Goal: Task Accomplishment & Management: Use online tool/utility

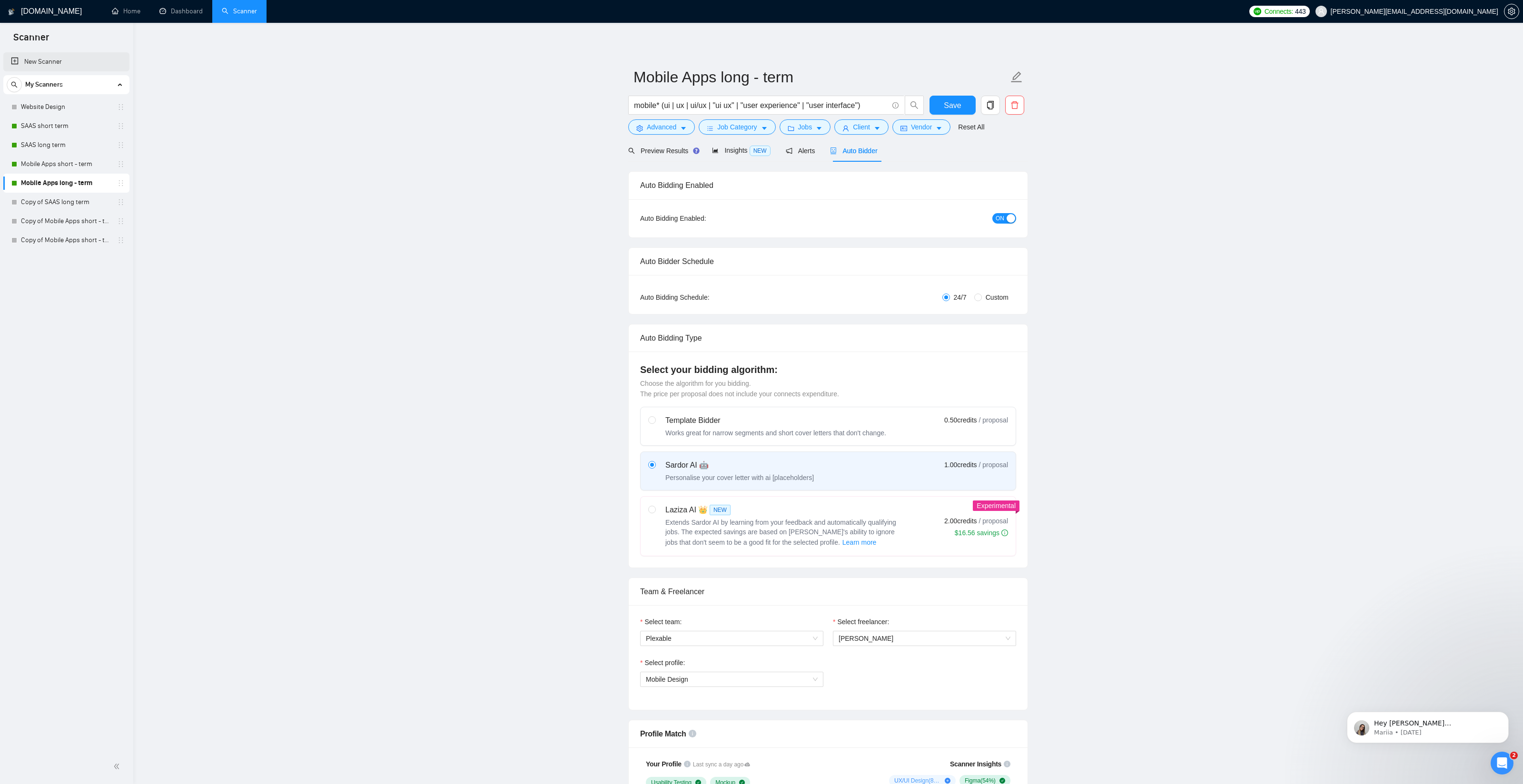
click at [58, 64] on link "New Scanner" at bounding box center [66, 62] width 111 height 19
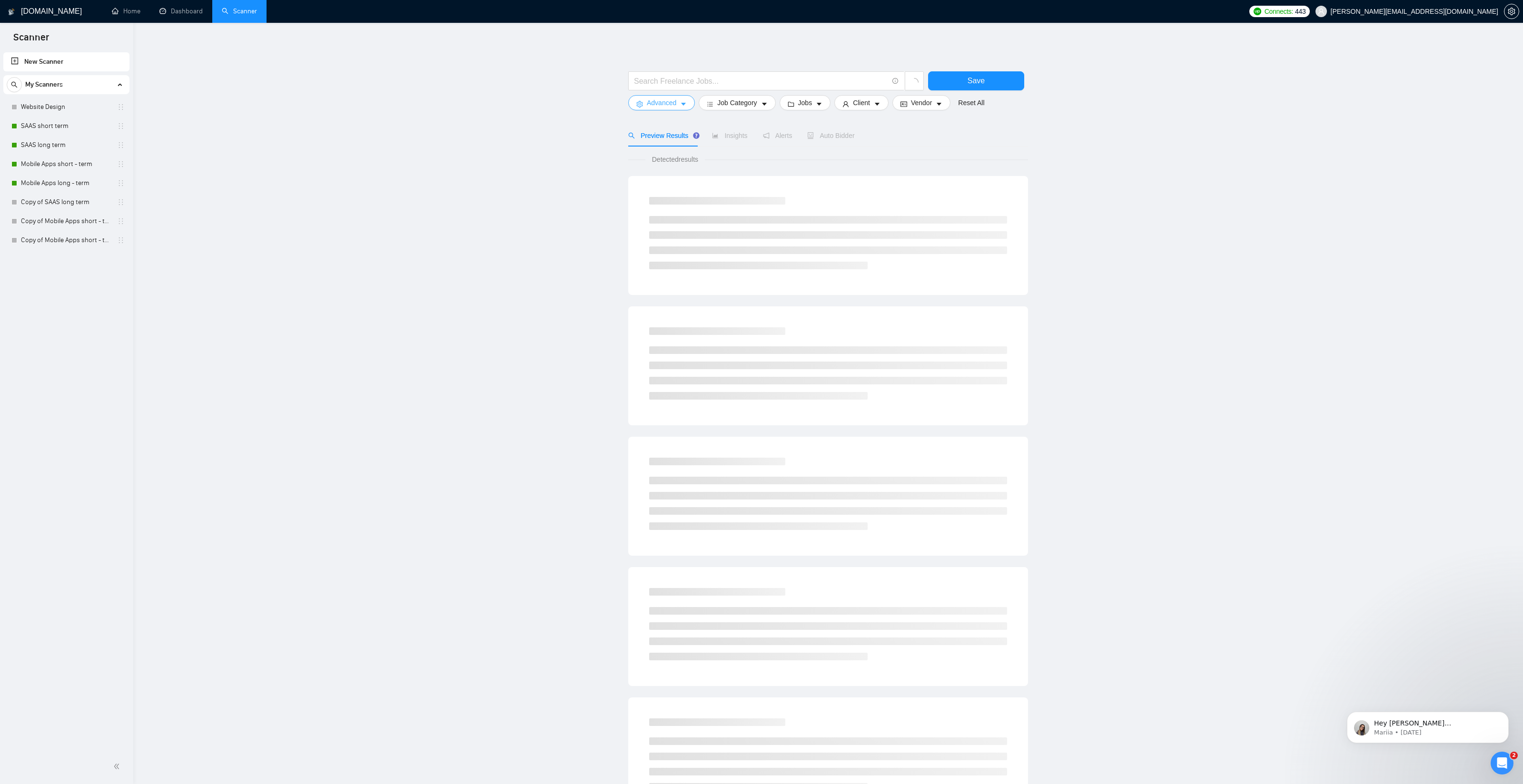
click at [669, 99] on span "Advanced" at bounding box center [662, 103] width 30 height 10
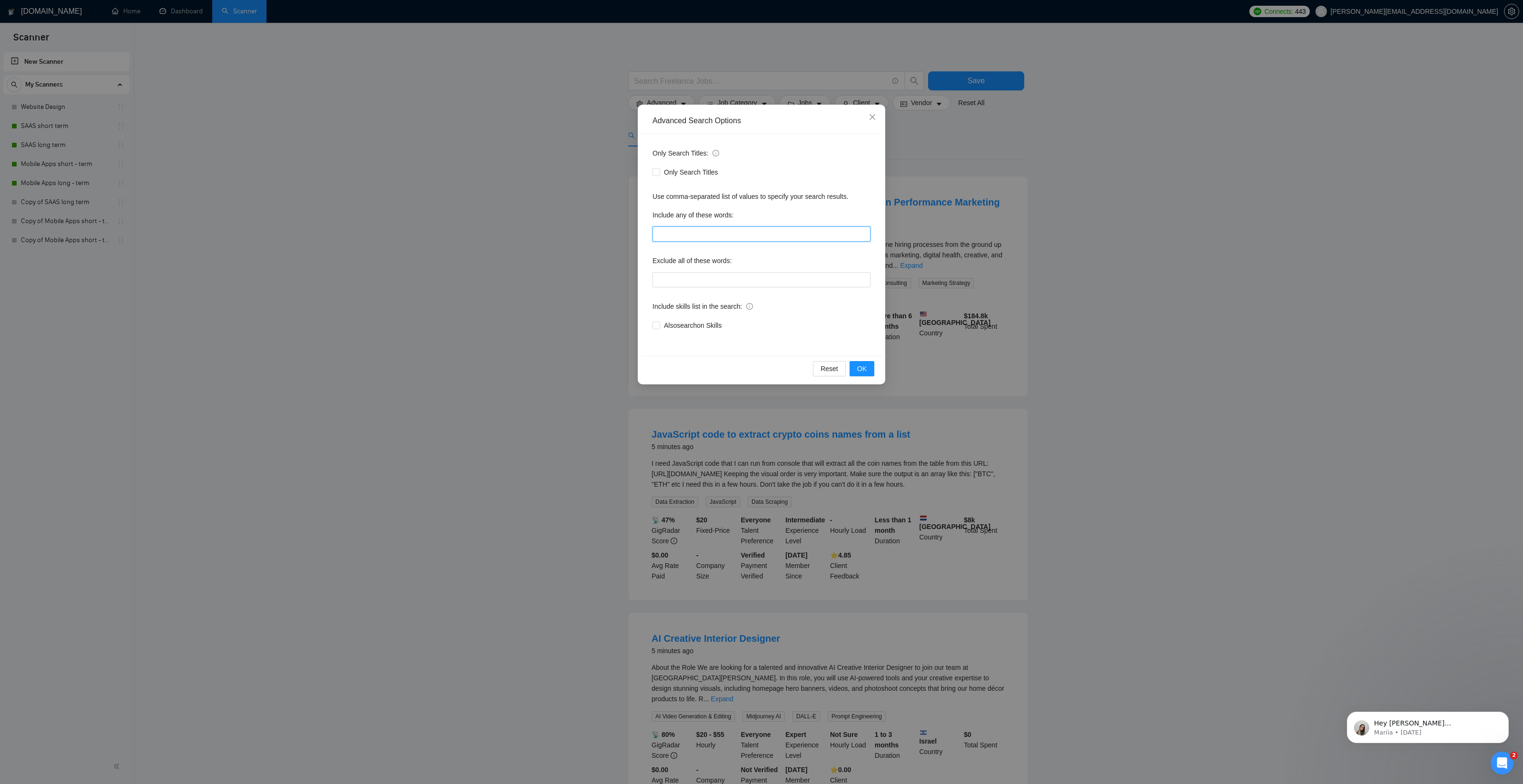
click at [687, 235] on input "text" at bounding box center [761, 233] width 218 height 15
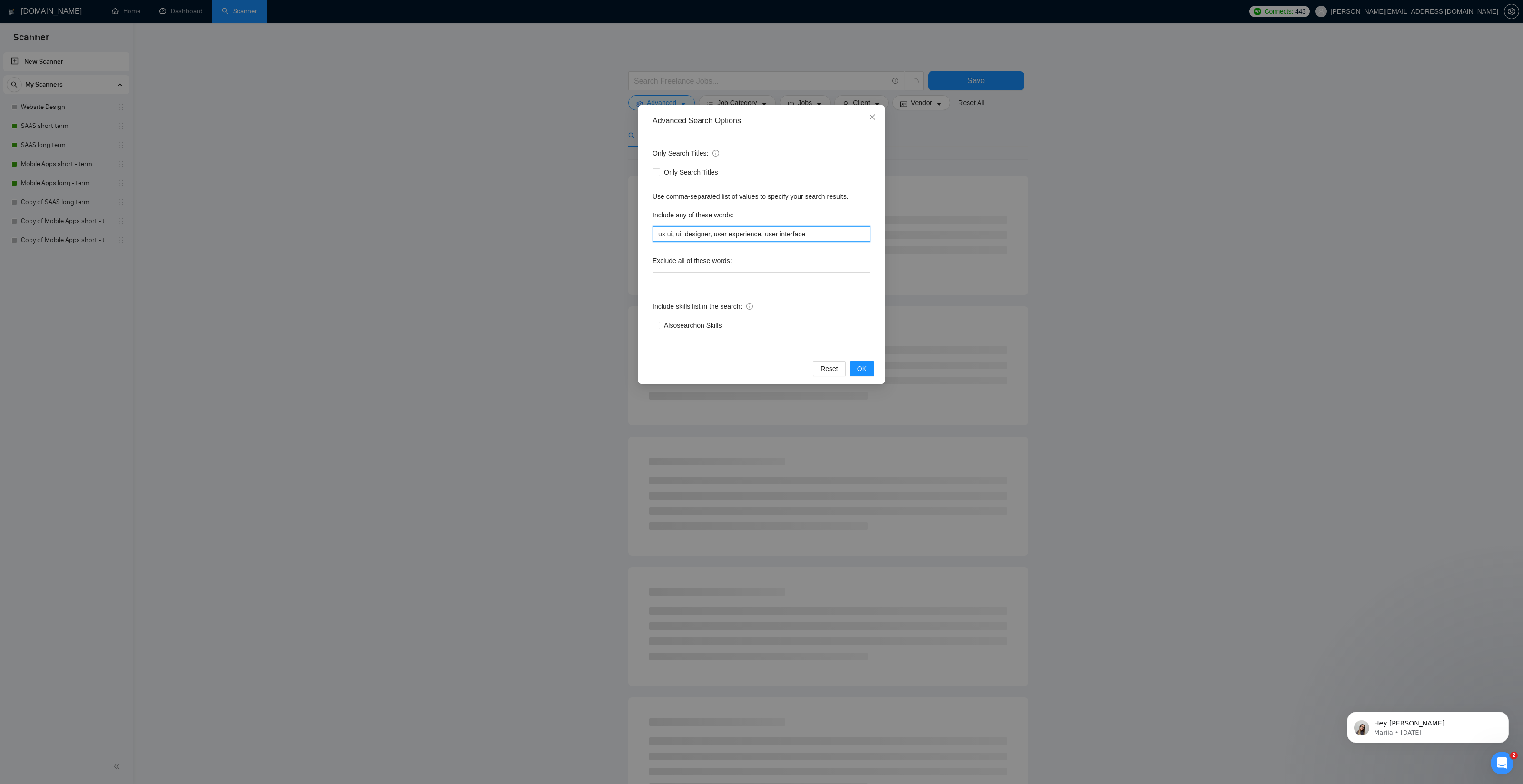
click at [701, 228] on input "ux ui, ui, designer, user experience, user interface" at bounding box center [761, 233] width 218 height 15
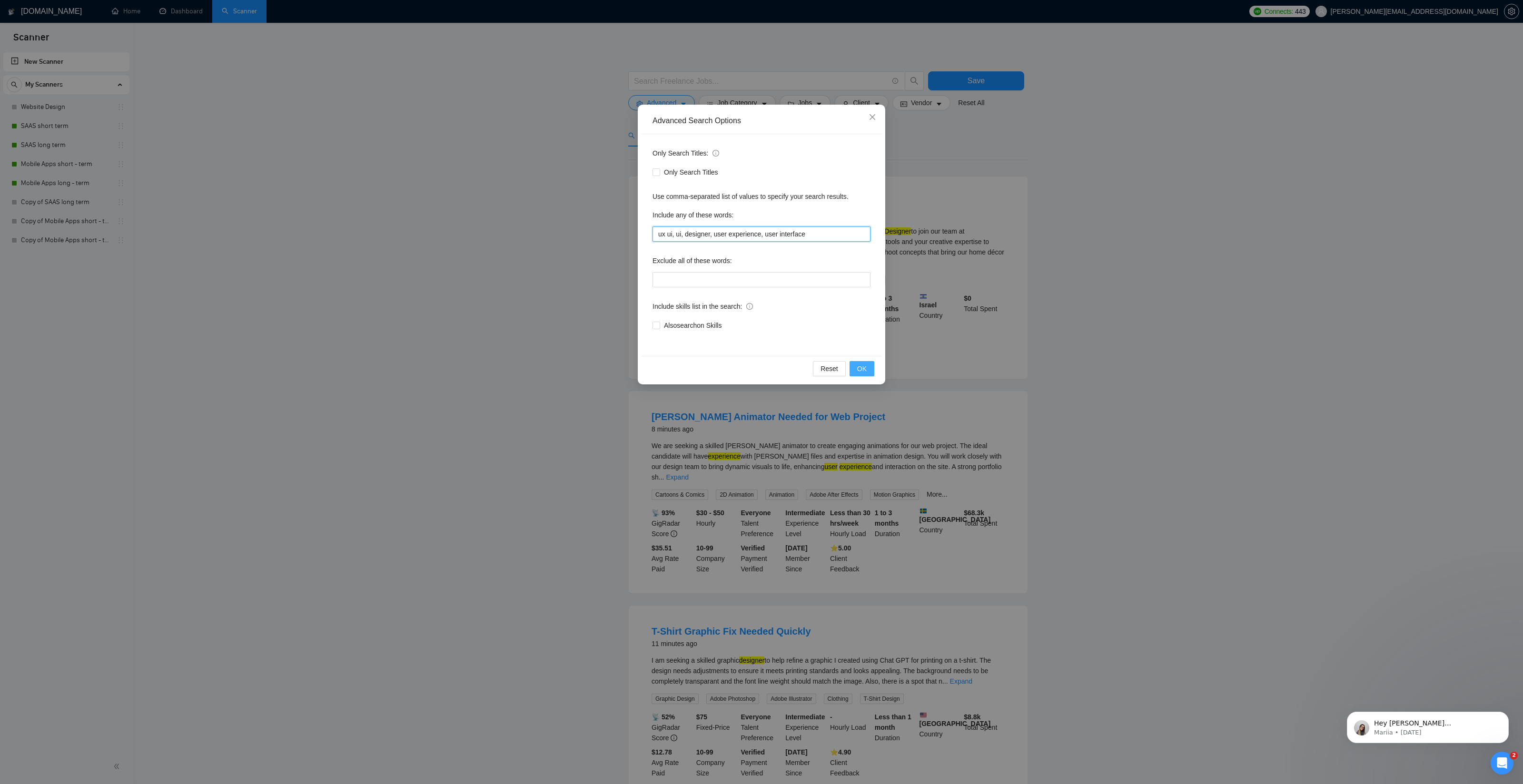
type input "ux ui, ui, designer, user experience, user interface"
click at [866, 368] on span "OK" at bounding box center [861, 369] width 10 height 10
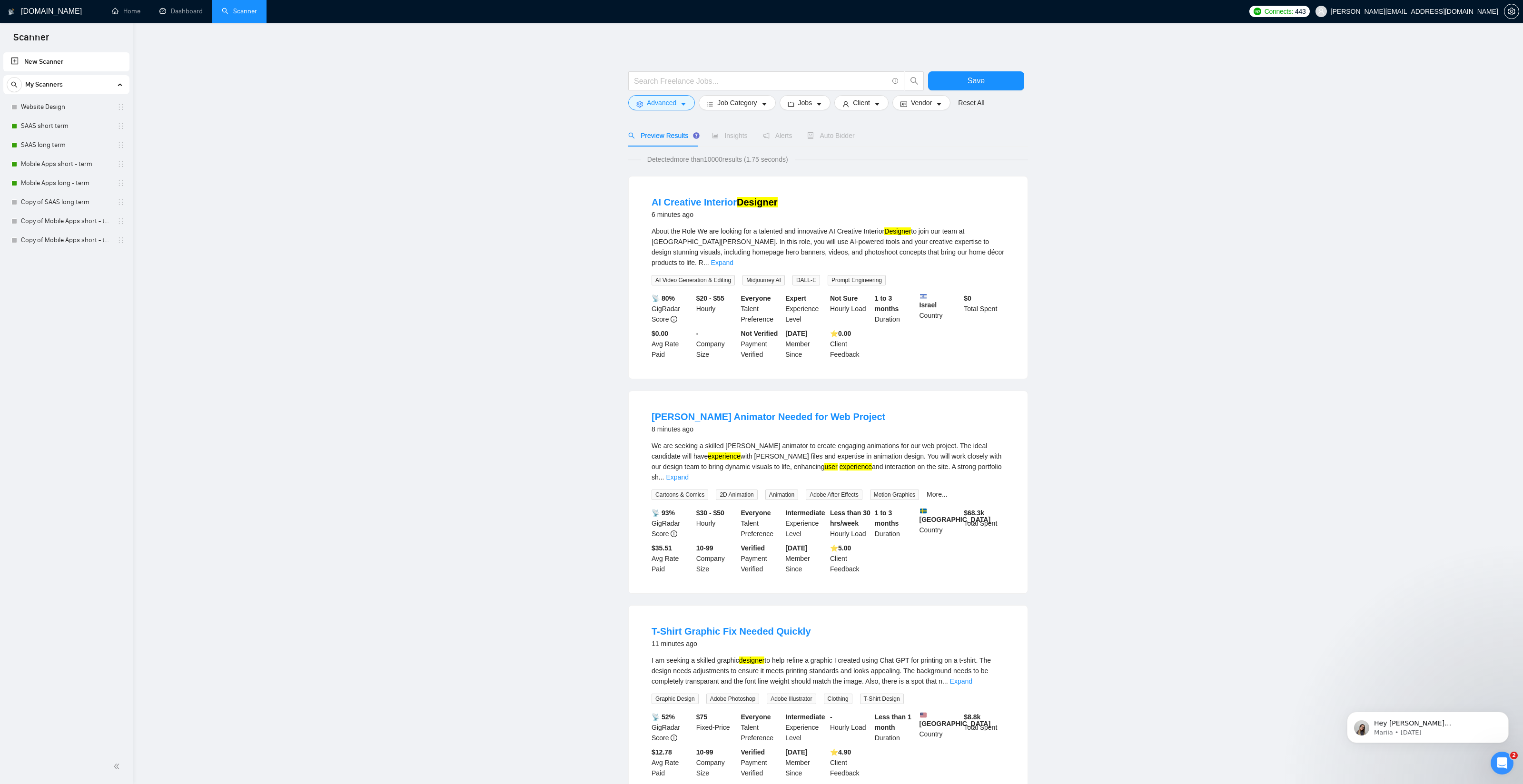
click at [732, 139] on span "Insights" at bounding box center [729, 135] width 35 height 8
click at [734, 103] on span "Job Category" at bounding box center [736, 103] width 40 height 10
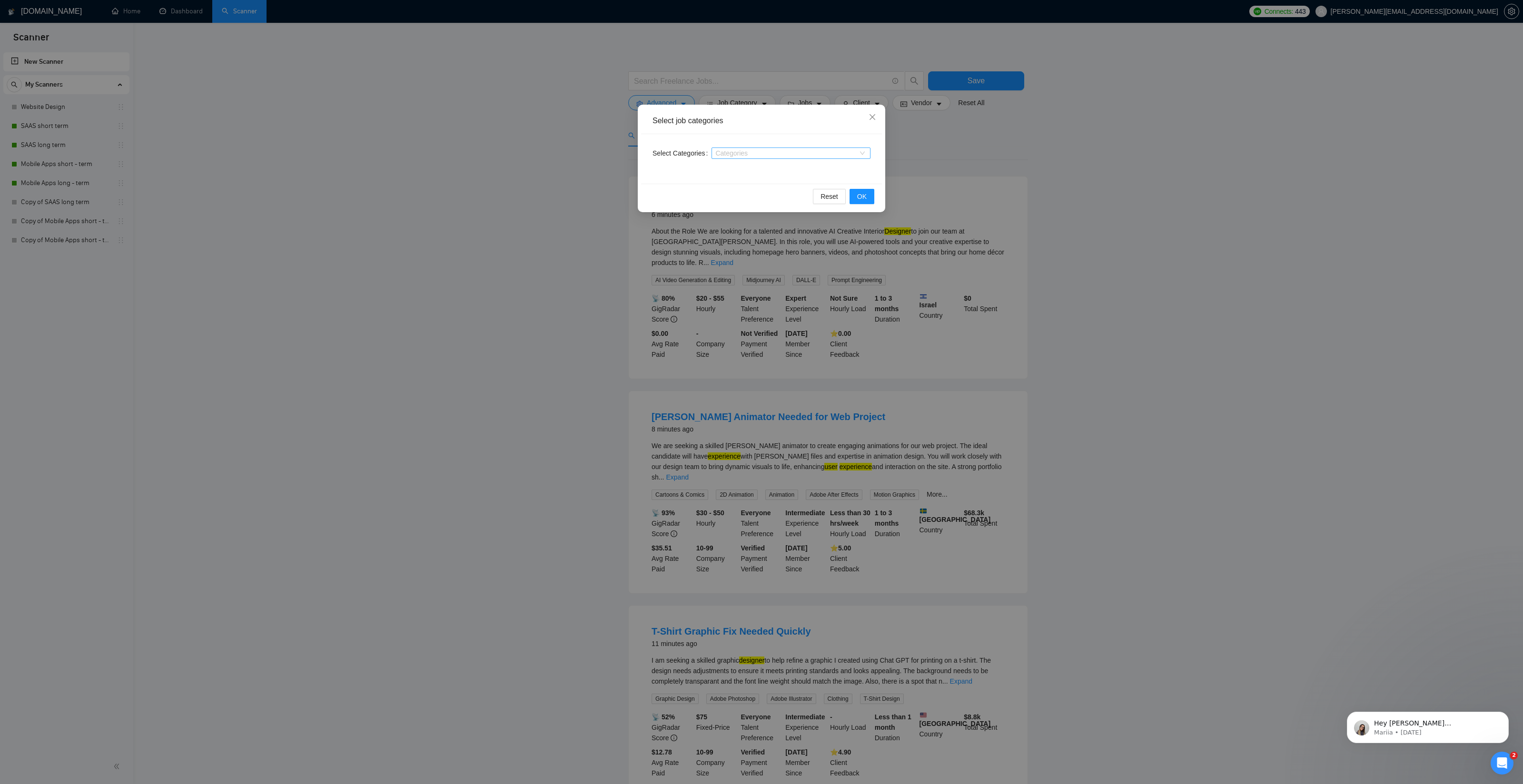
click at [743, 149] on div "Categories" at bounding box center [791, 154] width 159 height 12
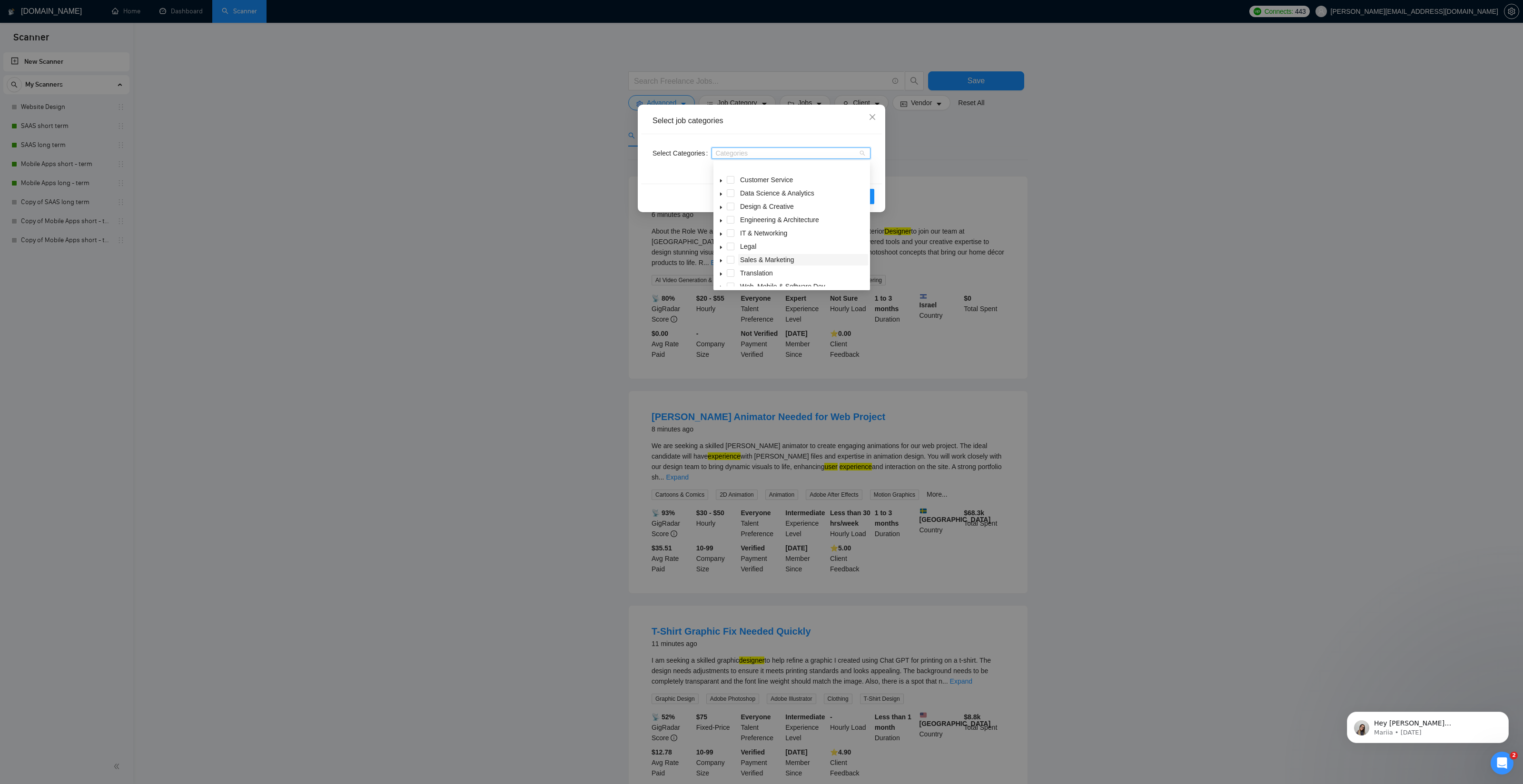
scroll to position [38, 0]
click at [719, 264] on icon "caret-down" at bounding box center [721, 266] width 5 height 5
click at [740, 251] on span at bounding box center [742, 252] width 8 height 8
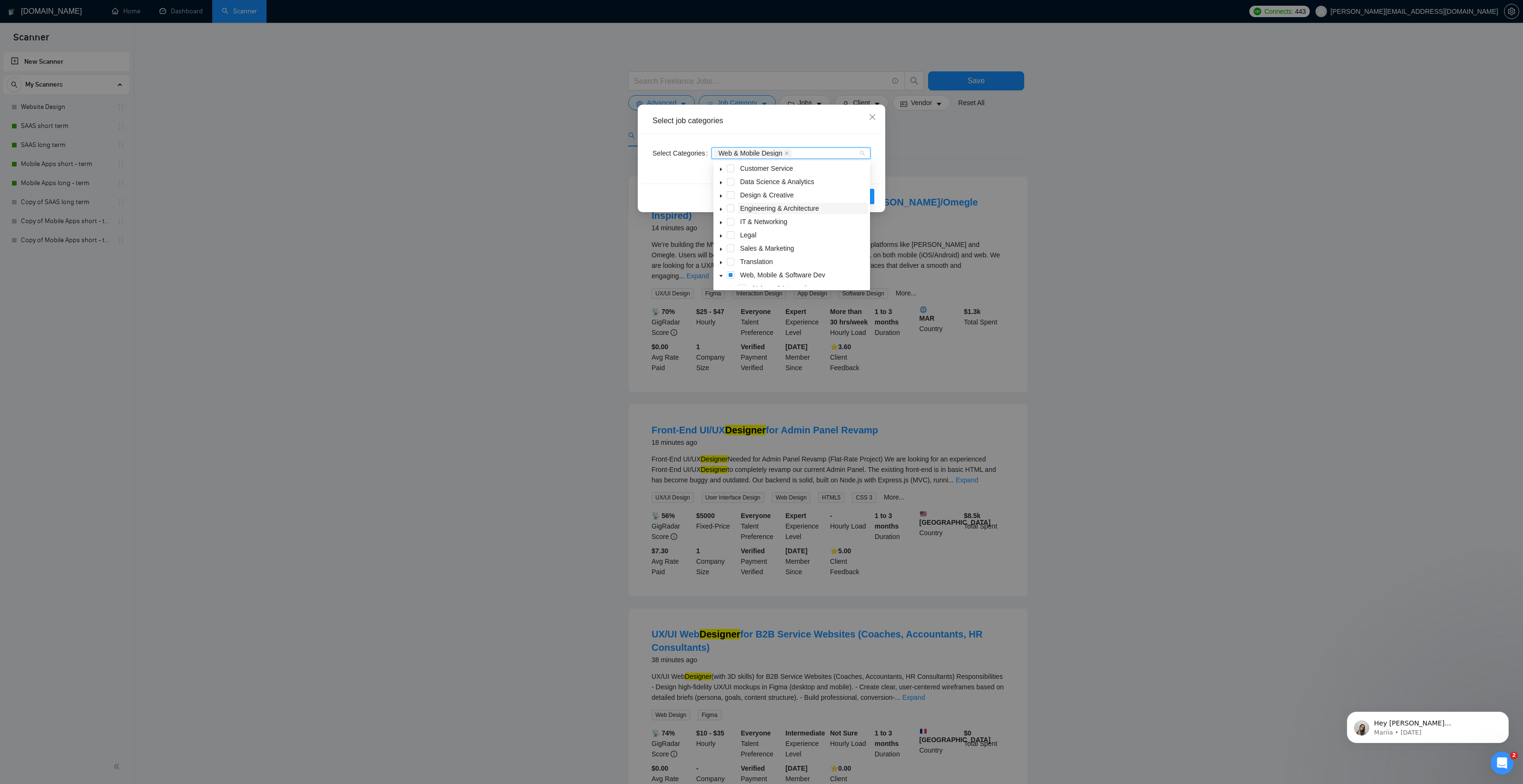
scroll to position [28, 0]
click at [722, 196] on icon "caret-down" at bounding box center [721, 196] width 5 height 5
click at [741, 222] on span at bounding box center [742, 223] width 8 height 8
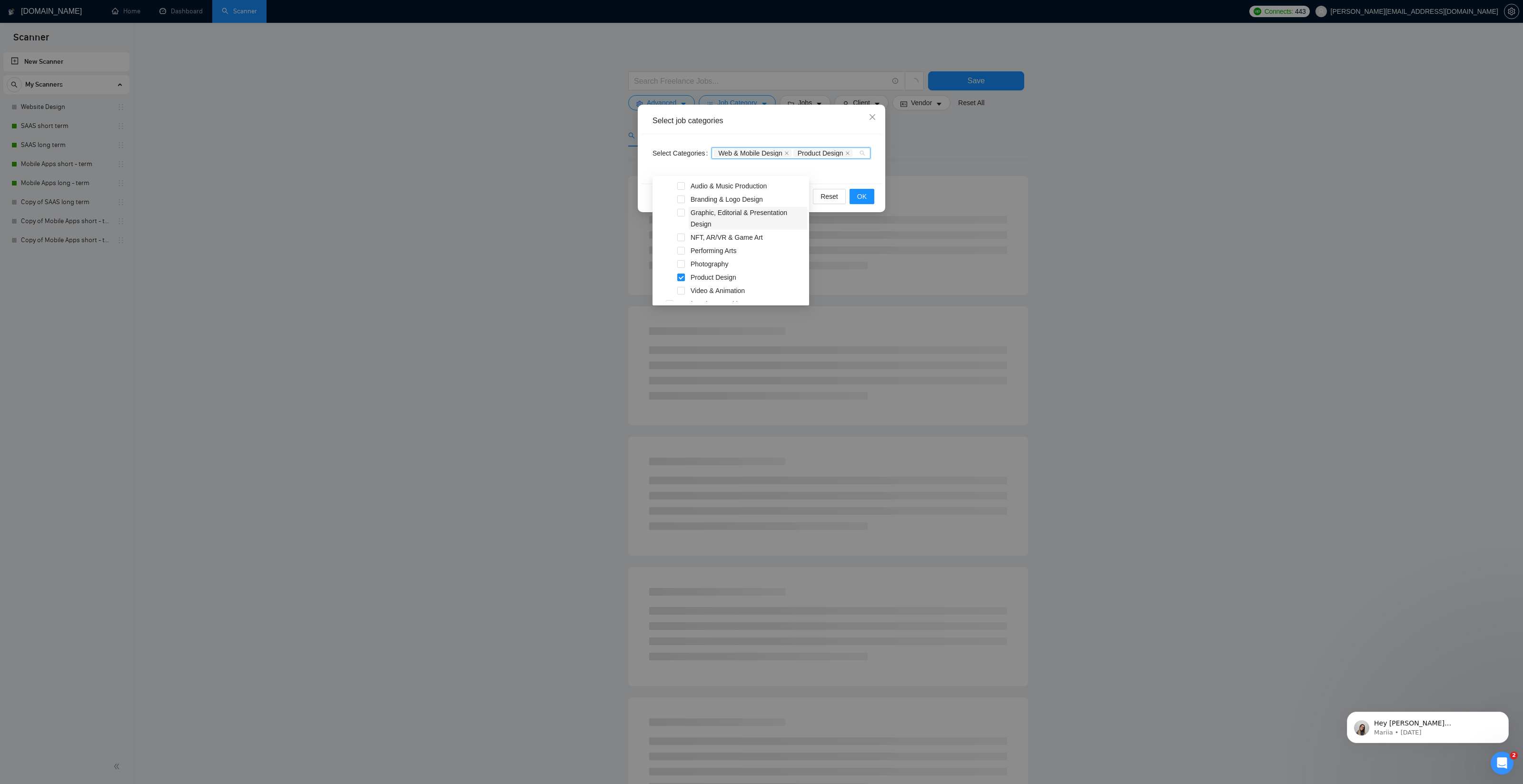
scroll to position [76, 0]
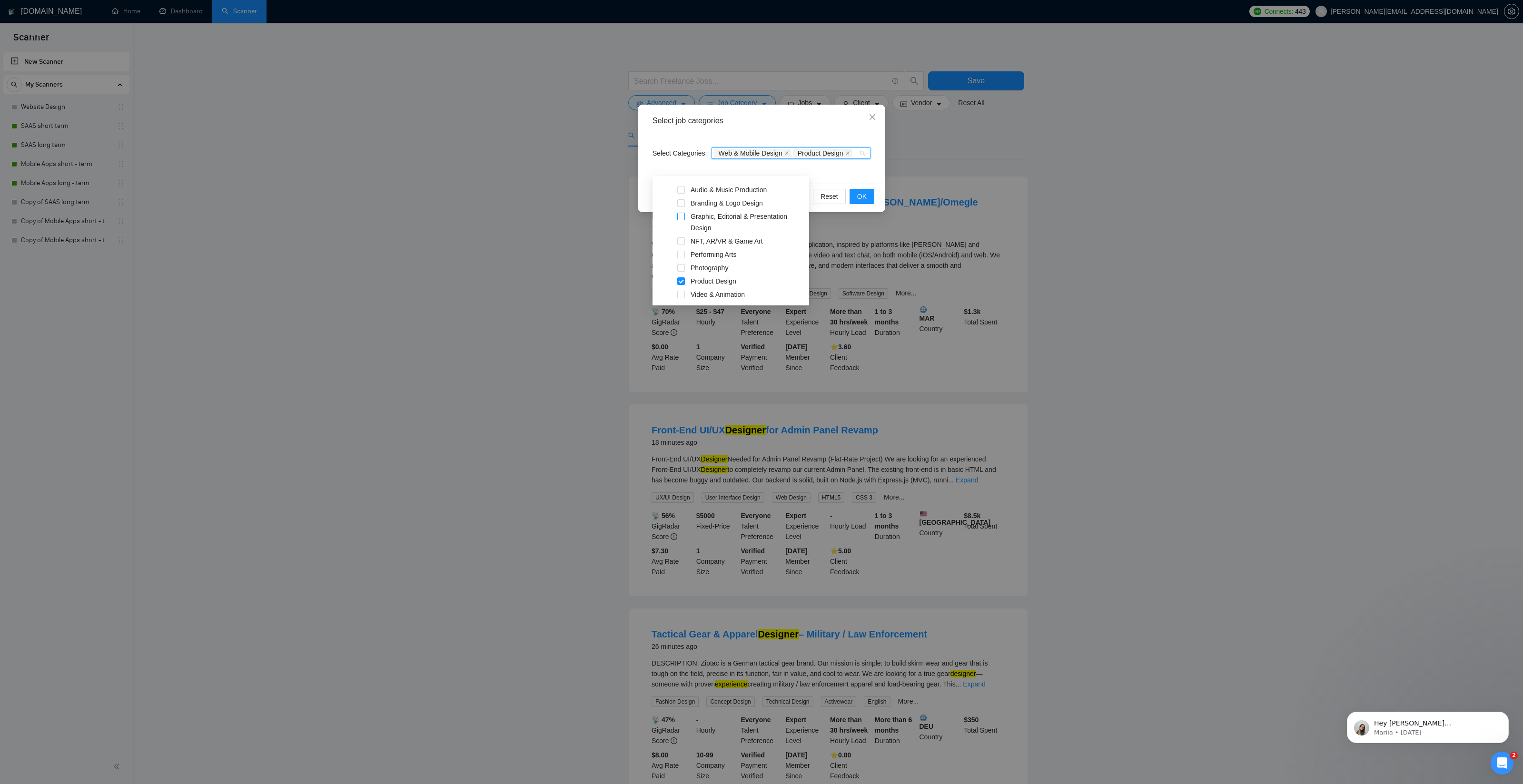
click at [683, 218] on span at bounding box center [681, 216] width 8 height 8
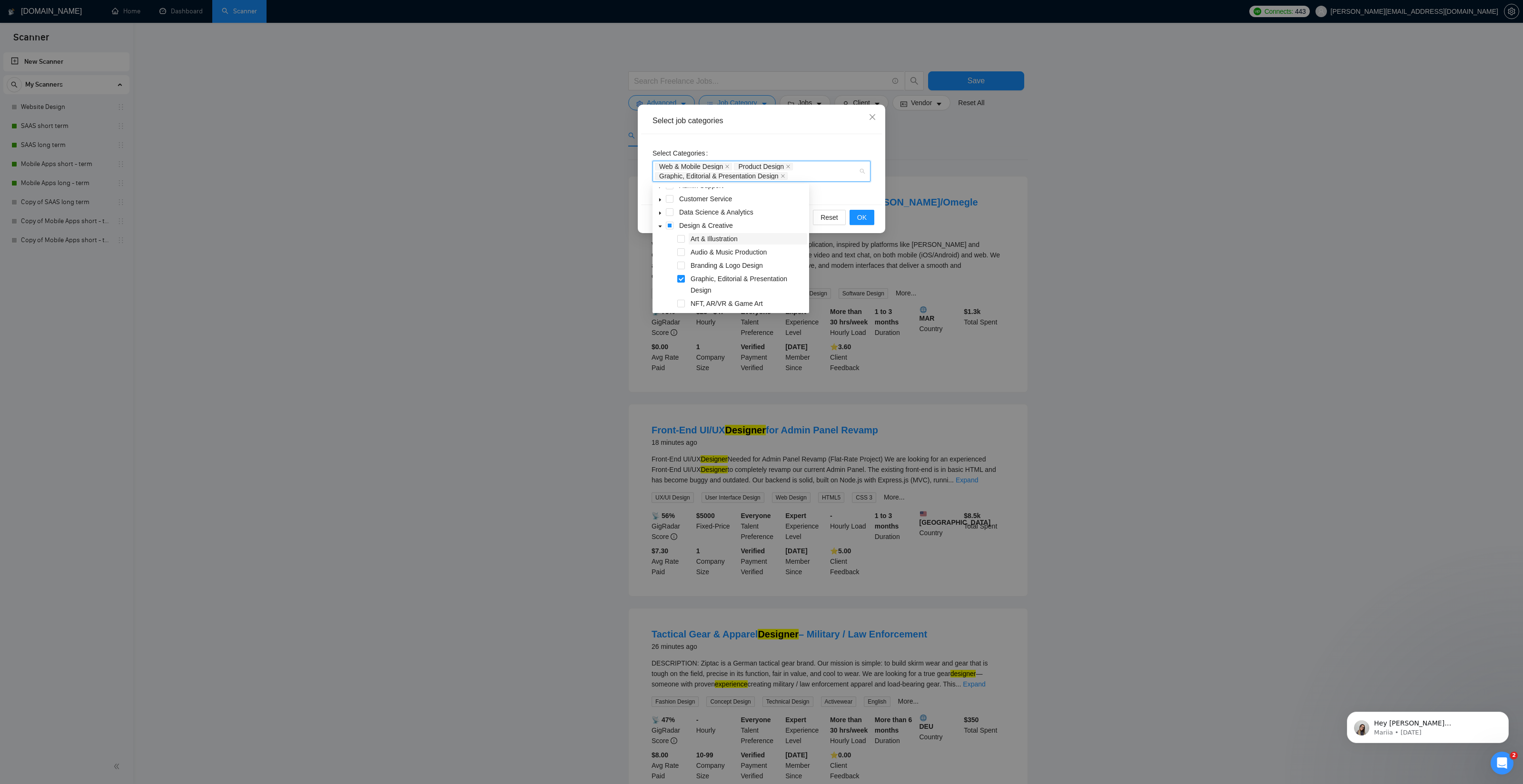
scroll to position [21, 0]
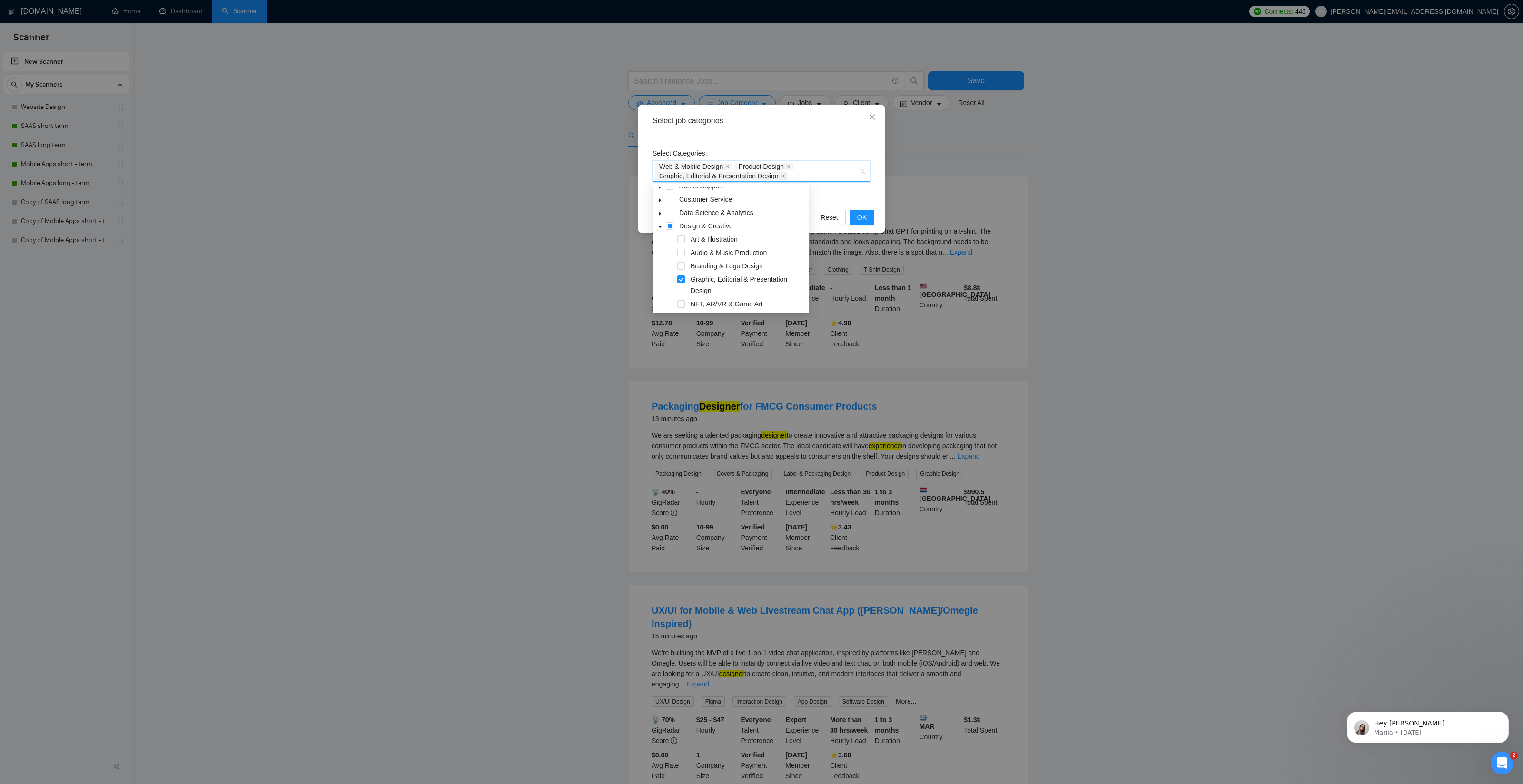
click at [861, 200] on div "Select Categories Web & Mobile Design Product Design Graphic, Editorial & Prese…" at bounding box center [761, 169] width 241 height 71
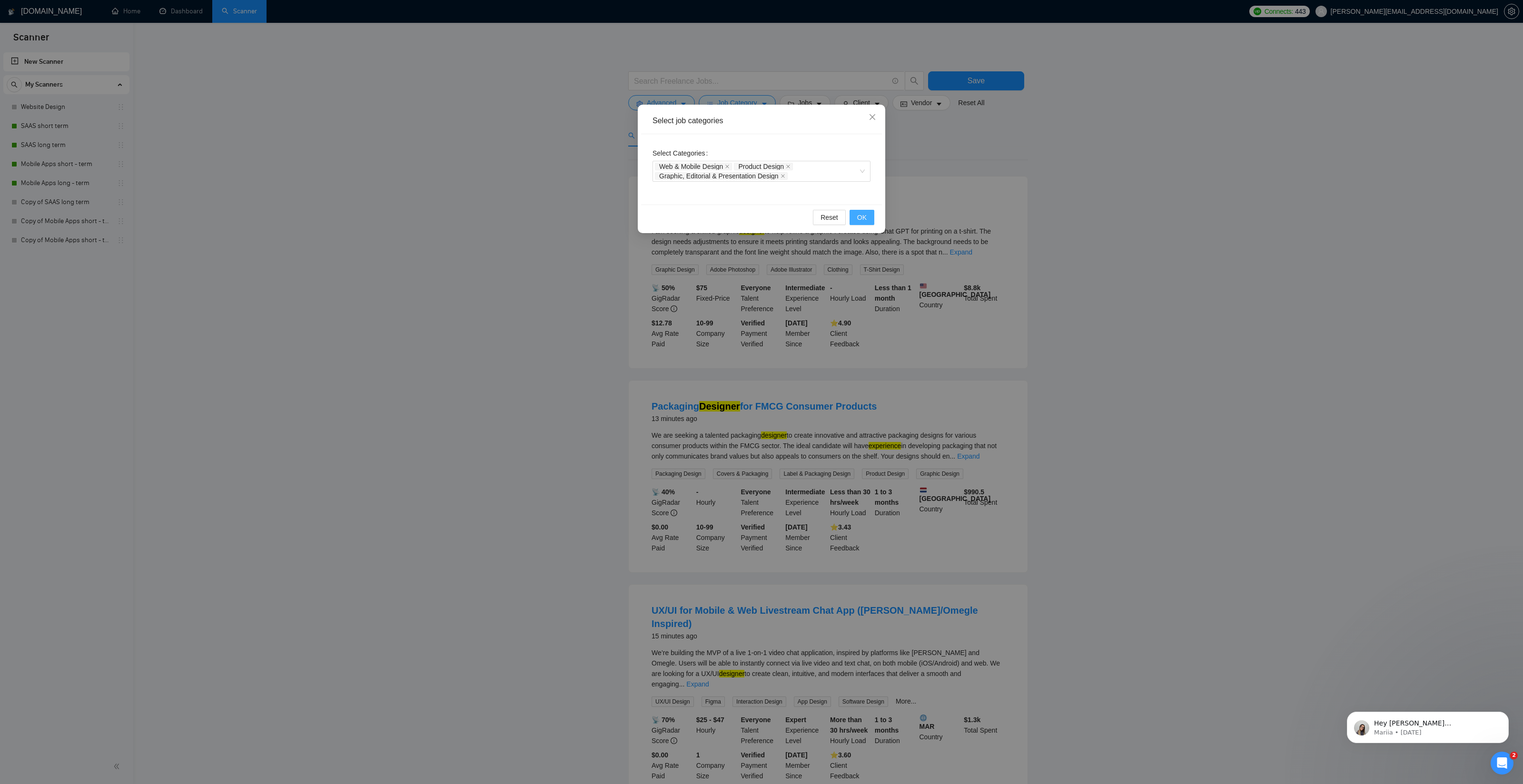
click at [864, 216] on span "OK" at bounding box center [861, 217] width 10 height 10
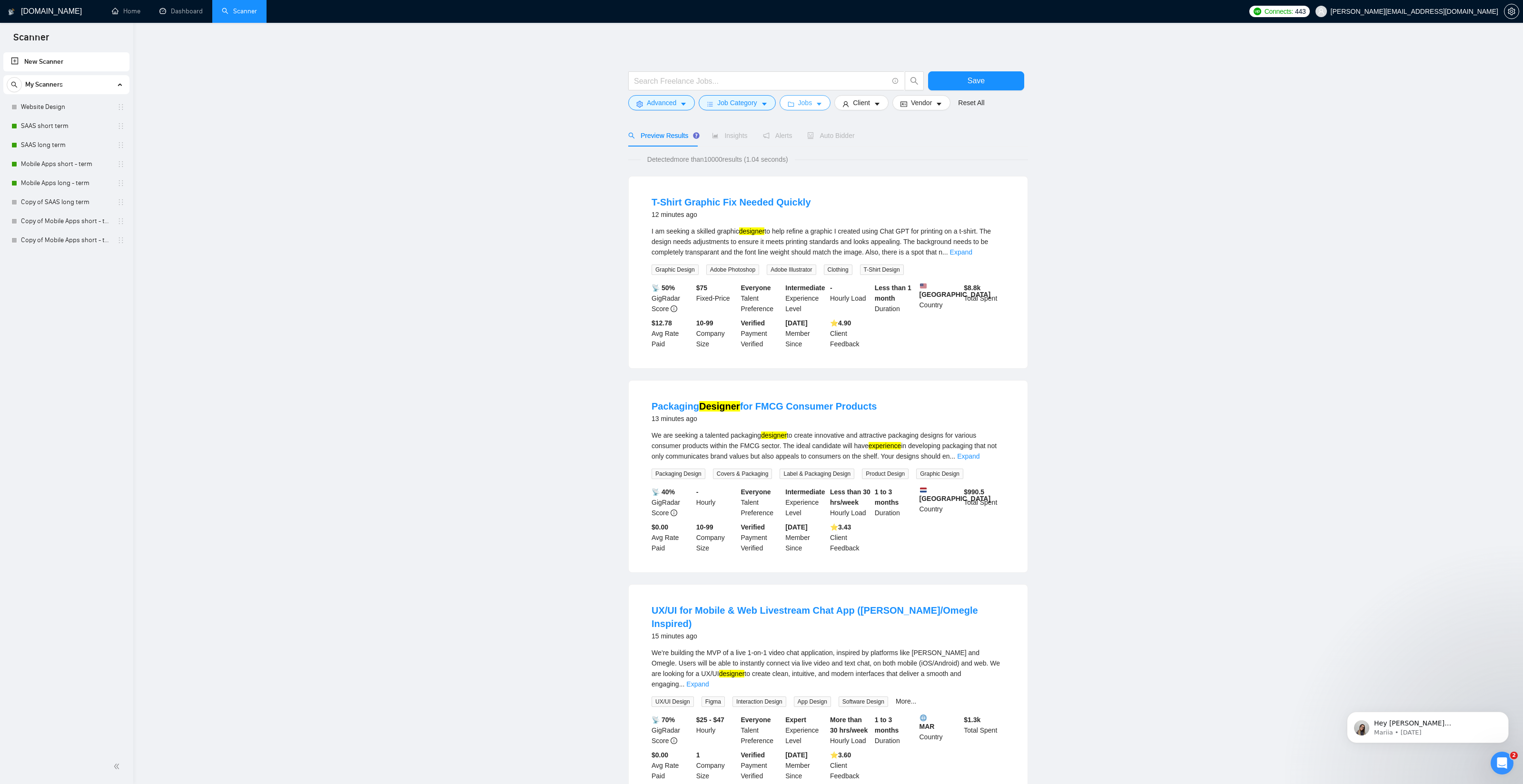
click at [805, 101] on span "Jobs" at bounding box center [805, 103] width 14 height 10
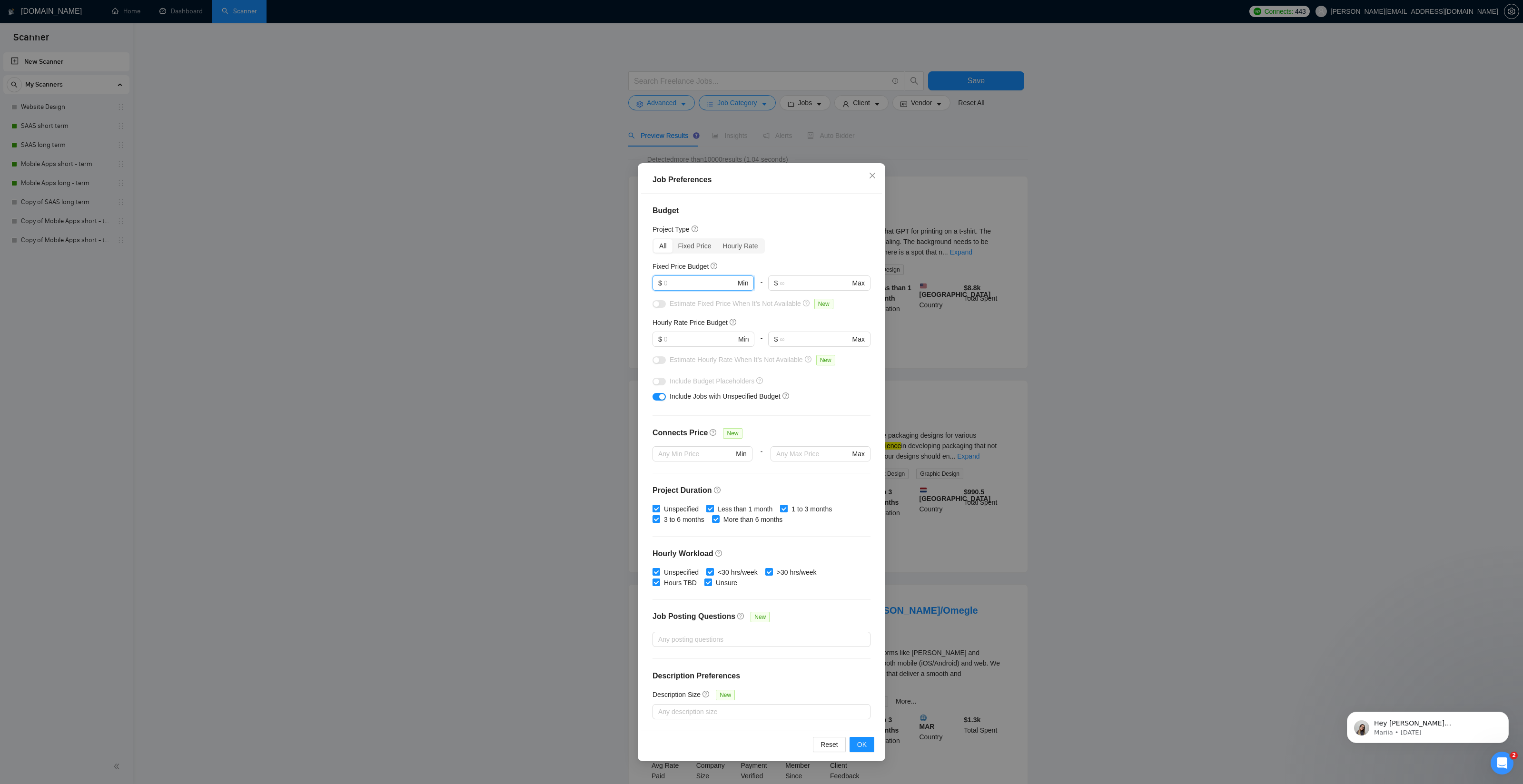
click at [715, 286] on input "text" at bounding box center [699, 283] width 72 height 10
click at [695, 339] on input "text" at bounding box center [699, 339] width 72 height 10
click at [677, 281] on input "30" at bounding box center [699, 283] width 72 height 10
type input "500"
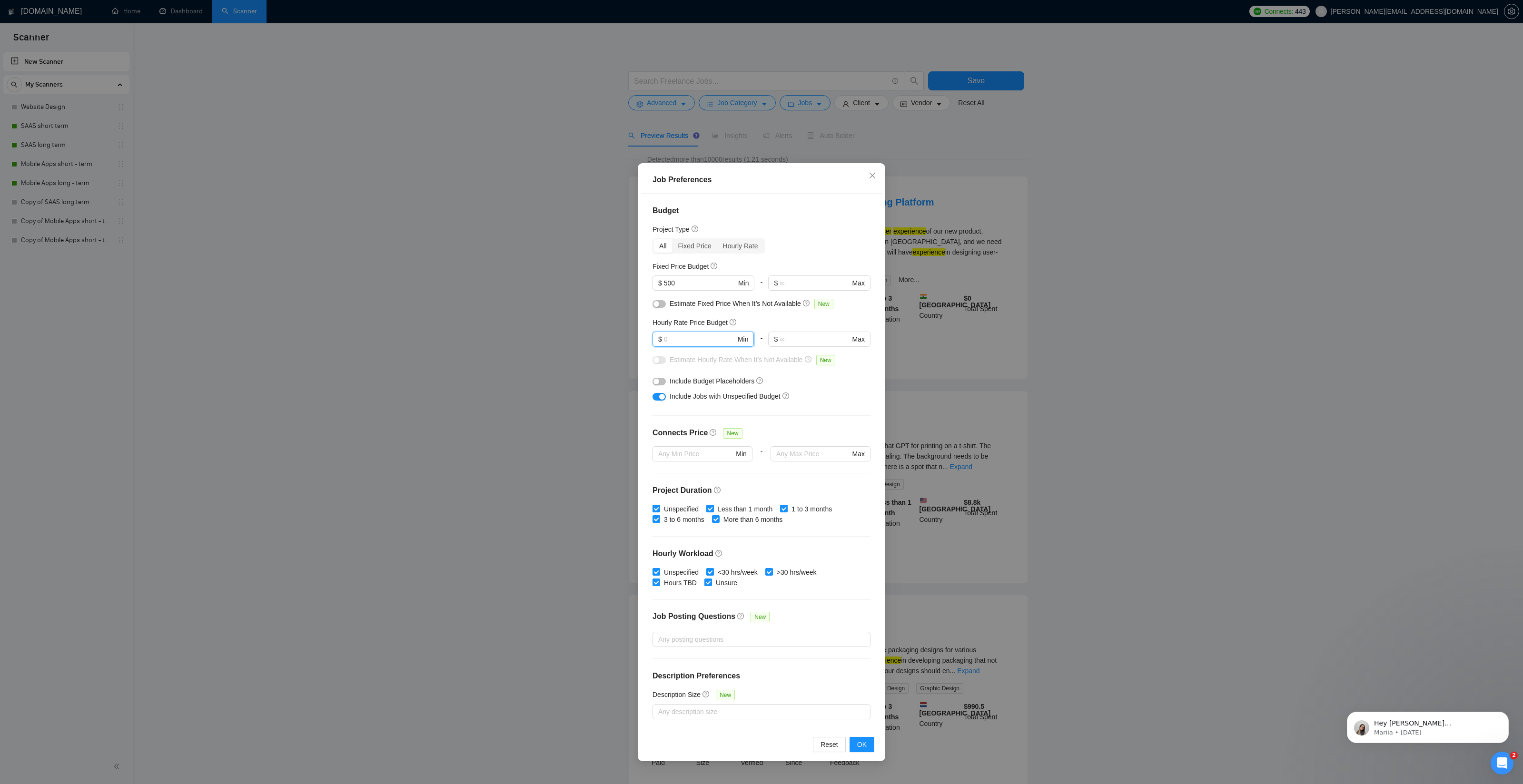
click at [673, 338] on input "text" at bounding box center [699, 339] width 72 height 10
type input "30"
click at [658, 382] on div "button" at bounding box center [656, 381] width 6 height 6
click at [869, 743] on button "OK" at bounding box center [862, 744] width 25 height 15
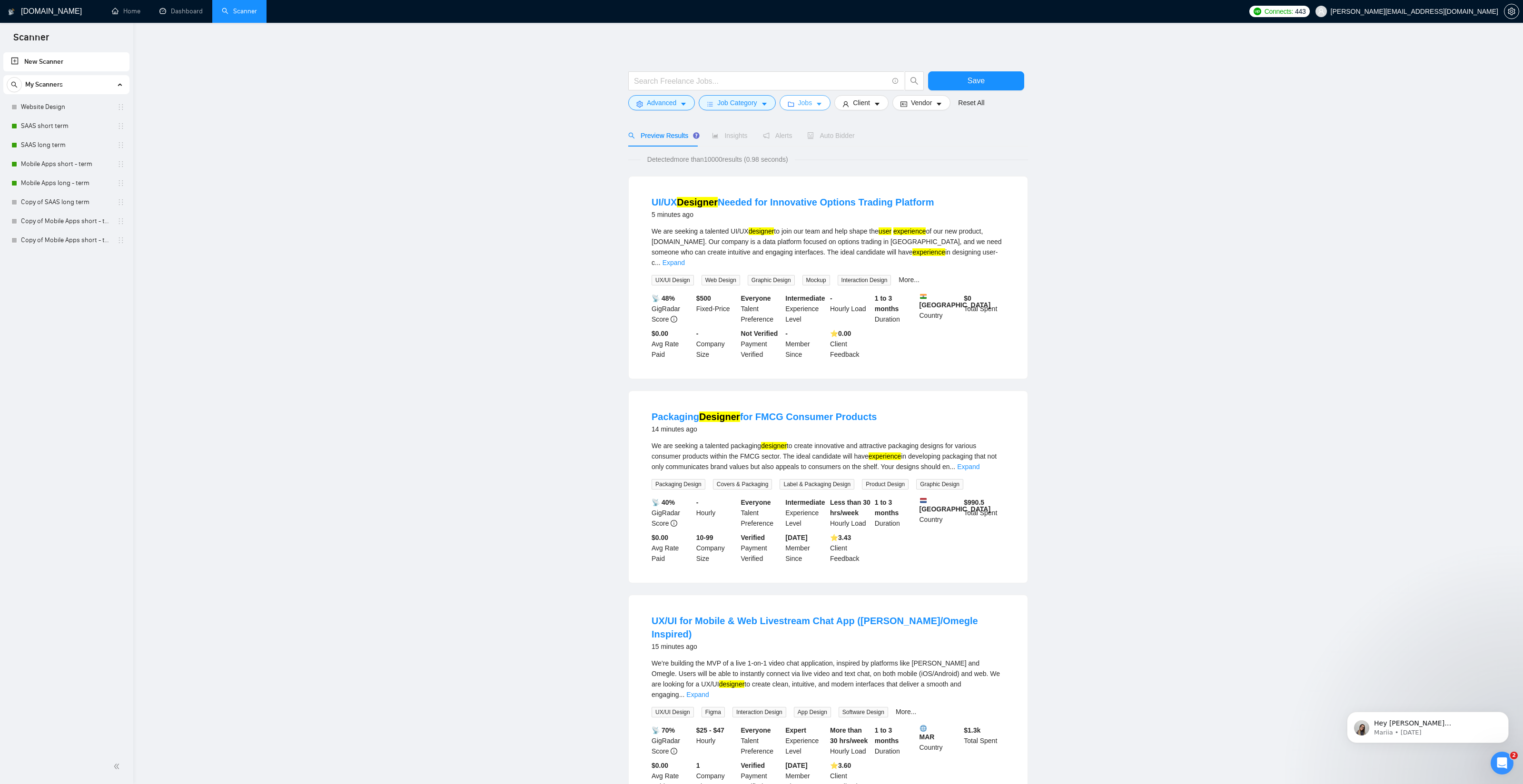
click at [821, 101] on icon "caret-down" at bounding box center [819, 104] width 6 height 6
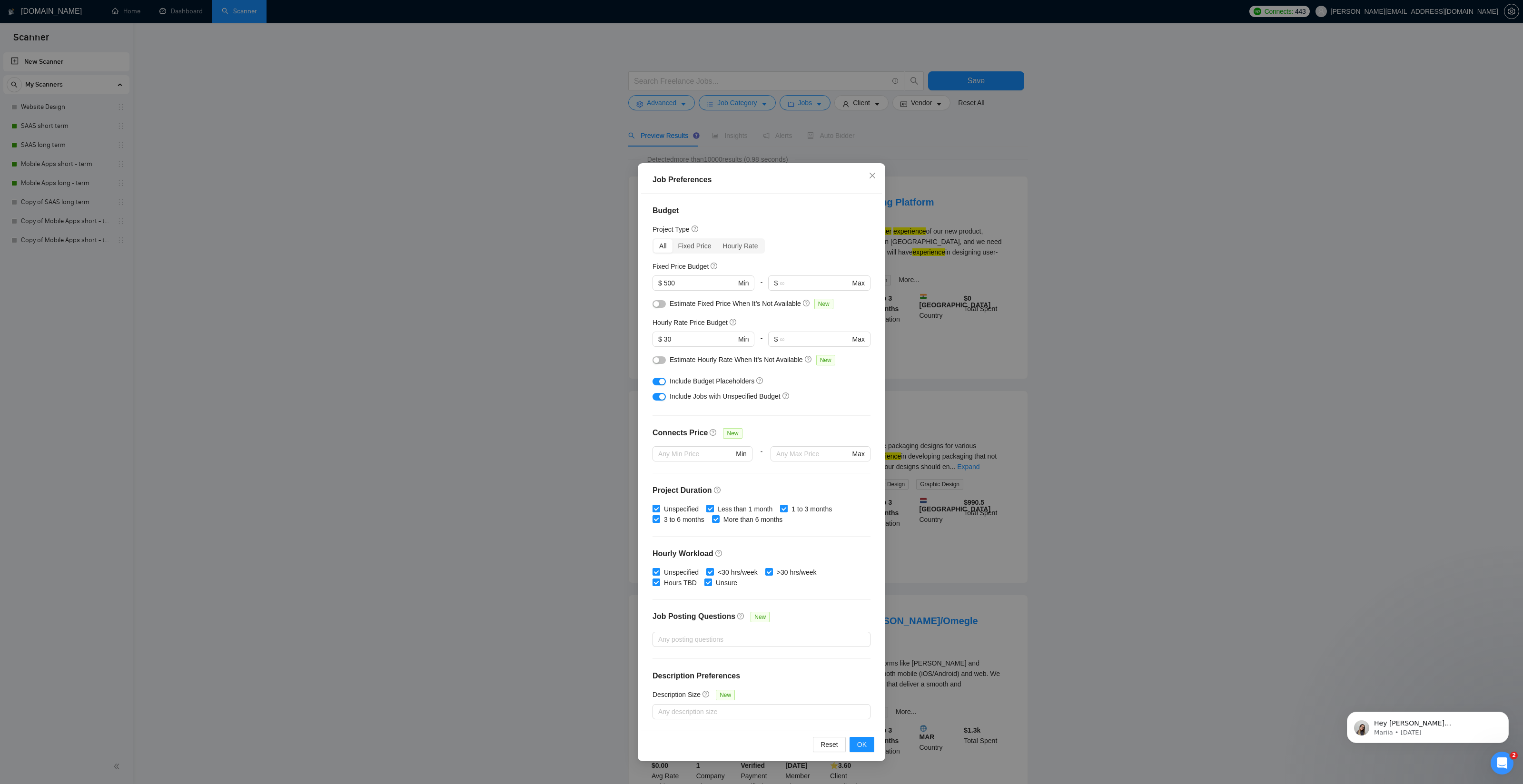
click at [999, 597] on div "Job Preferences Budget Project Type All Fixed Price Hourly Rate Fixed Price Bud…" at bounding box center [761, 392] width 1523 height 784
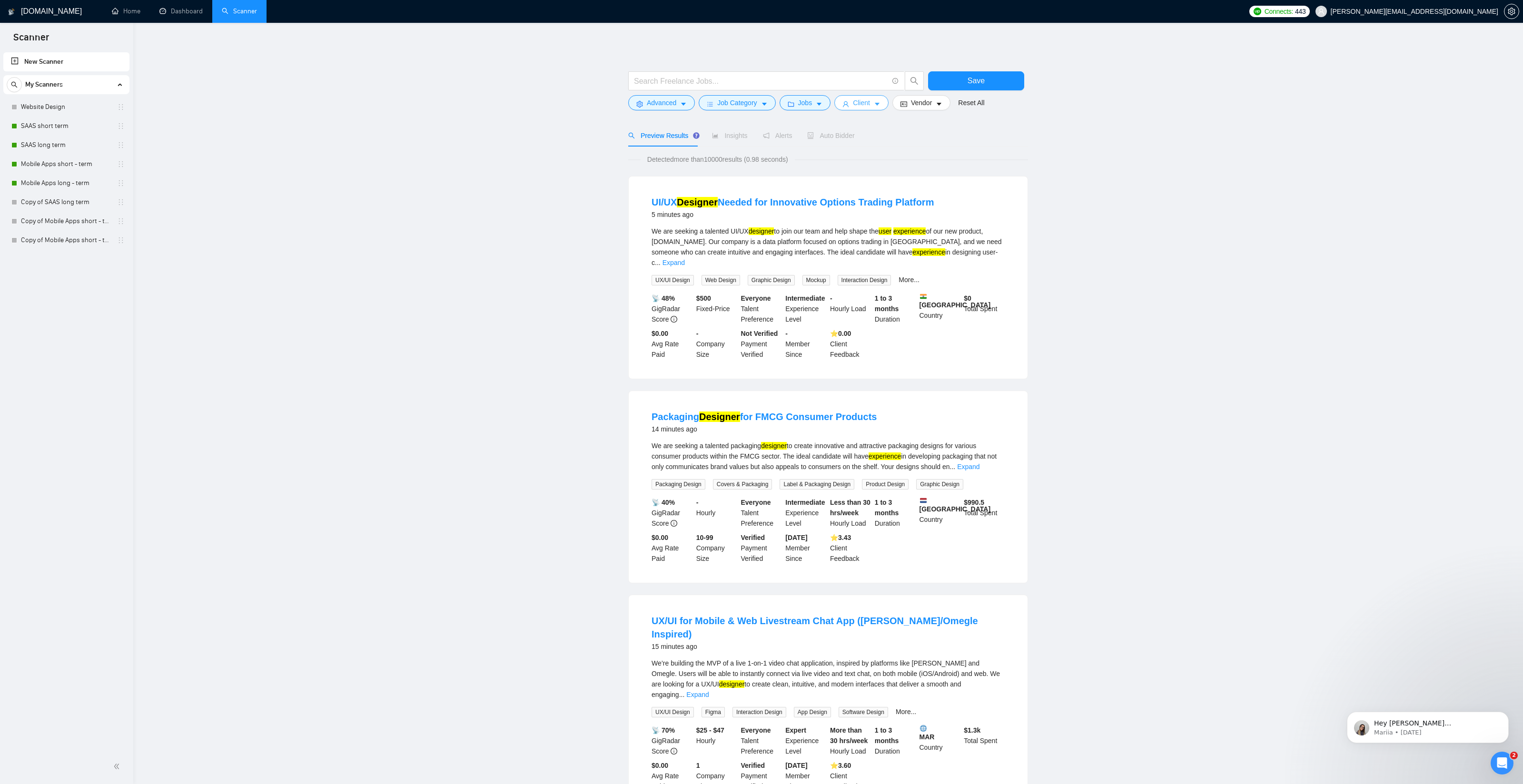
click at [866, 103] on span "Client" at bounding box center [861, 103] width 17 height 10
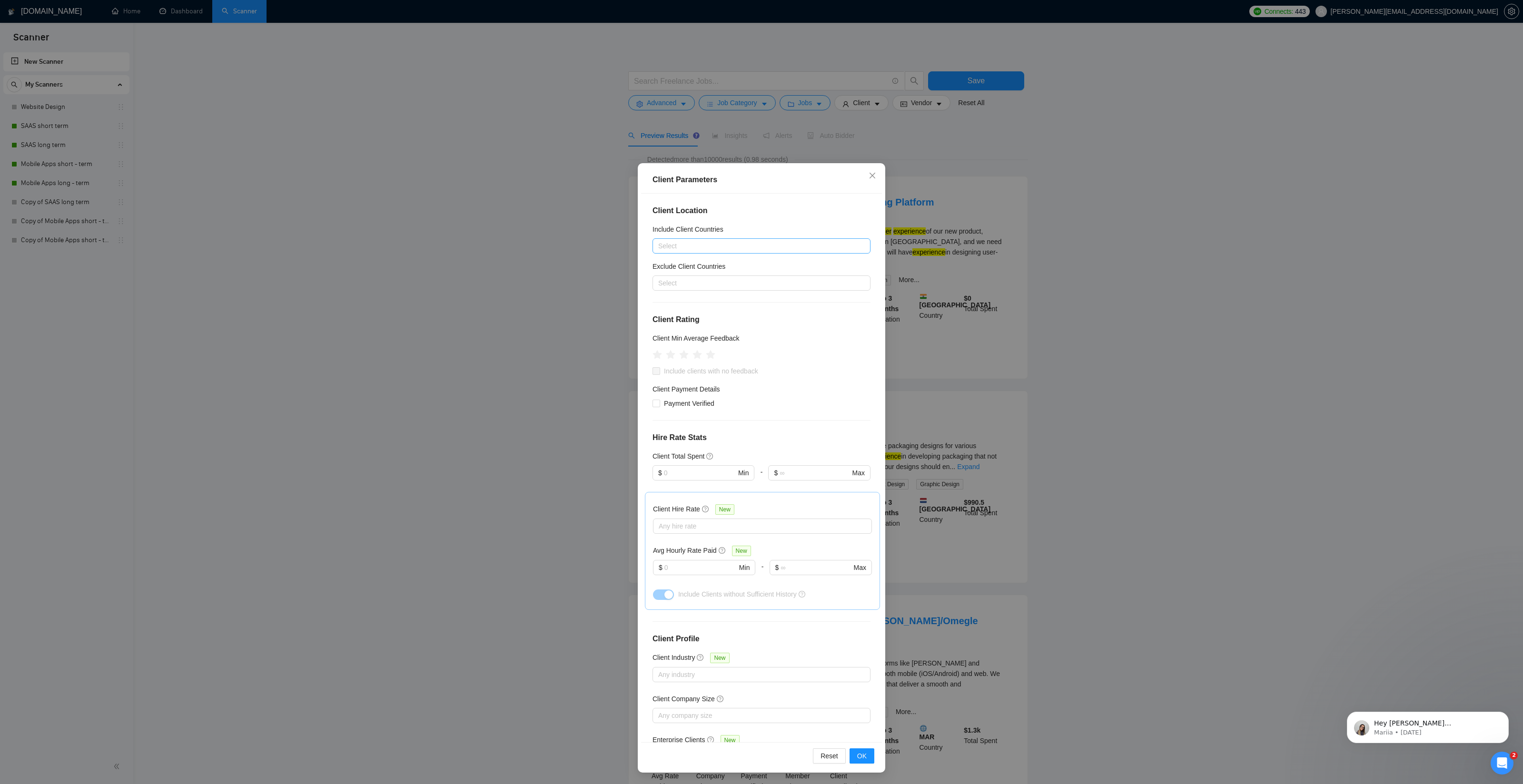
click at [755, 247] on div at bounding box center [756, 246] width 203 height 12
click at [686, 312] on div "[GEOGRAPHIC_DATA]" at bounding box center [764, 310] width 201 height 10
click at [681, 339] on div "Europe" at bounding box center [764, 341] width 201 height 10
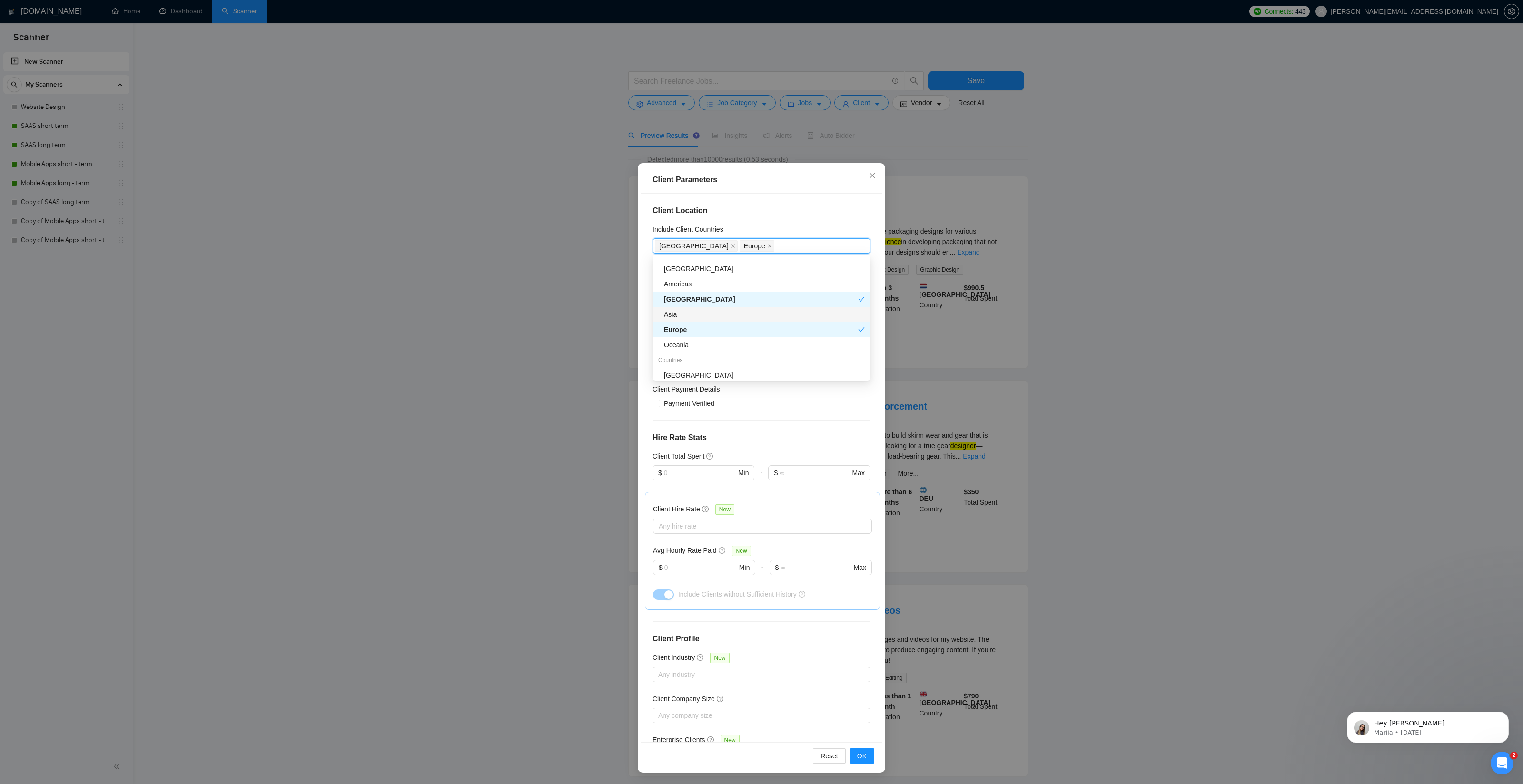
scroll to position [0, 0]
click at [717, 366] on div "Countries" at bounding box center [761, 371] width 218 height 15
click at [735, 352] on div "Oceania" at bounding box center [764, 356] width 201 height 10
click at [688, 296] on div "Americas" at bounding box center [764, 295] width 201 height 10
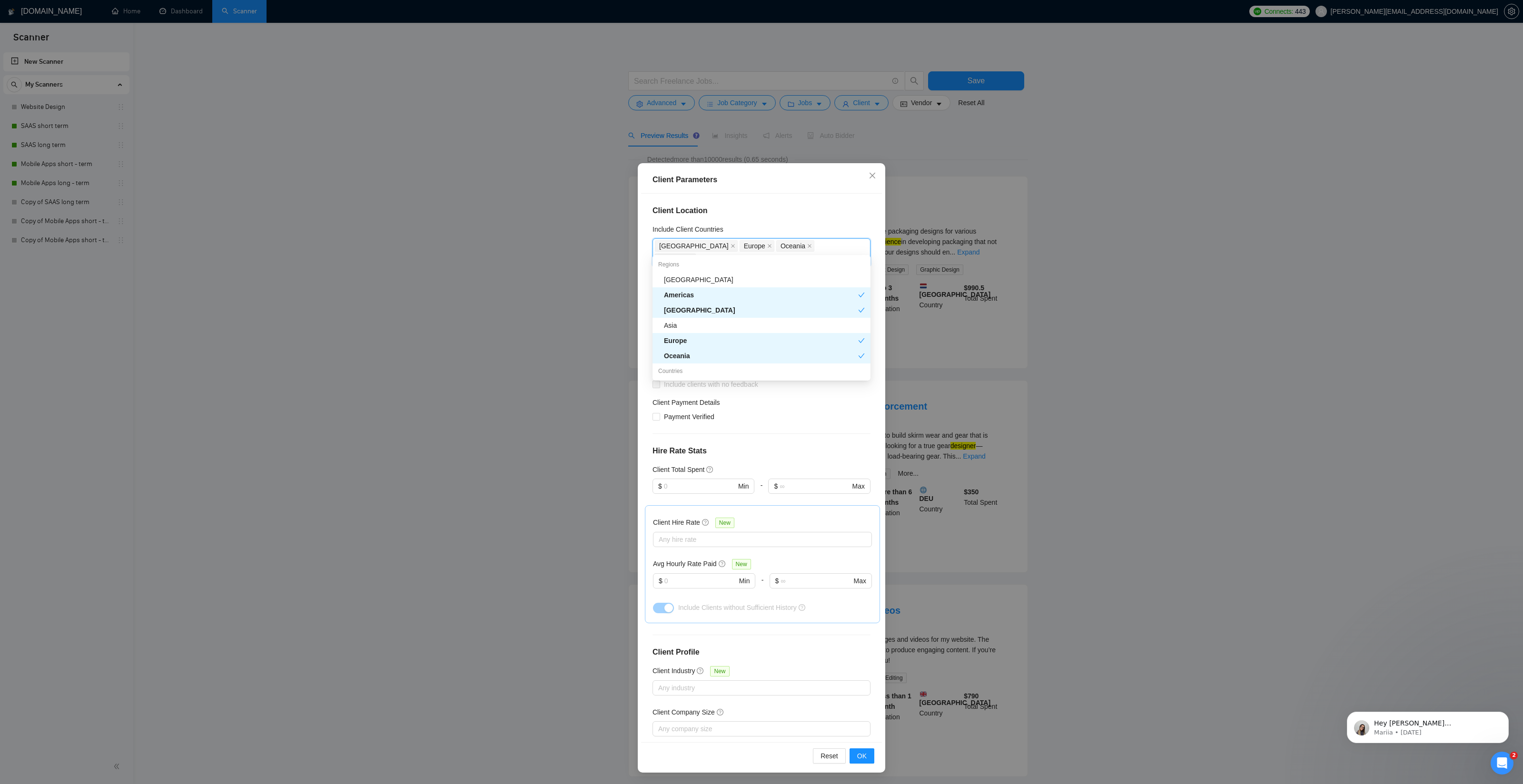
click at [695, 310] on div "[GEOGRAPHIC_DATA]" at bounding box center [761, 310] width 194 height 10
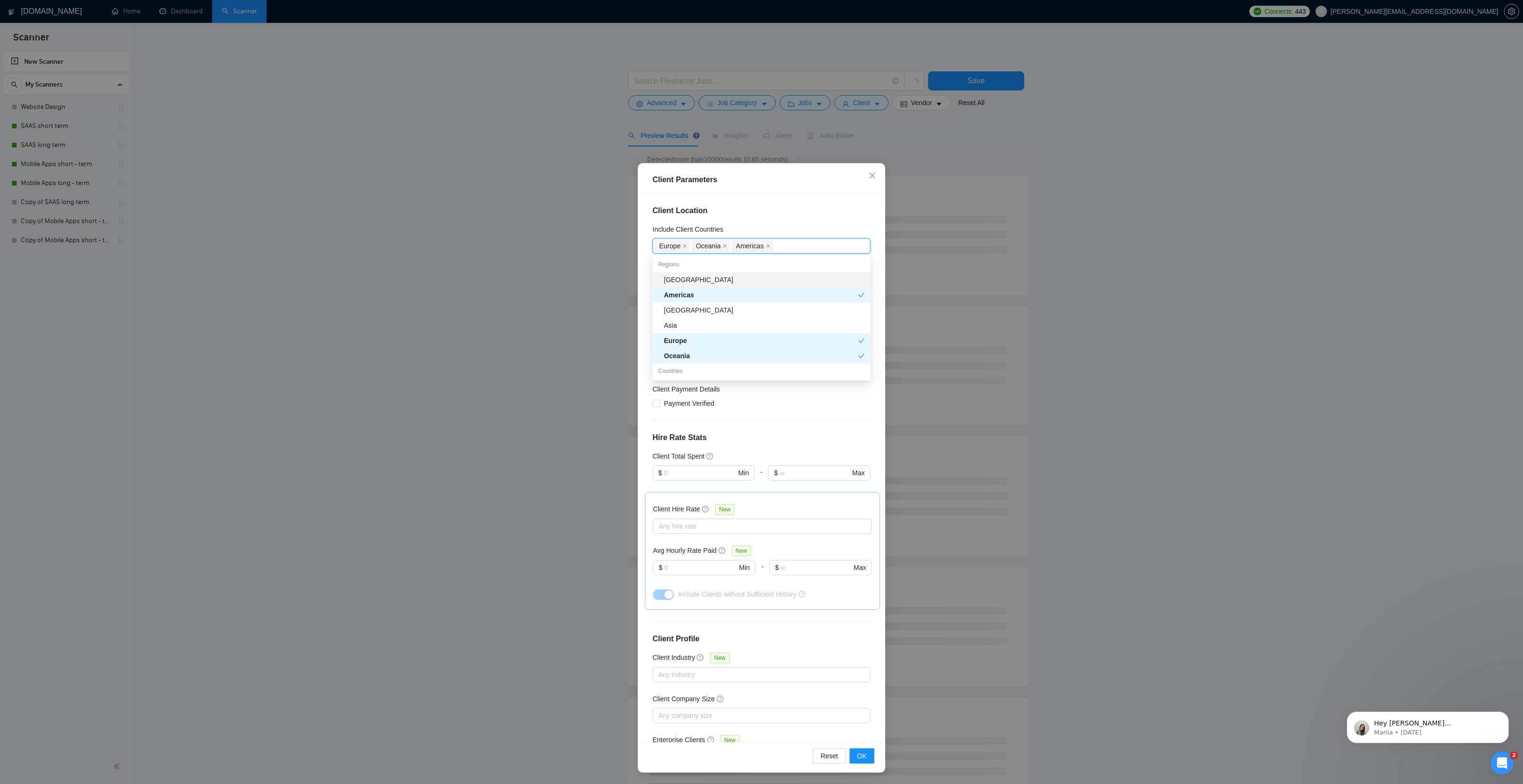
click at [805, 212] on h4 "Client Location" at bounding box center [761, 211] width 218 height 12
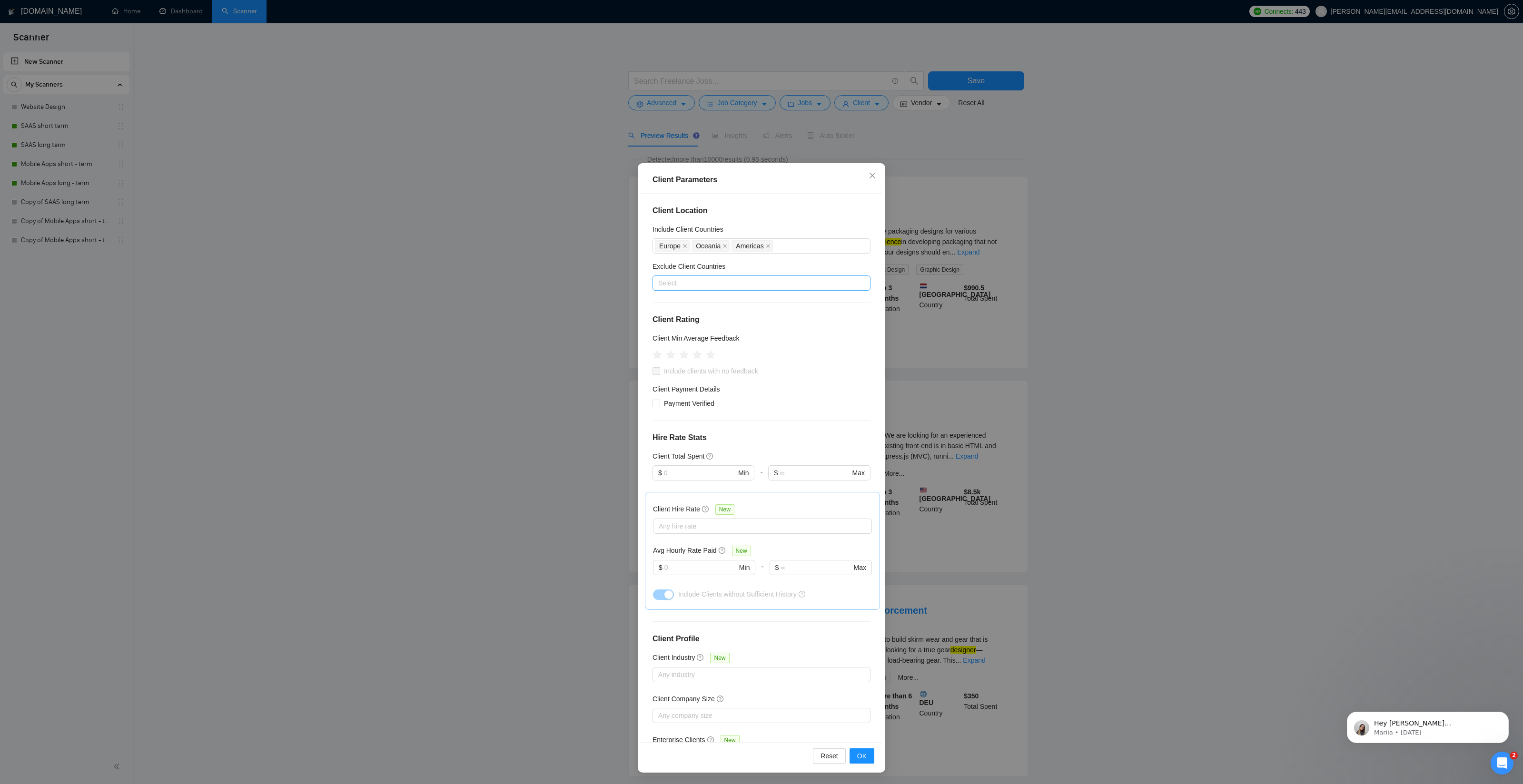
click at [706, 282] on div at bounding box center [756, 283] width 203 height 12
click at [756, 264] on div "Exclude Client Countries" at bounding box center [761, 268] width 218 height 14
click at [699, 357] on icon "star" at bounding box center [697, 354] width 10 height 10
click at [657, 402] on input "Payment Verified" at bounding box center [656, 403] width 6 height 6
checkbox input "true"
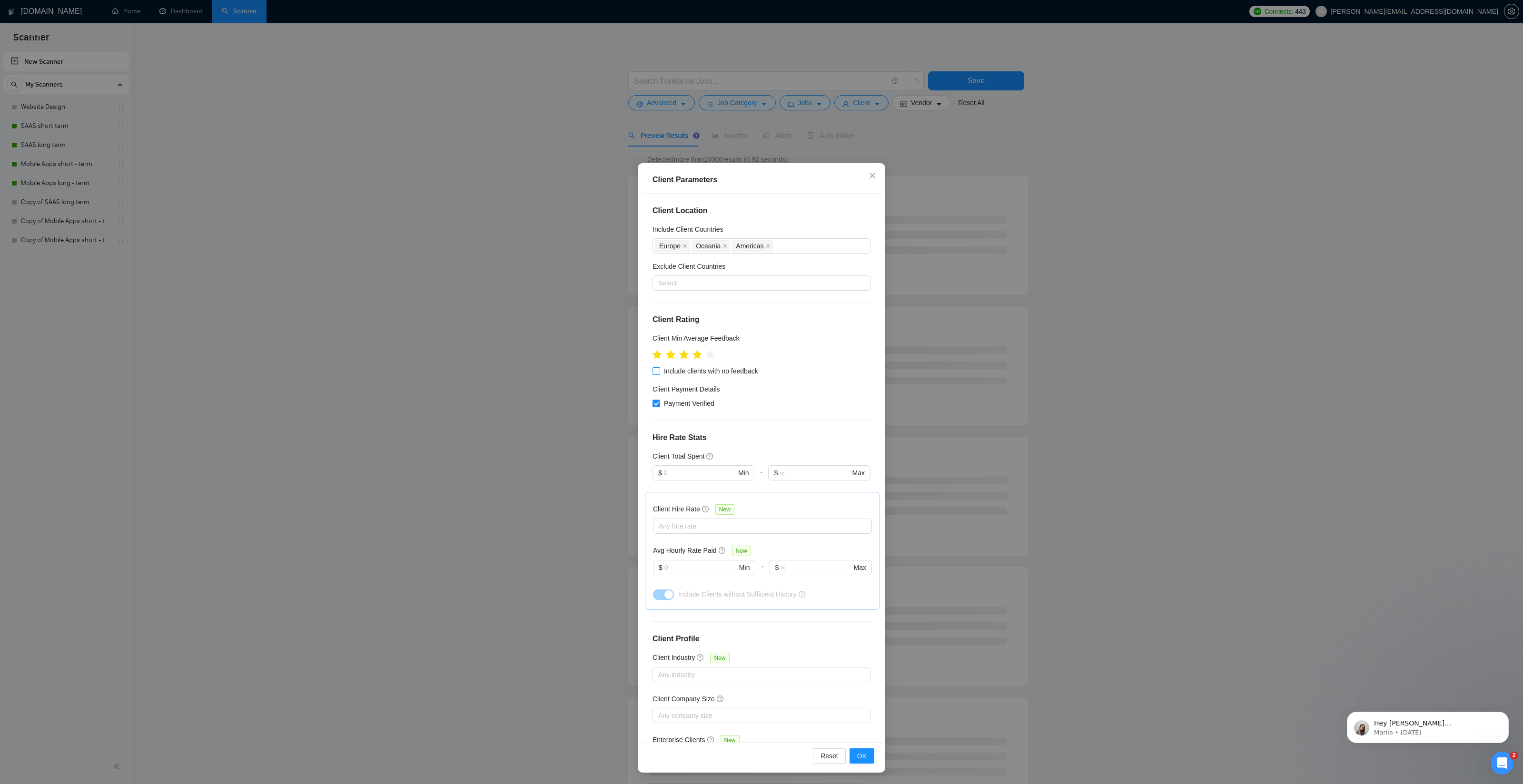
click at [658, 370] on input "Include clients with no feedback" at bounding box center [656, 371] width 6 height 6
checkbox input "true"
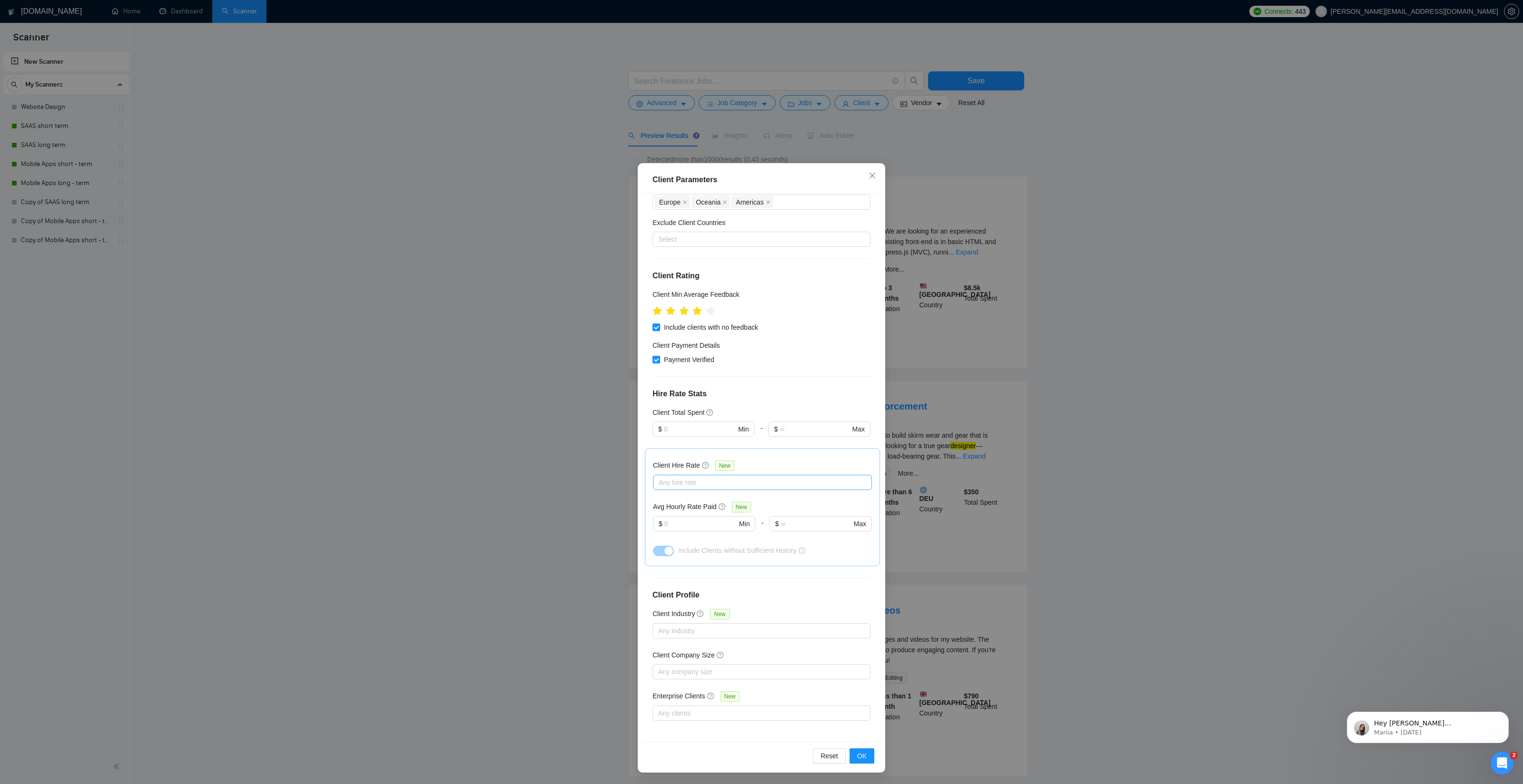
click at [778, 483] on div at bounding box center [758, 483] width 205 height 12
click at [682, 518] on span "Mid Rates" at bounding box center [685, 516] width 30 height 8
click at [665, 518] on input "Mid Rates" at bounding box center [662, 516] width 6 height 6
checkbox input "true"
drag, startPoint x: 679, startPoint y: 529, endPoint x: 678, endPoint y: 535, distance: 6.1
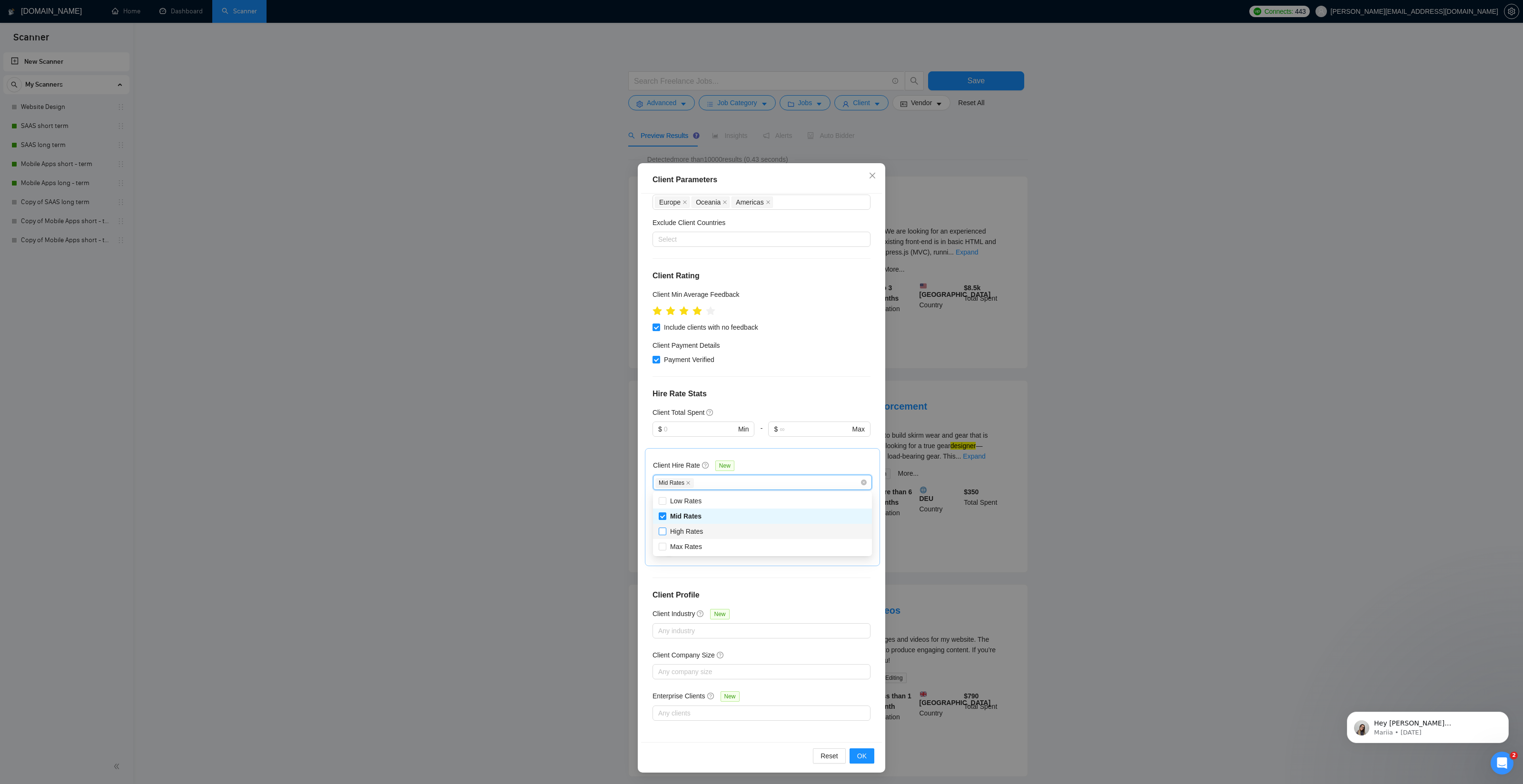
click at [679, 529] on span "High Rates" at bounding box center [686, 531] width 33 height 8
click at [665, 529] on input "High Rates" at bounding box center [662, 531] width 6 height 6
checkbox input "true"
click at [679, 543] on span "Max Rates" at bounding box center [686, 547] width 32 height 8
click at [665, 543] on input "Max Rates" at bounding box center [662, 546] width 6 height 6
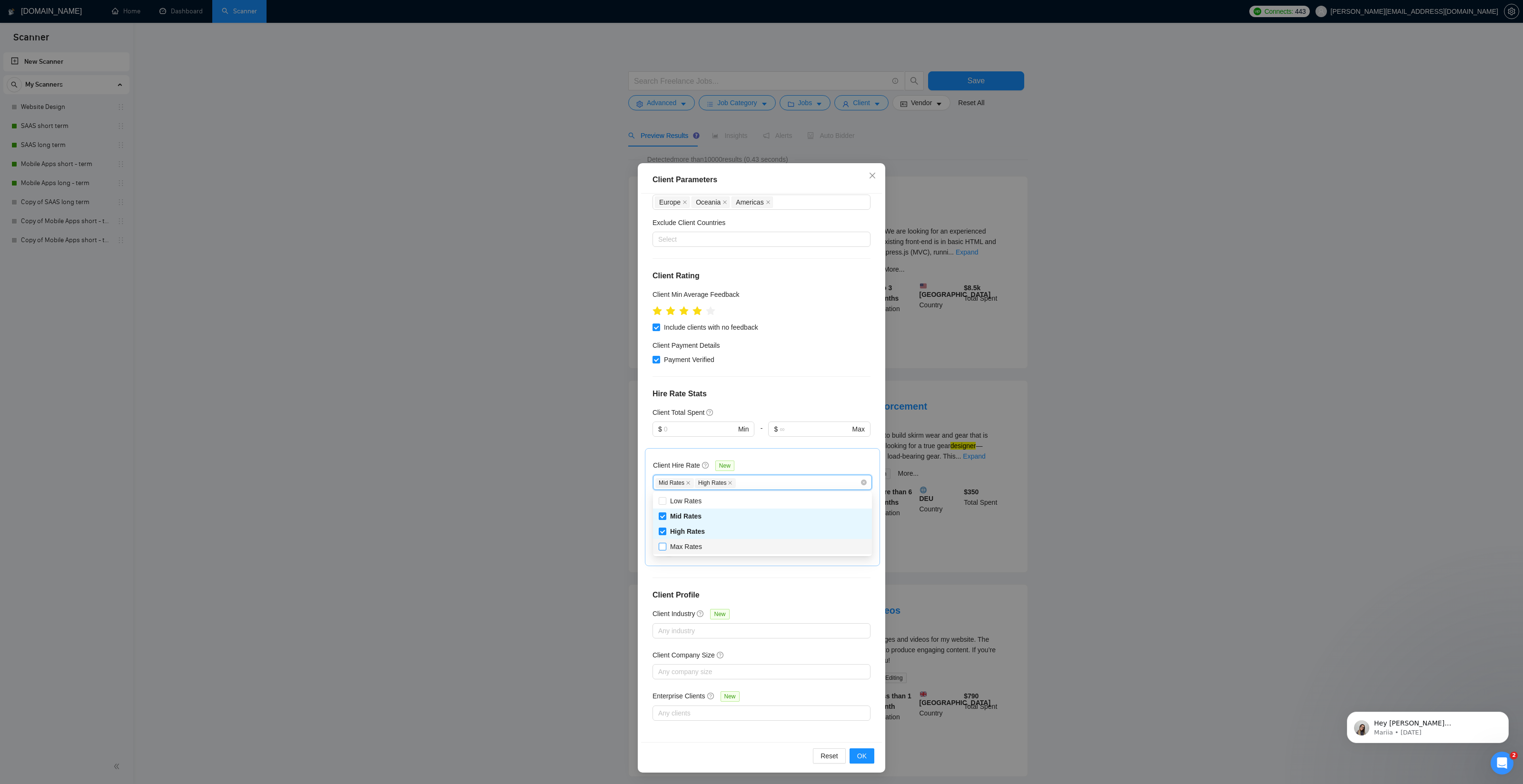
checkbox input "true"
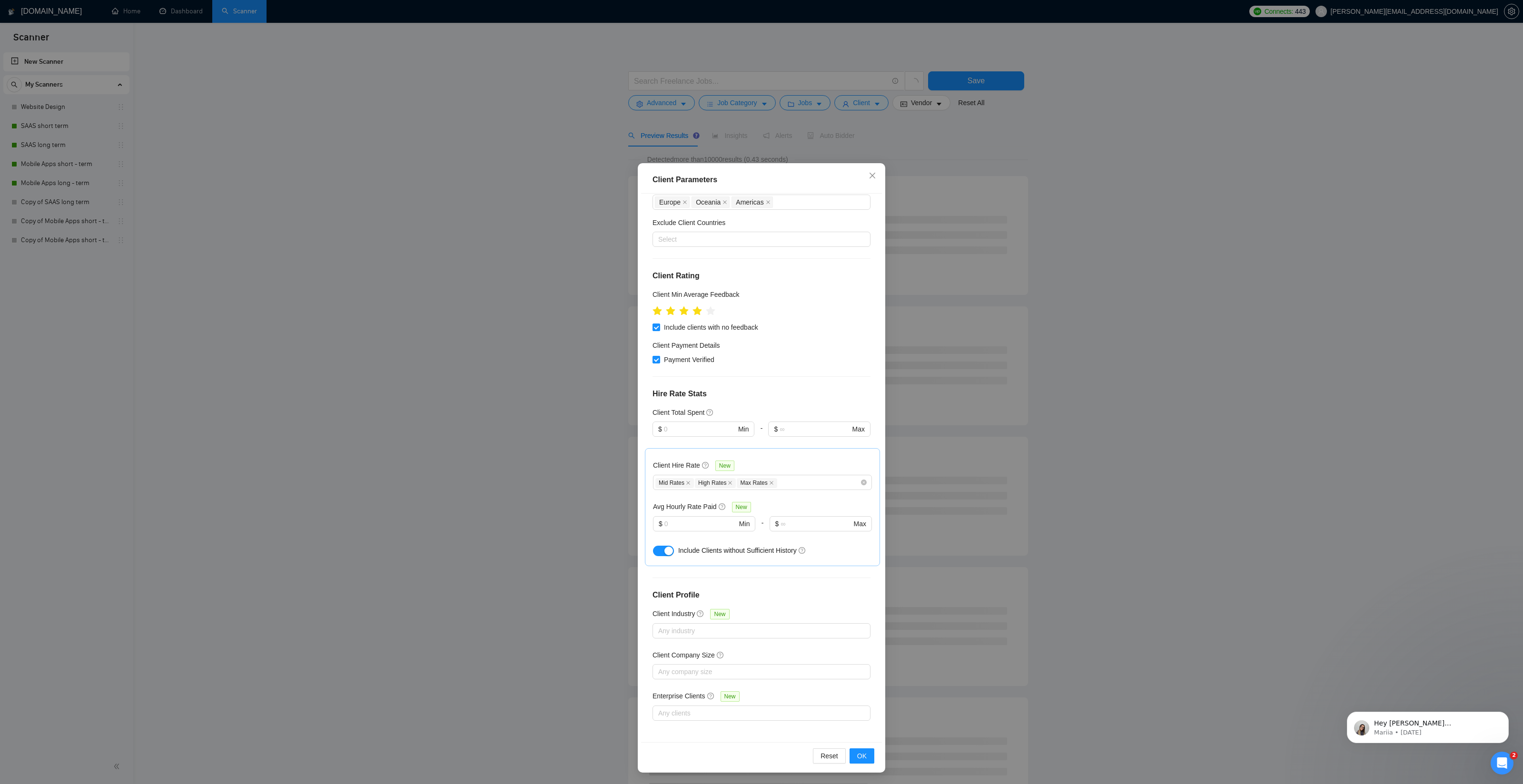
click at [765, 398] on h4 "Hire Rate Stats" at bounding box center [761, 394] width 218 height 12
click at [697, 629] on div at bounding box center [756, 631] width 203 height 12
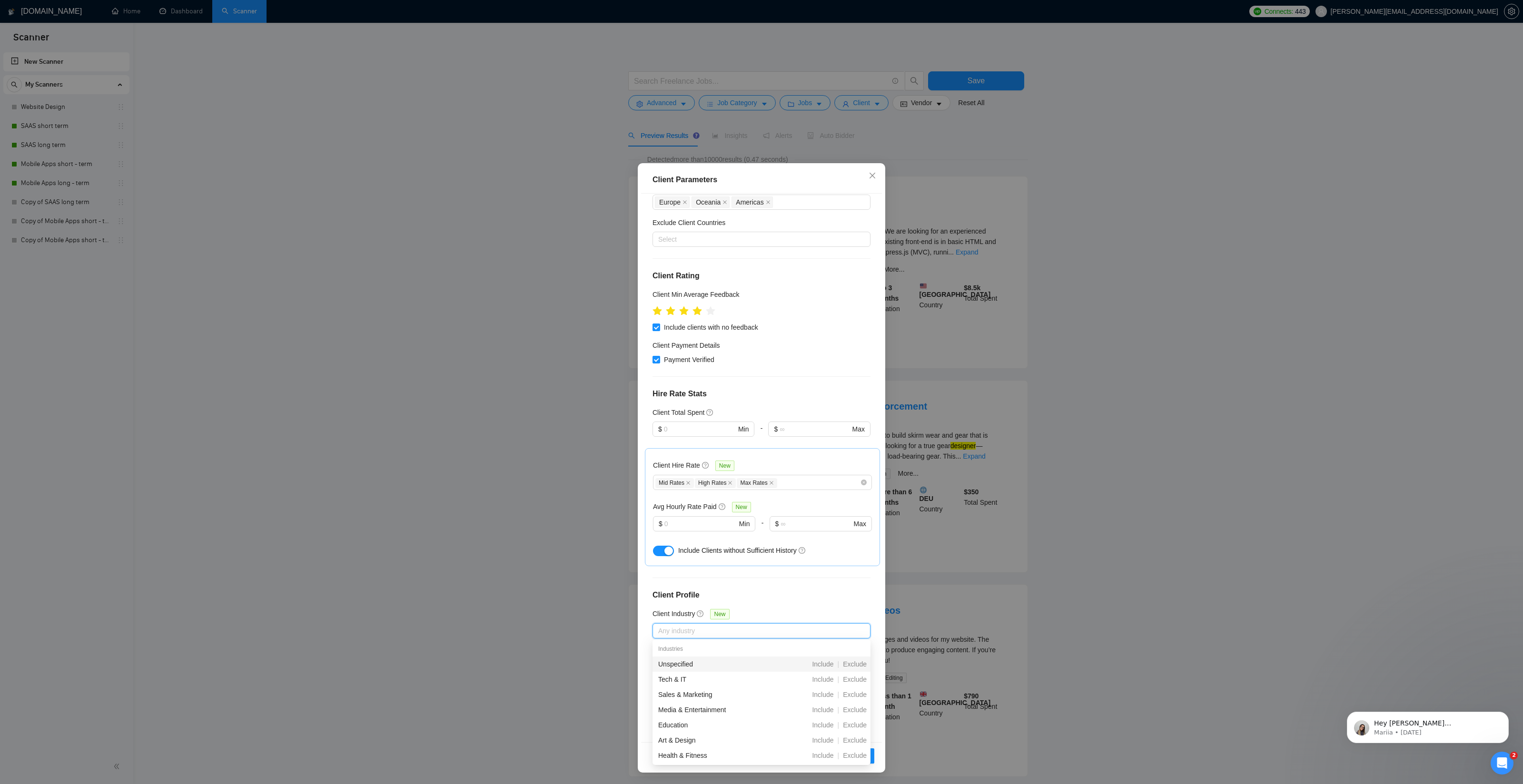
click at [788, 572] on div "Client Location Include Client Countries [GEOGRAPHIC_DATA] [GEOGRAPHIC_DATA] [G…" at bounding box center [761, 468] width 241 height 549
click at [712, 671] on div at bounding box center [756, 672] width 203 height 12
click at [693, 715] on div at bounding box center [756, 713] width 203 height 12
click at [664, 730] on input "Enterprise Clients" at bounding box center [661, 730] width 6 height 6
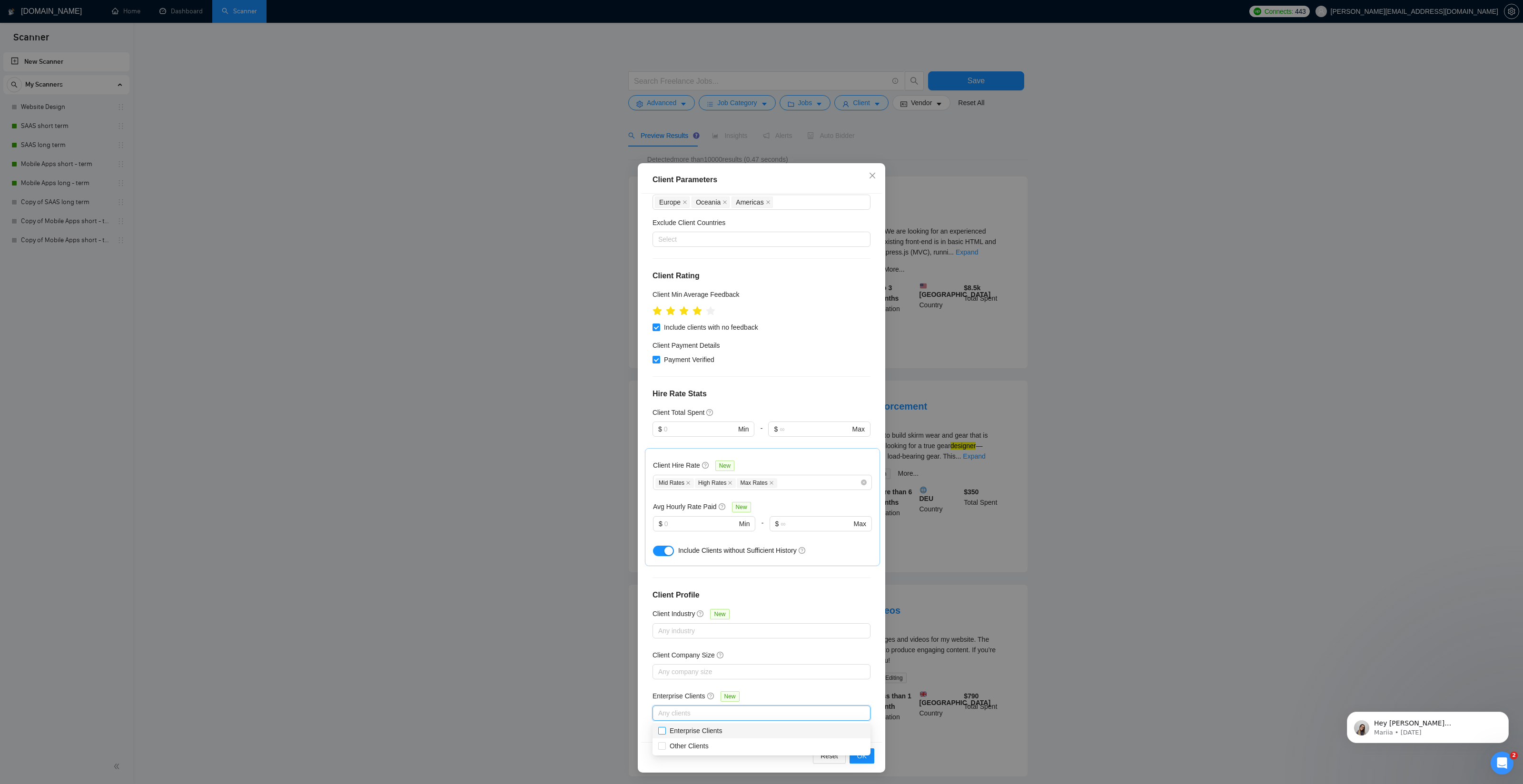
checkbox input "true"
click at [664, 744] on input "Other Clients" at bounding box center [661, 745] width 6 height 6
checkbox input "true"
click at [787, 687] on div "Client Location Include Client Countries [GEOGRAPHIC_DATA] [GEOGRAPHIC_DATA] [G…" at bounding box center [761, 468] width 241 height 549
click at [862, 757] on span "OK" at bounding box center [861, 756] width 10 height 10
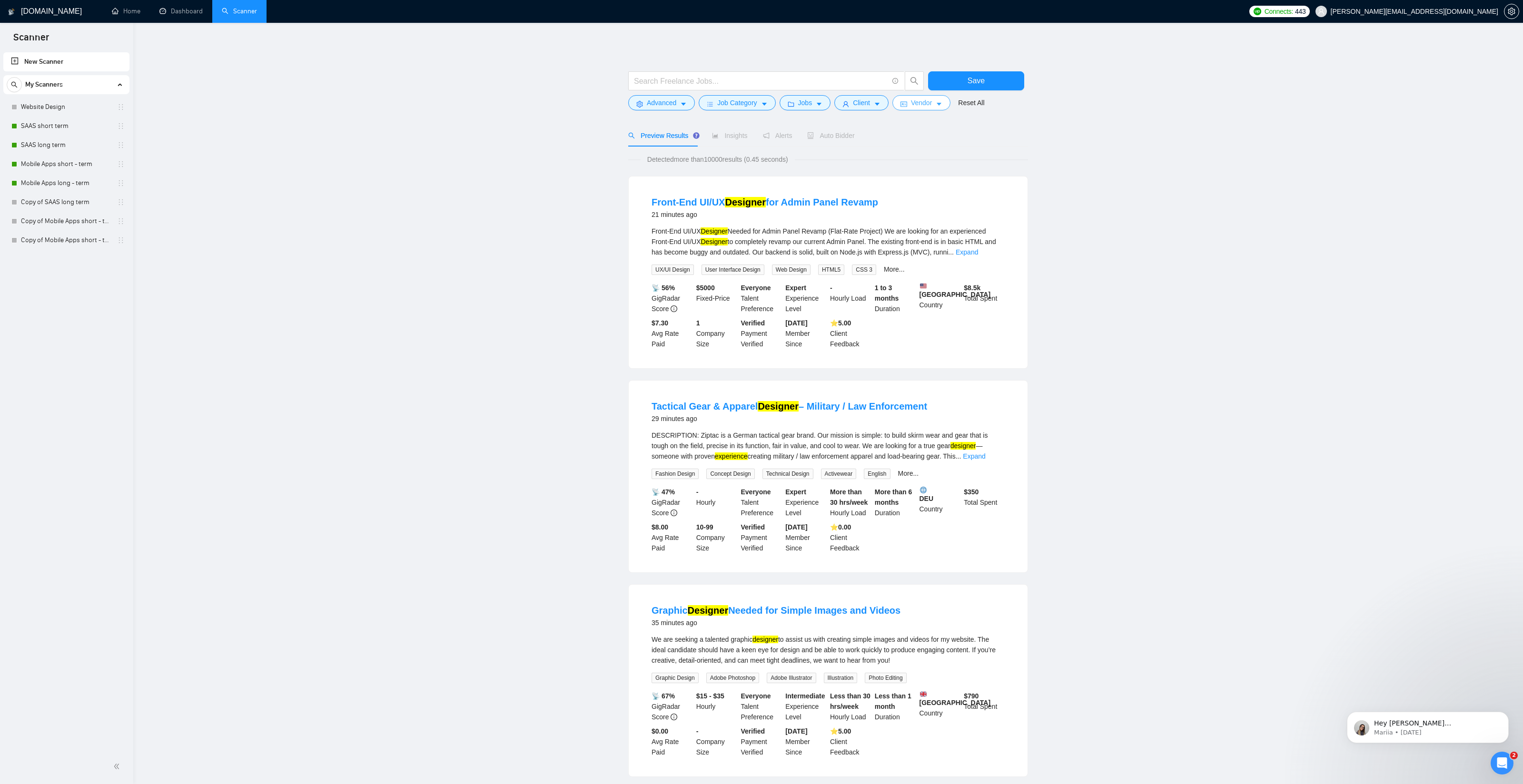
click at [921, 103] on span "Vendor" at bounding box center [921, 103] width 21 height 10
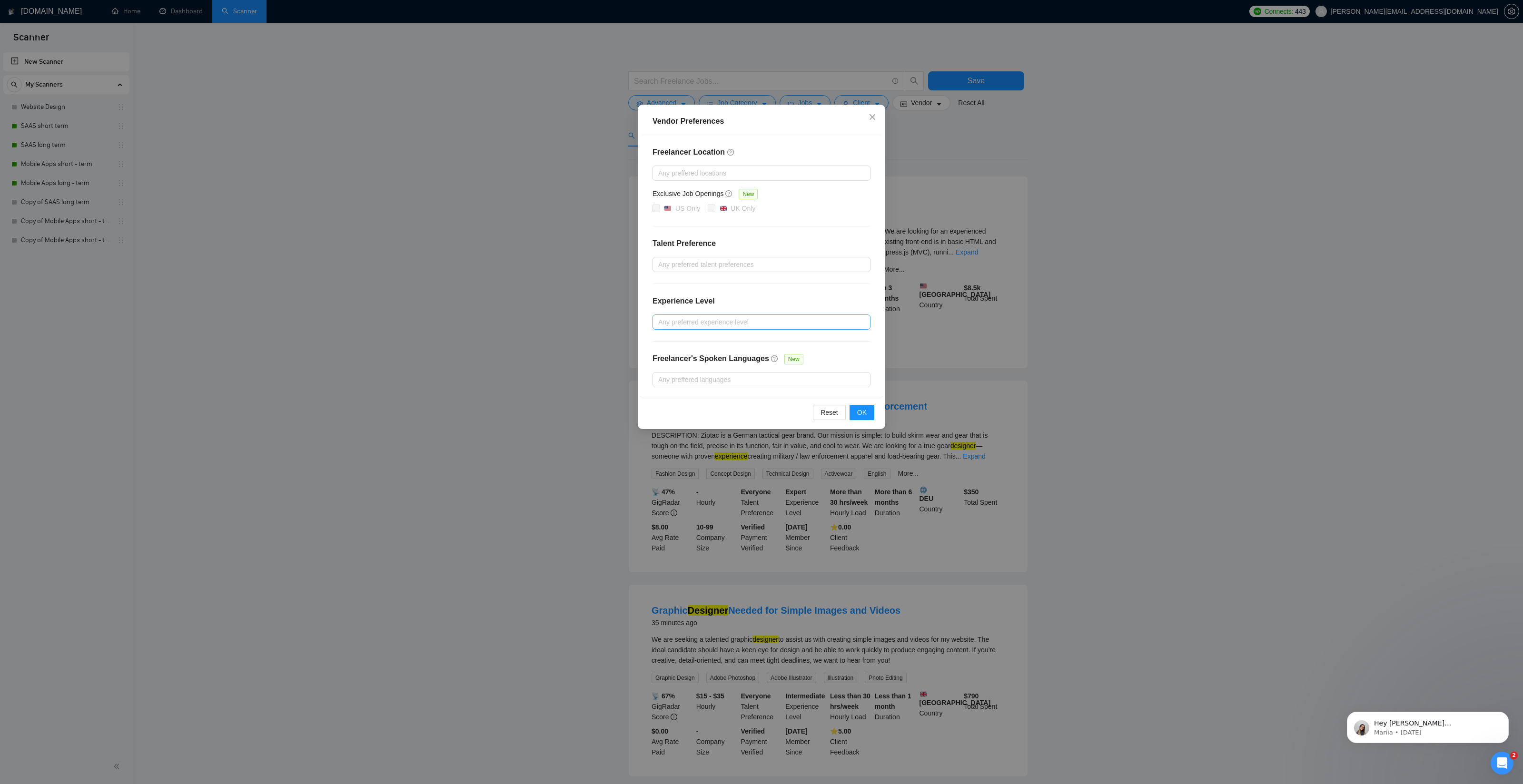
click at [714, 314] on div "Any preferred experience level" at bounding box center [761, 321] width 218 height 15
click at [662, 354] on input "Intermediate" at bounding box center [661, 355] width 6 height 6
checkbox input "true"
click at [661, 366] on label "Expert" at bounding box center [675, 371] width 34 height 10
click at [661, 367] on input "Expert" at bounding box center [661, 371] width 6 height 6
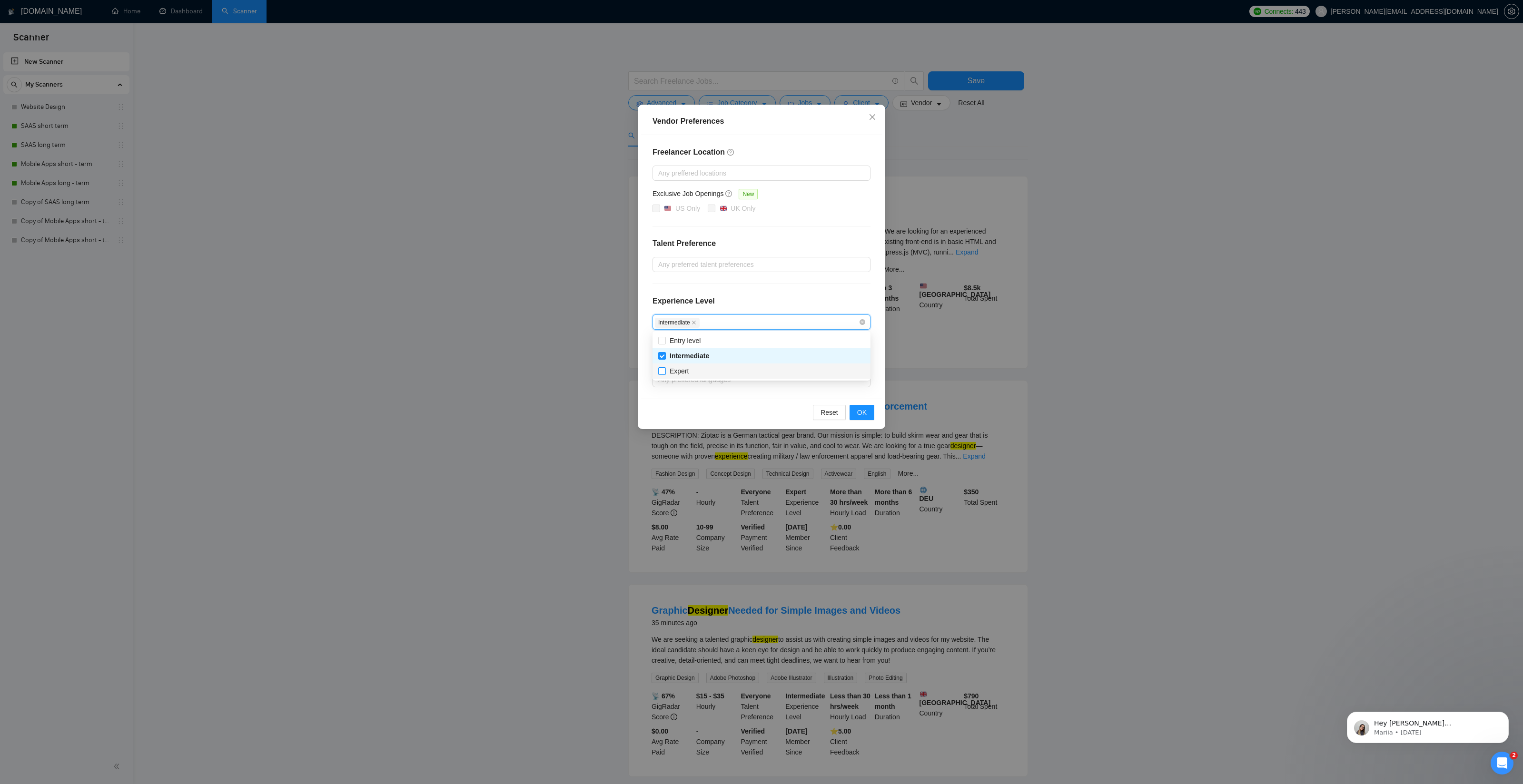
click at [660, 371] on input "Expert" at bounding box center [661, 371] width 6 height 6
checkbox input "true"
click at [744, 293] on div "Freelancer Location Any preffered locations Exclusive Job Openings New US Only …" at bounding box center [761, 267] width 241 height 264
click at [859, 410] on span "OK" at bounding box center [861, 413] width 10 height 10
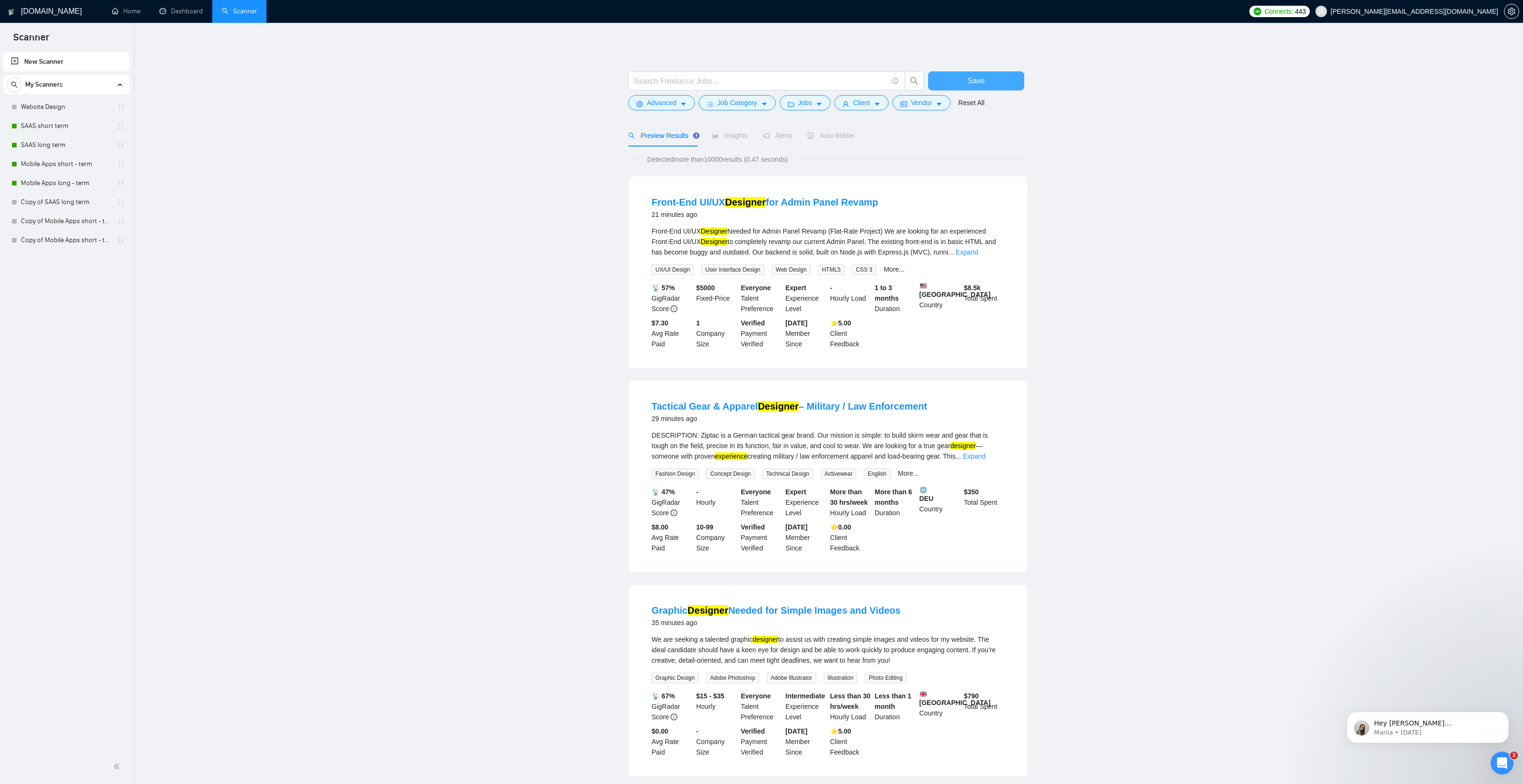
click at [970, 81] on span "Save" at bounding box center [976, 80] width 17 height 12
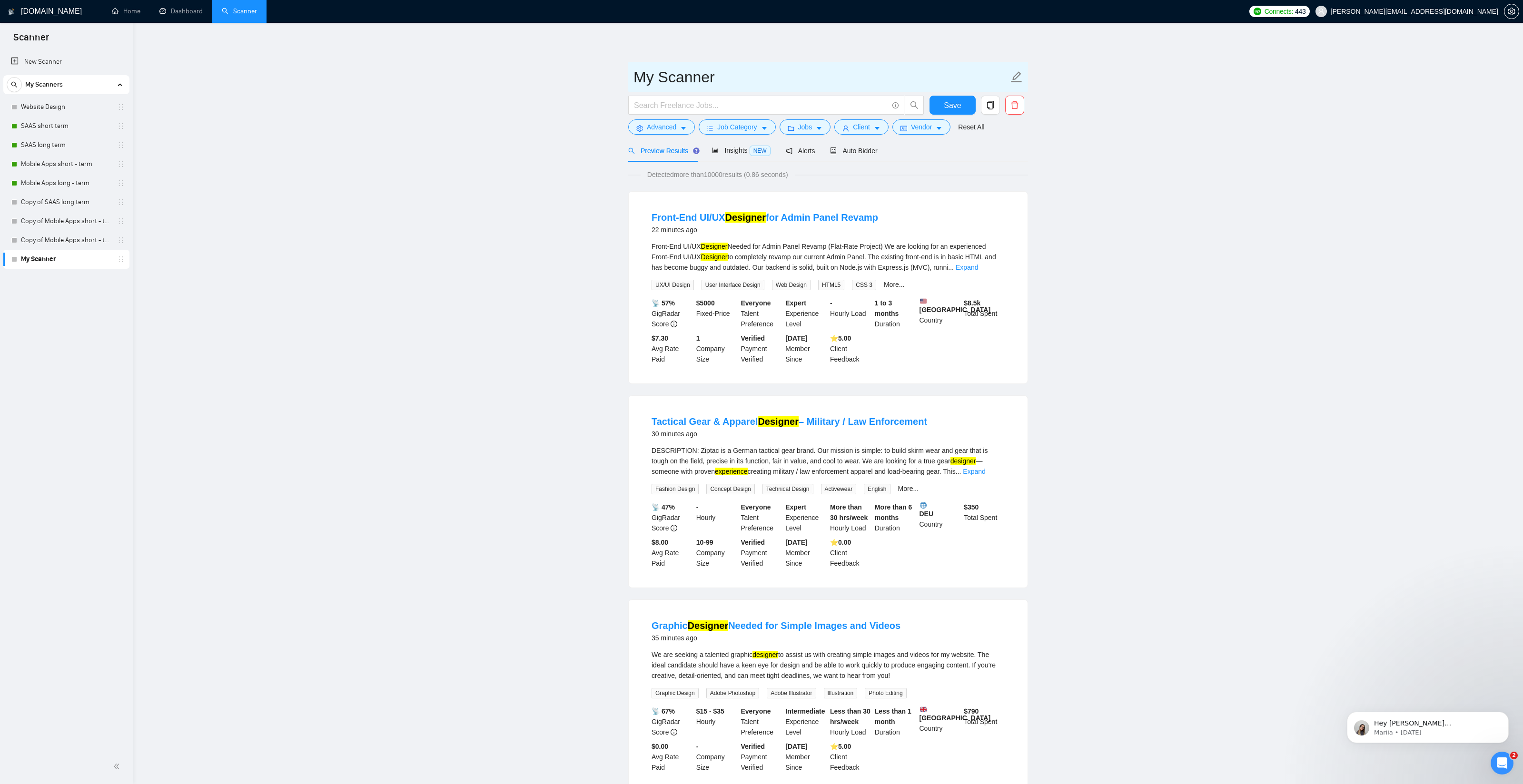
click at [681, 74] on input "My Scanner" at bounding box center [820, 77] width 375 height 24
type input "UX UI"
click at [950, 108] on span "Save" at bounding box center [952, 105] width 17 height 12
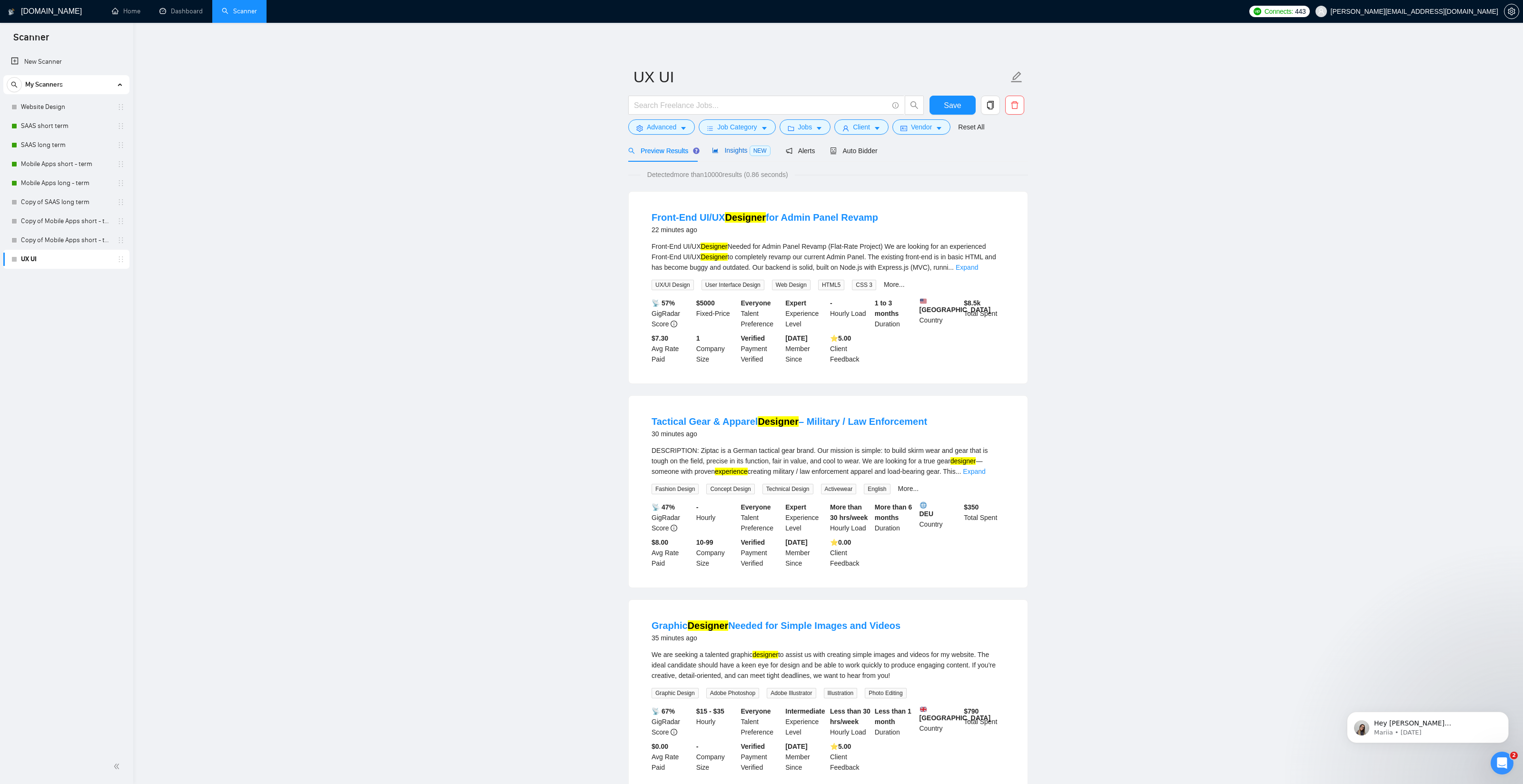
click at [738, 148] on span "Insights NEW" at bounding box center [741, 150] width 58 height 8
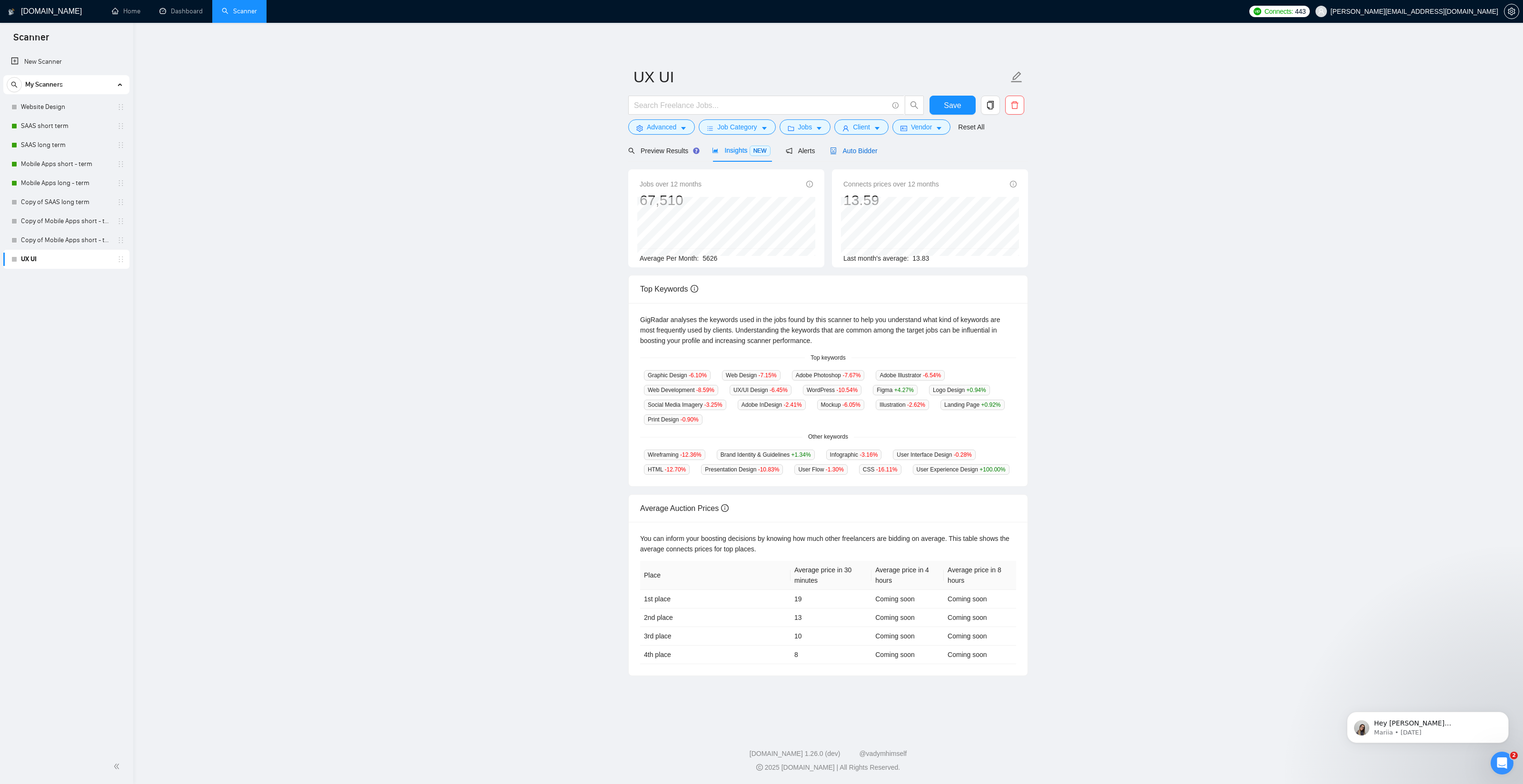
click at [863, 152] on span "Auto Bidder" at bounding box center [854, 151] width 47 height 8
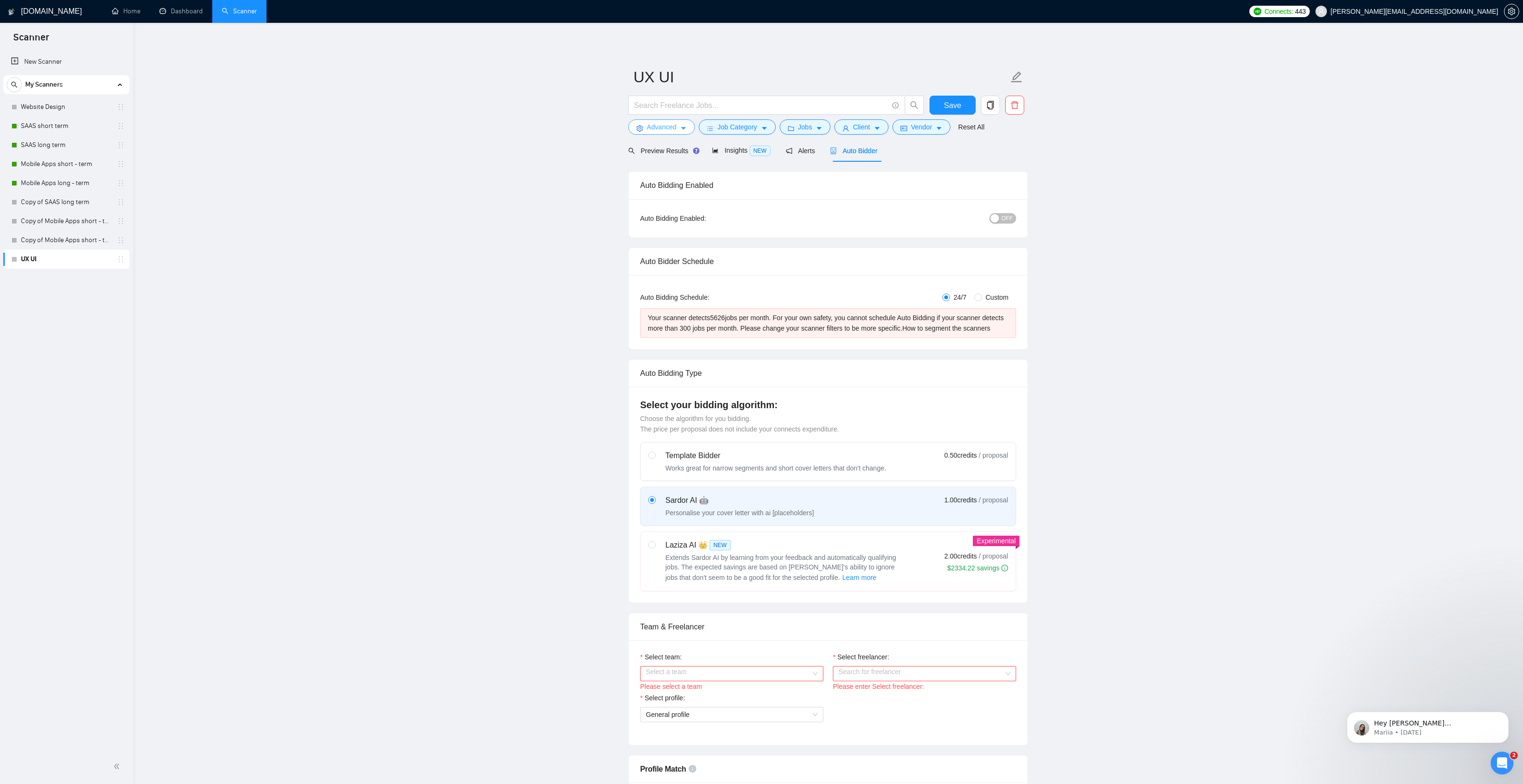
click at [678, 132] on button "Advanced" at bounding box center [661, 126] width 67 height 15
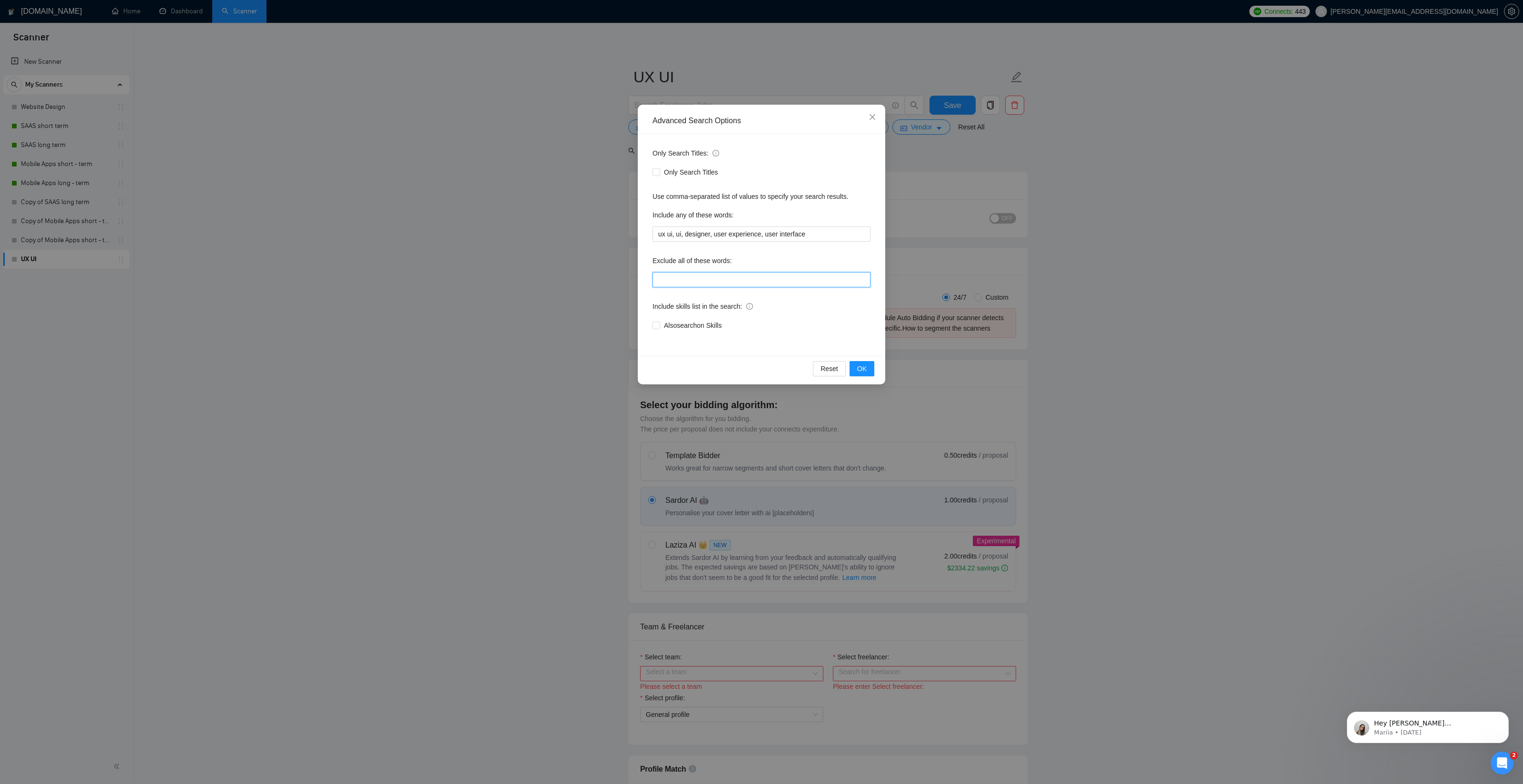
click at [722, 279] on input "text" at bounding box center [761, 279] width 218 height 15
type input "game, games, framer, webflow, w"
type input "game, games, framer, webflow, wordpress, drupal, code, development"
click at [859, 369] on span "OK" at bounding box center [861, 369] width 10 height 10
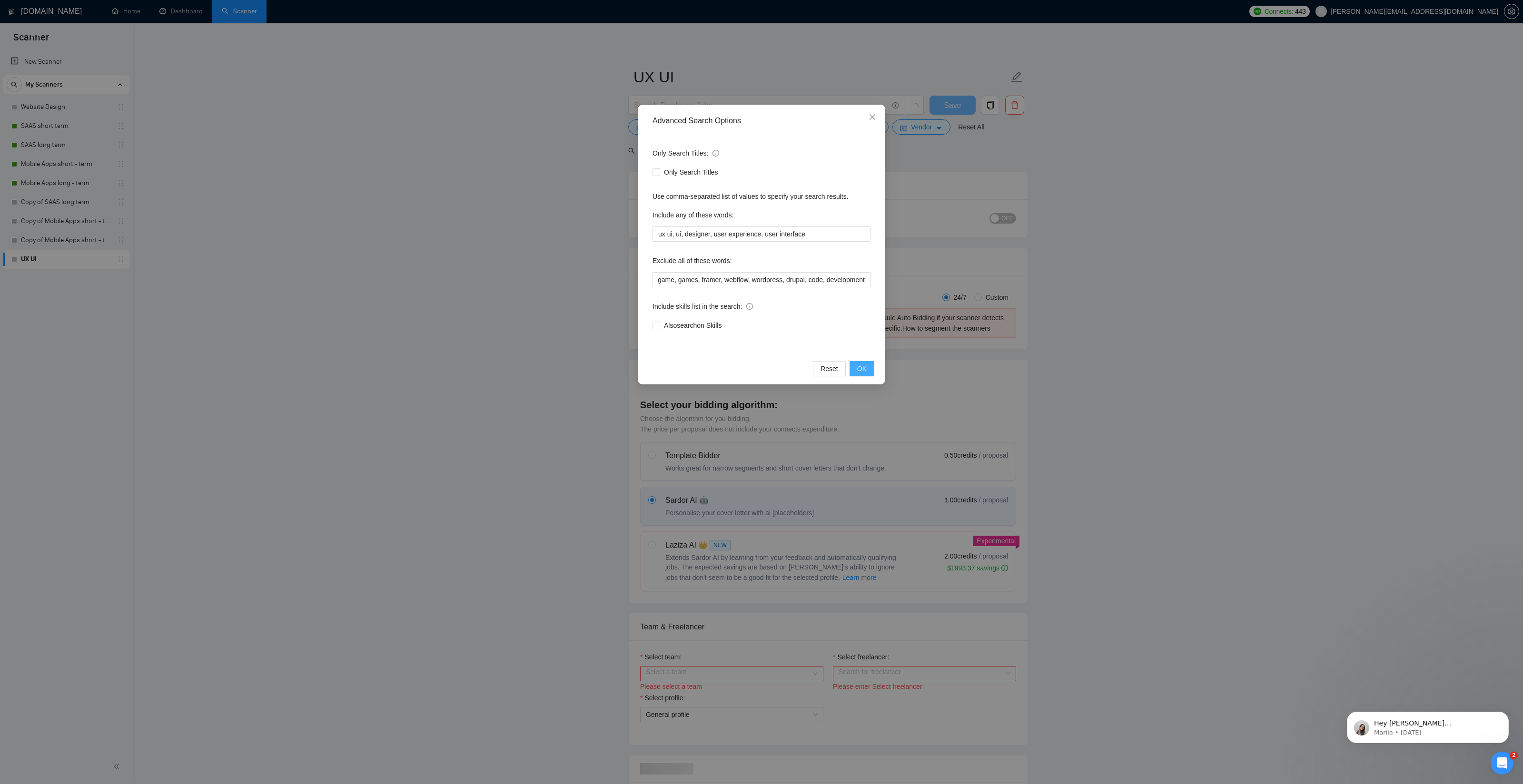
scroll to position [0, 0]
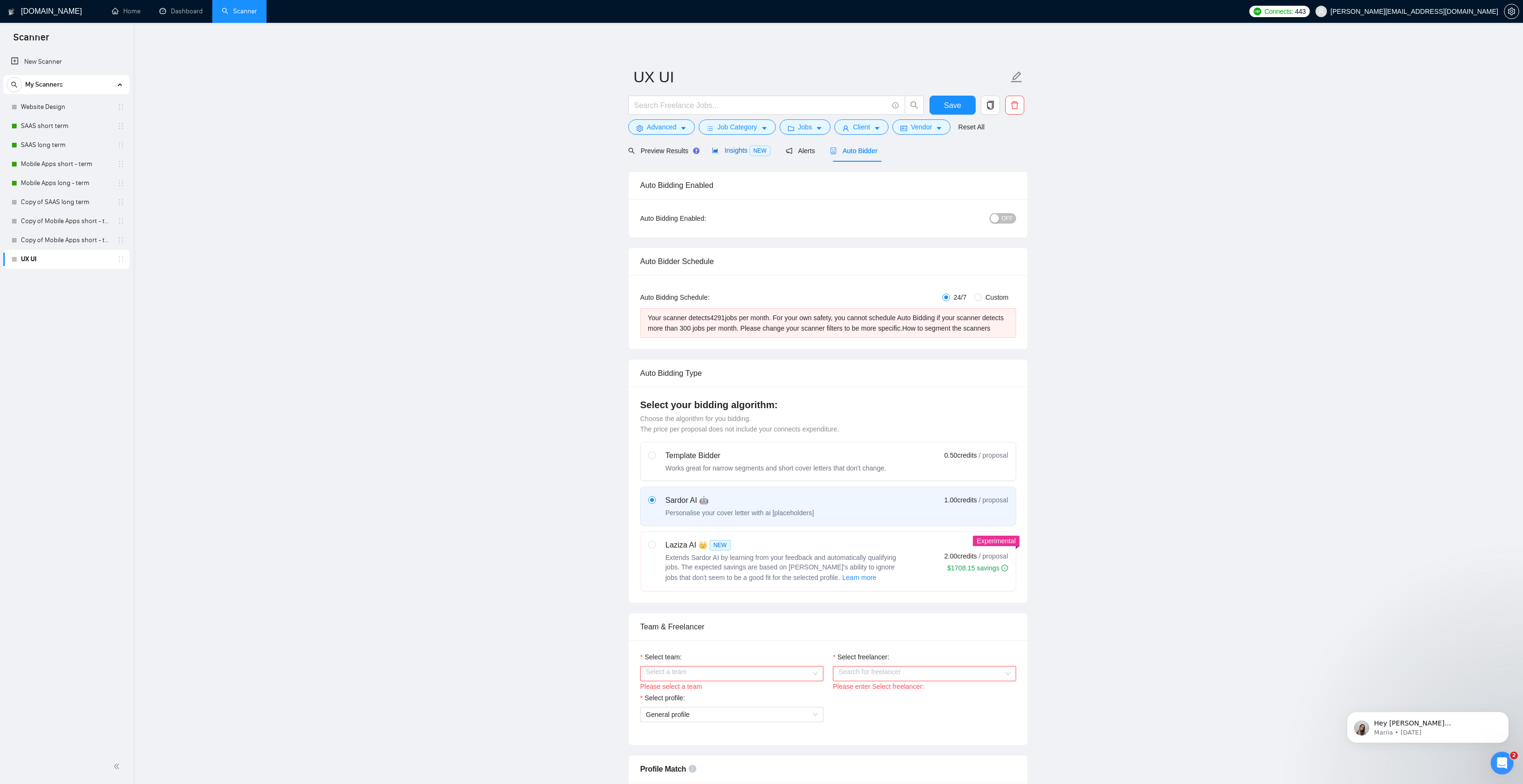
click at [738, 149] on span "Insights NEW" at bounding box center [741, 150] width 58 height 8
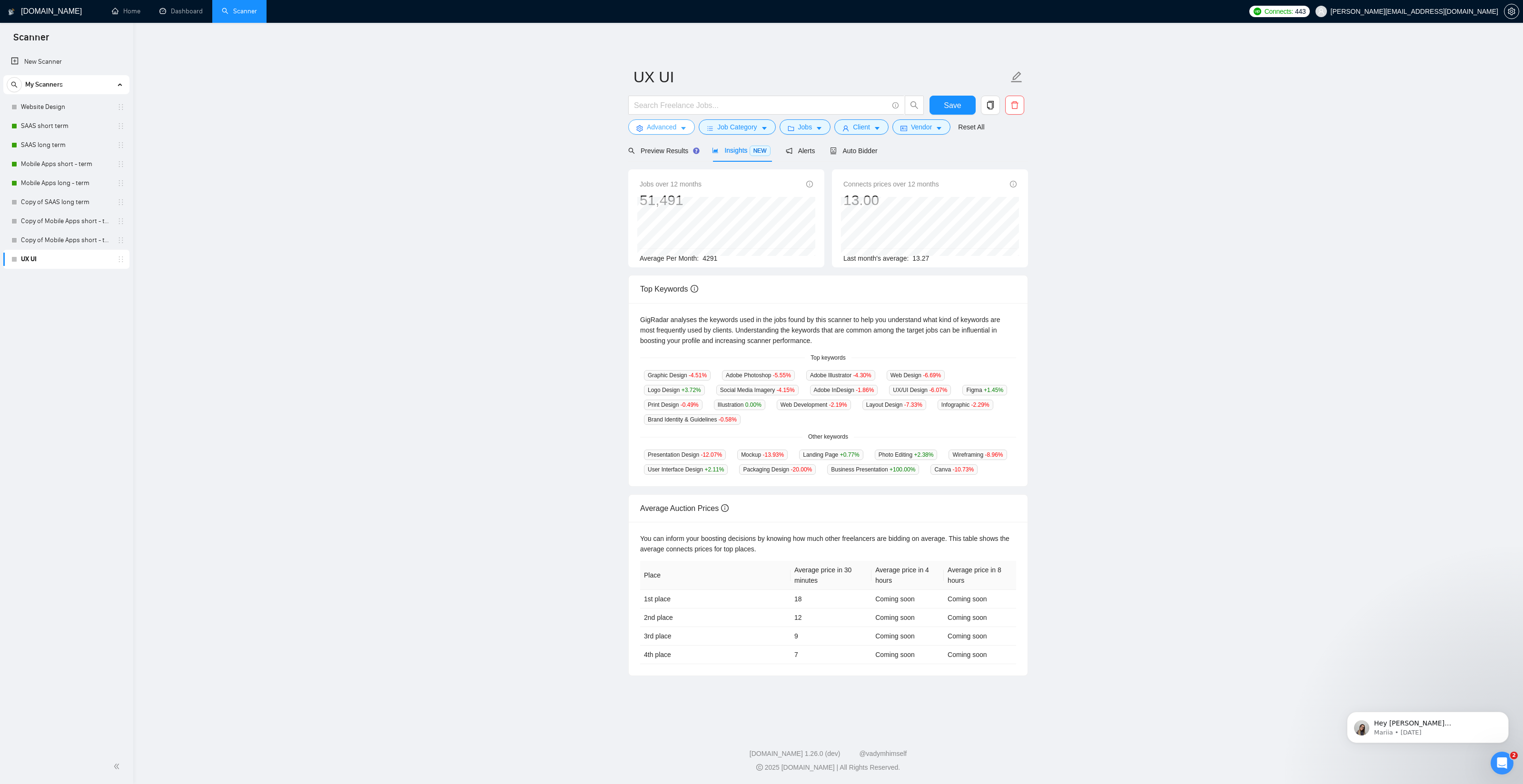
click at [666, 125] on span "Advanced" at bounding box center [662, 127] width 30 height 10
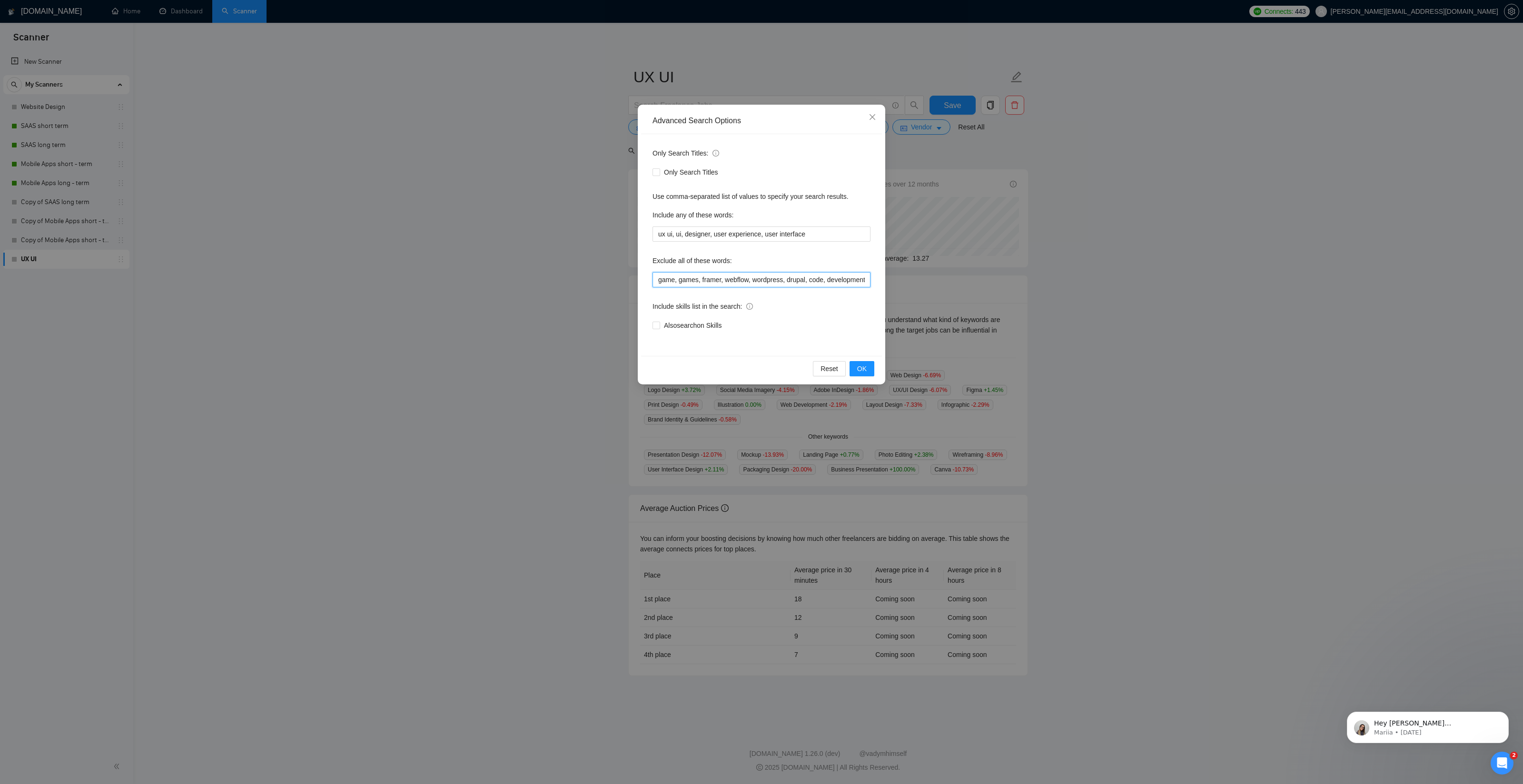
drag, startPoint x: 857, startPoint y: 279, endPoint x: 850, endPoint y: 280, distance: 7.1
click at [857, 279] on input "game, games, framer, webflow, wordpress, drupal, code, development" at bounding box center [761, 279] width 218 height 15
drag, startPoint x: 843, startPoint y: 281, endPoint x: 921, endPoint y: 279, distance: 78.0
click at [921, 279] on div "Advanced Search Options Only Search Titles: Only Search Titles Use comma-separa…" at bounding box center [761, 392] width 1523 height 784
click at [658, 279] on input "game, games, framer, webflow, wordpress, drupal, code, development" at bounding box center [761, 279] width 218 height 15
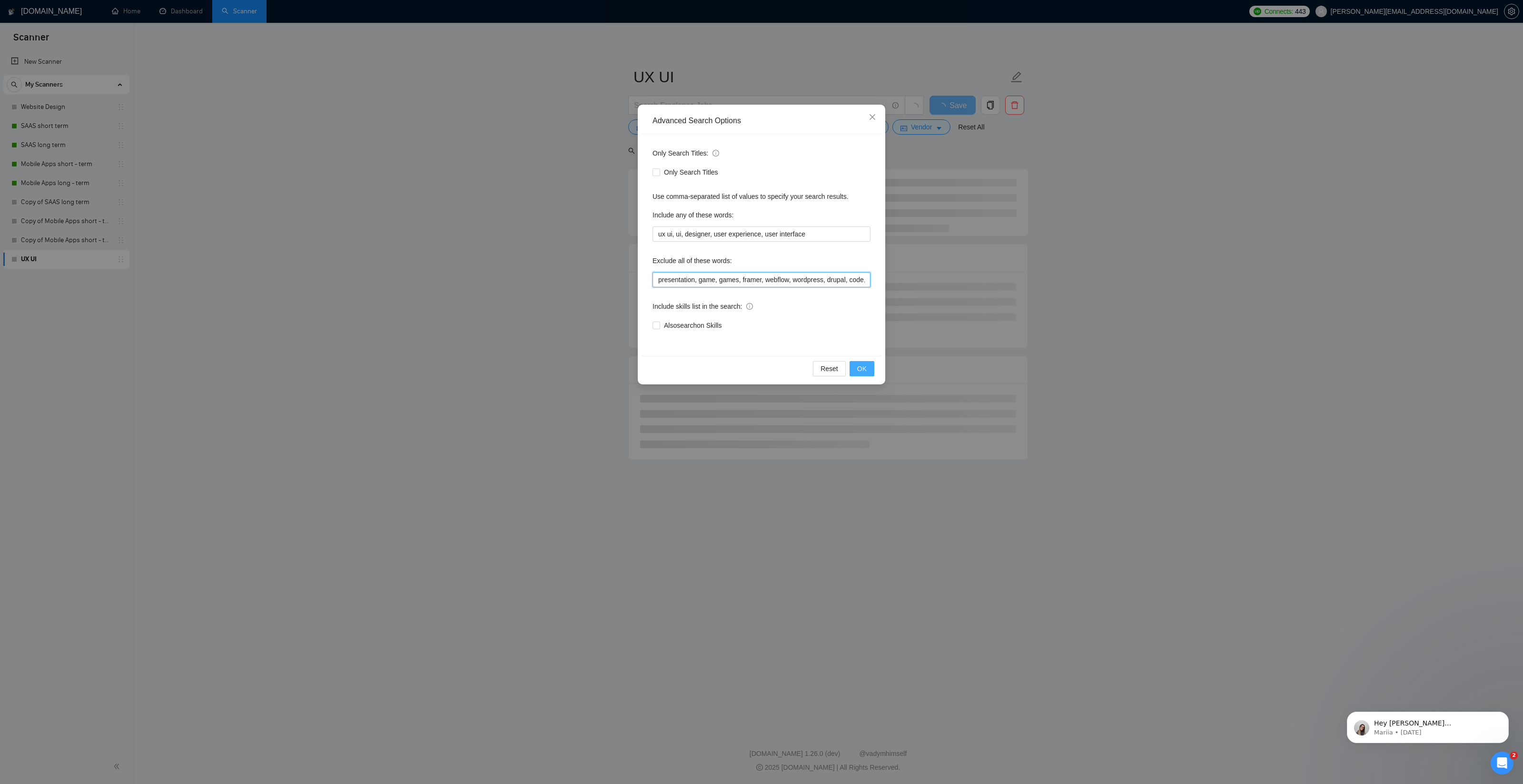
type input "presentation, game, games, framer, webflow, wordpress, drupal, code, development"
click at [871, 371] on button "OK" at bounding box center [862, 368] width 25 height 15
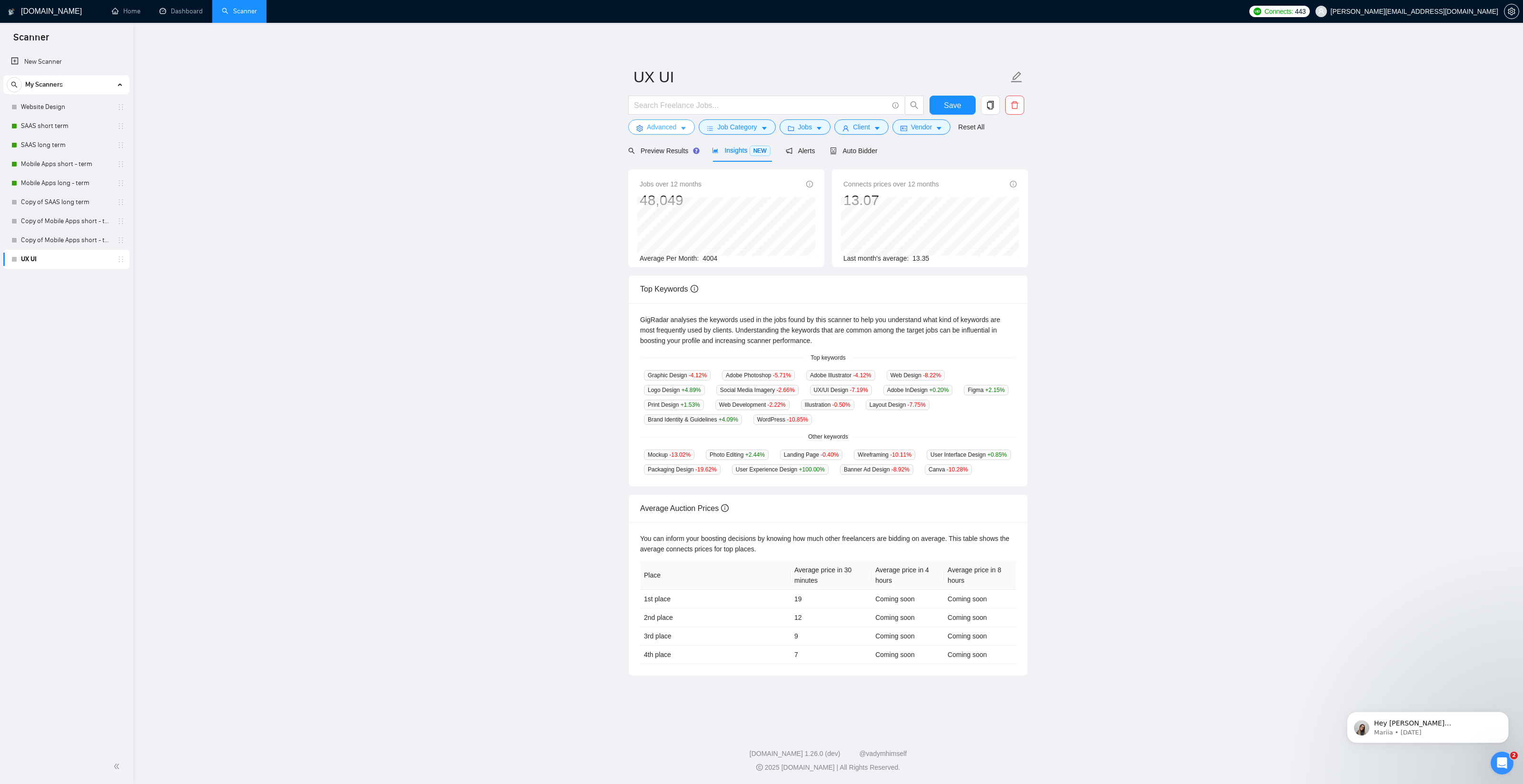
click at [677, 130] on button "Advanced" at bounding box center [661, 126] width 67 height 15
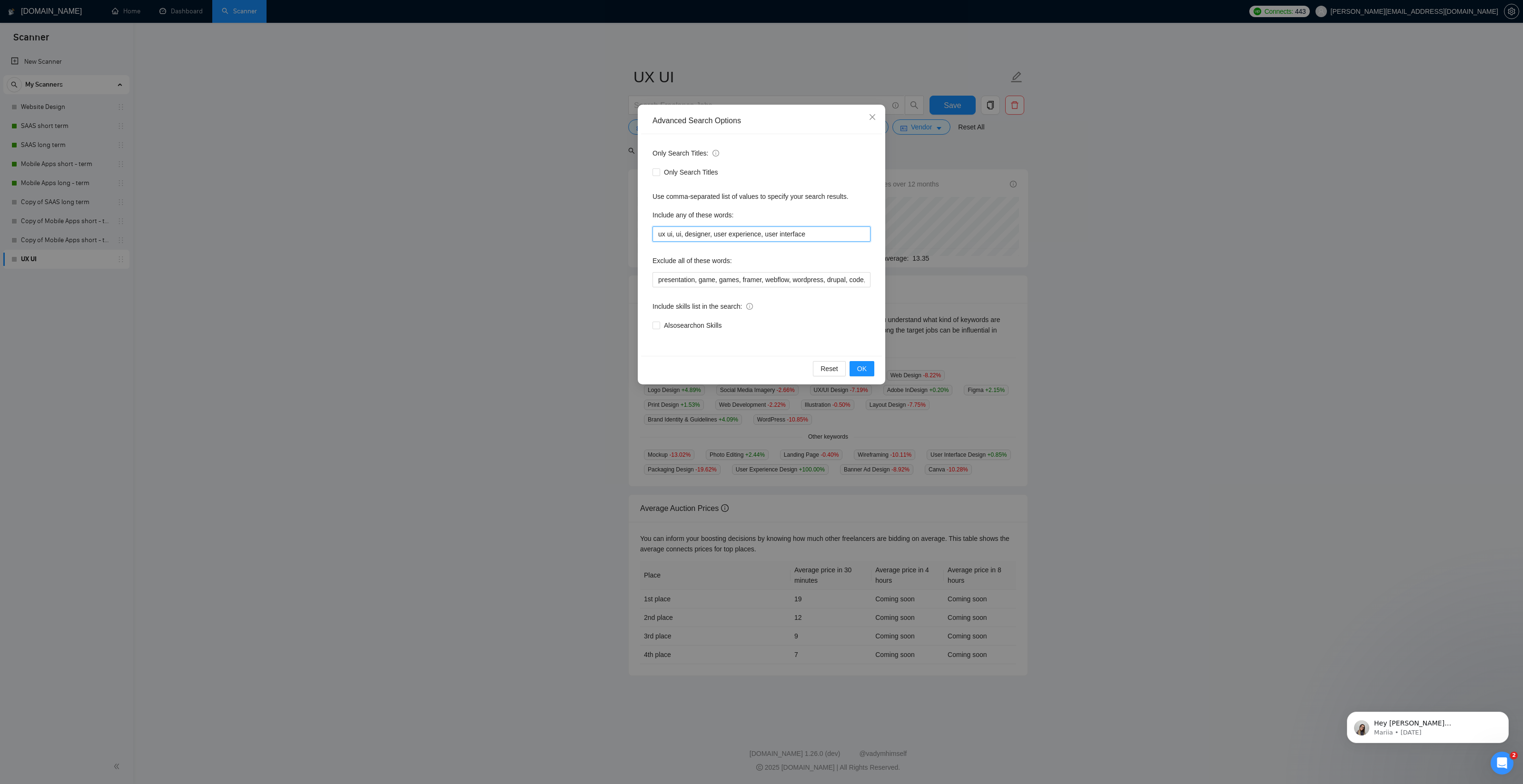
click at [699, 235] on input "ux ui, ui, designer, user experience, user interface" at bounding box center [761, 233] width 218 height 15
click at [685, 235] on input "ux ui, ui, designer, user experience, user interface" at bounding box center [761, 233] width 218 height 15
click at [842, 235] on input "ux ui, ui, ux ui designer, user experience, user interface" at bounding box center [761, 233] width 218 height 15
type input "ux ui, ui, ux ui designer, user experience, user interface, ui design, ui desig…"
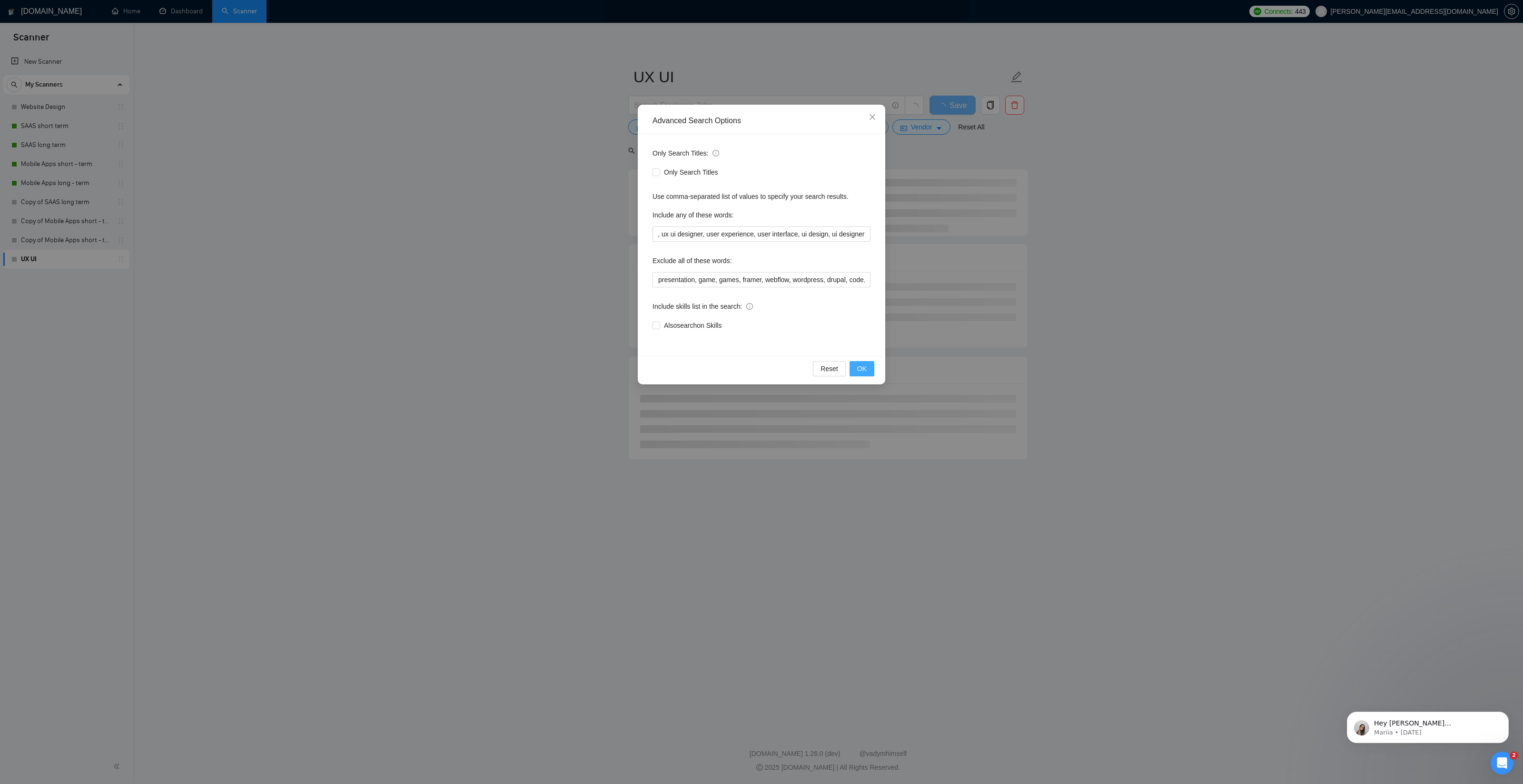
scroll to position [0, 0]
click at [861, 366] on span "OK" at bounding box center [861, 369] width 10 height 10
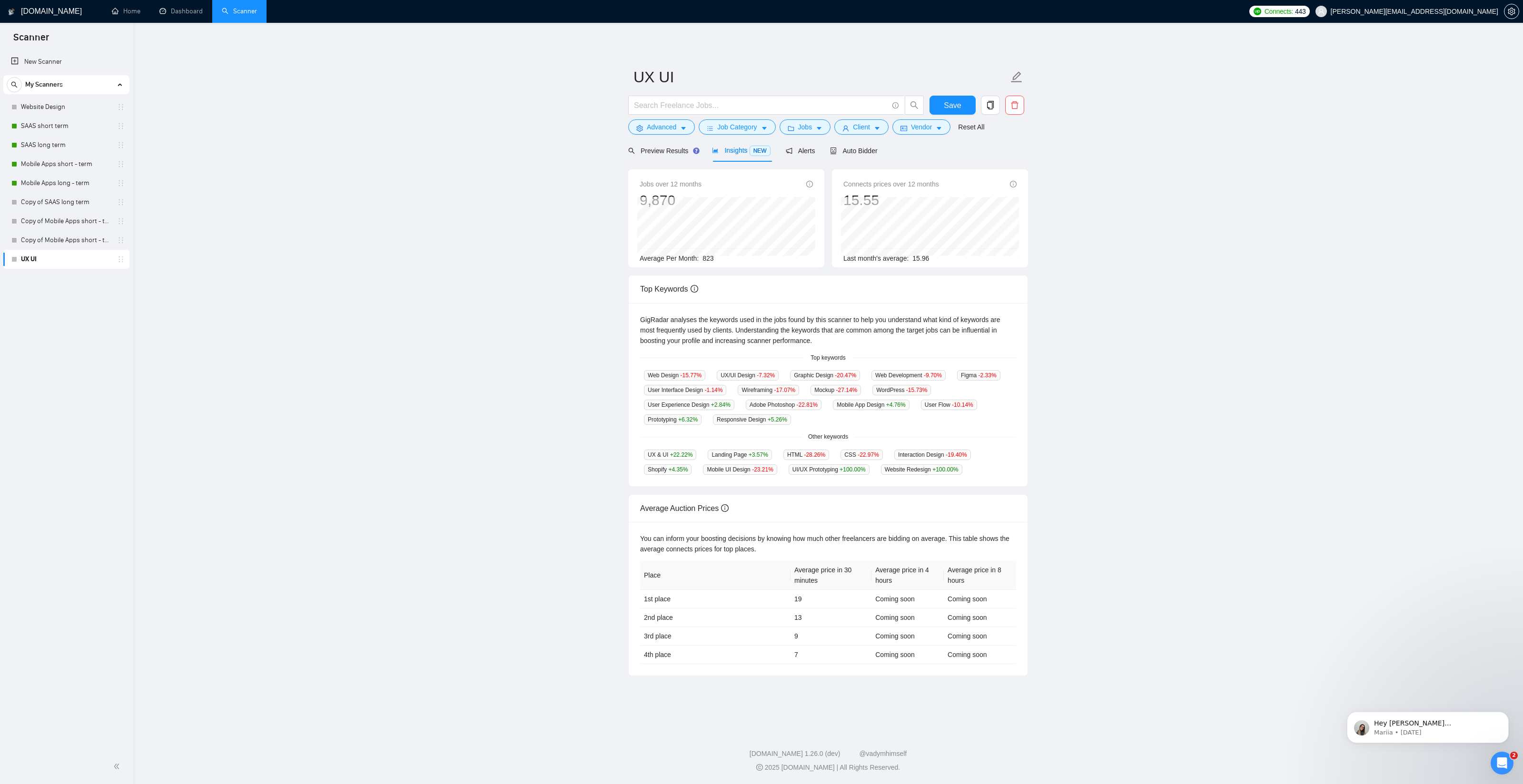
click at [687, 259] on span "Average Per Month:" at bounding box center [669, 259] width 59 height 8
click at [714, 257] on span "823" at bounding box center [708, 259] width 11 height 8
click at [928, 260] on span "15.96" at bounding box center [921, 259] width 17 height 8
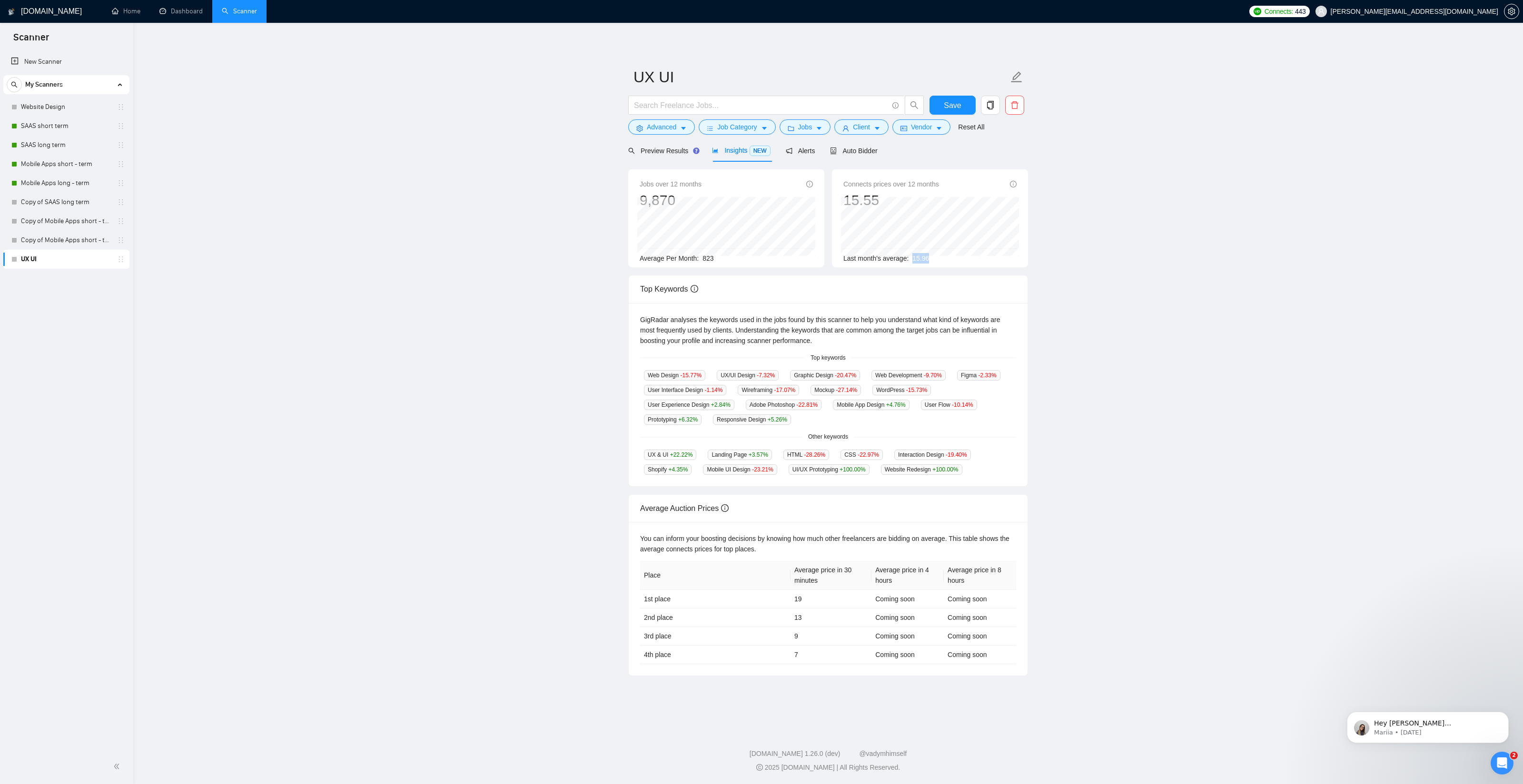
click at [928, 260] on span "15.96" at bounding box center [921, 259] width 17 height 8
click at [927, 260] on span "15.96" at bounding box center [921, 259] width 17 height 8
click at [950, 259] on div "Last month's average: 15.96" at bounding box center [929, 259] width 173 height 10
click at [889, 183] on span "Connects prices over 12 months" at bounding box center [891, 184] width 96 height 10
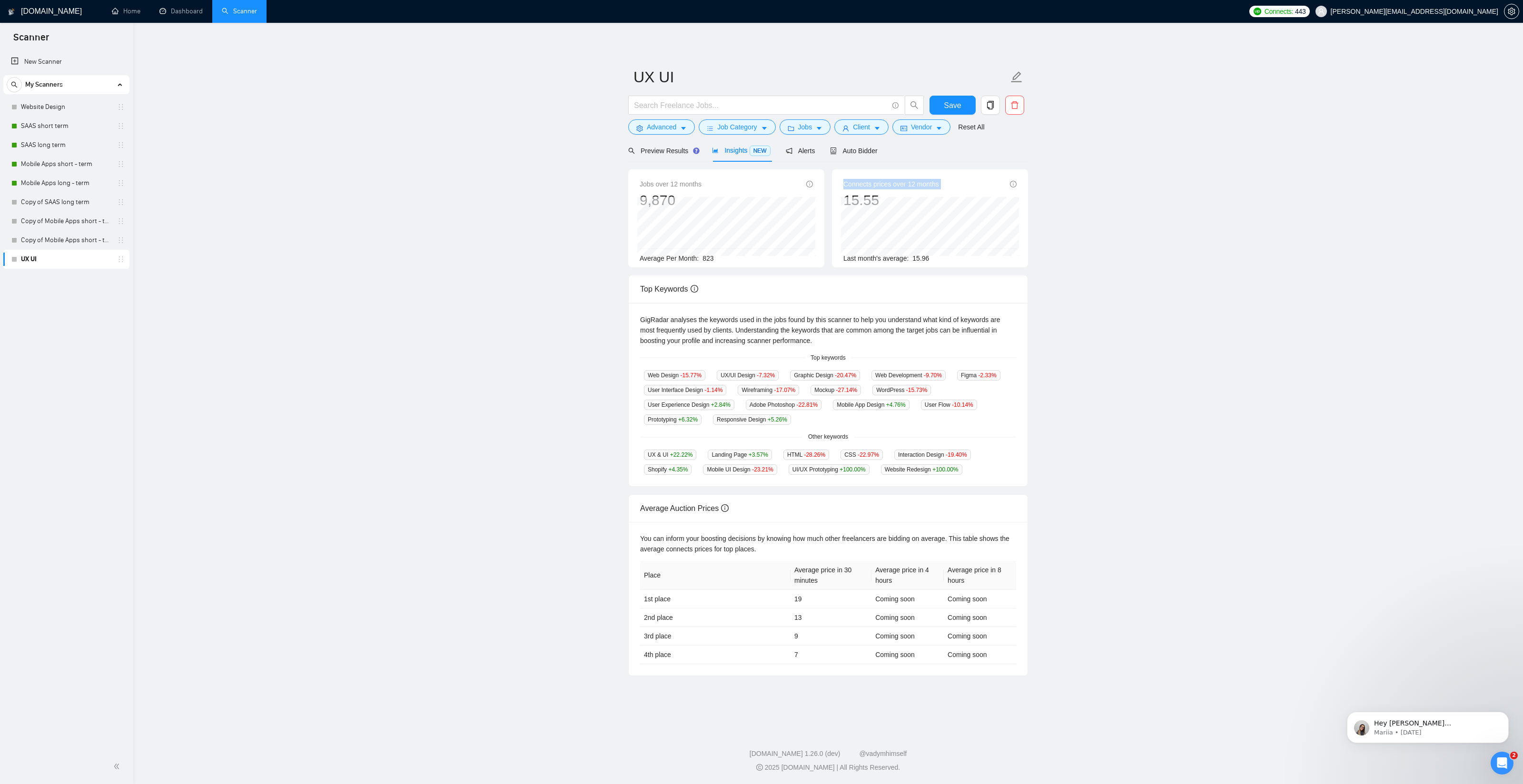
click at [889, 183] on span "Connects prices over 12 months" at bounding box center [891, 184] width 96 height 10
click at [870, 184] on span "Connects prices over 12 months" at bounding box center [891, 184] width 96 height 10
click at [962, 105] on button "Save" at bounding box center [952, 105] width 46 height 19
click at [993, 105] on icon "copy" at bounding box center [990, 105] width 6 height 8
click at [984, 153] on span "Yes" at bounding box center [978, 153] width 11 height 10
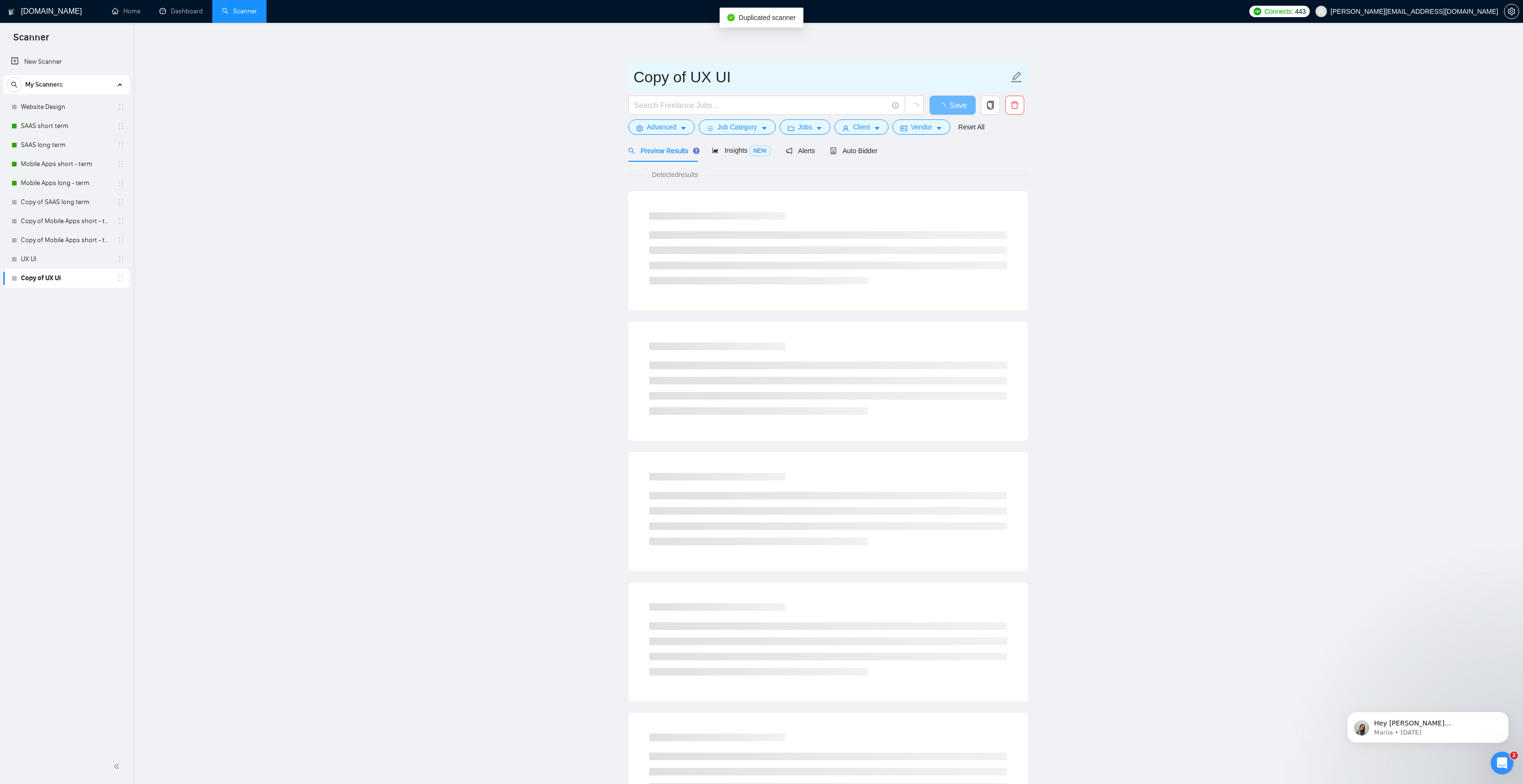
click at [710, 79] on input "Copy of UX UI" at bounding box center [820, 77] width 375 height 24
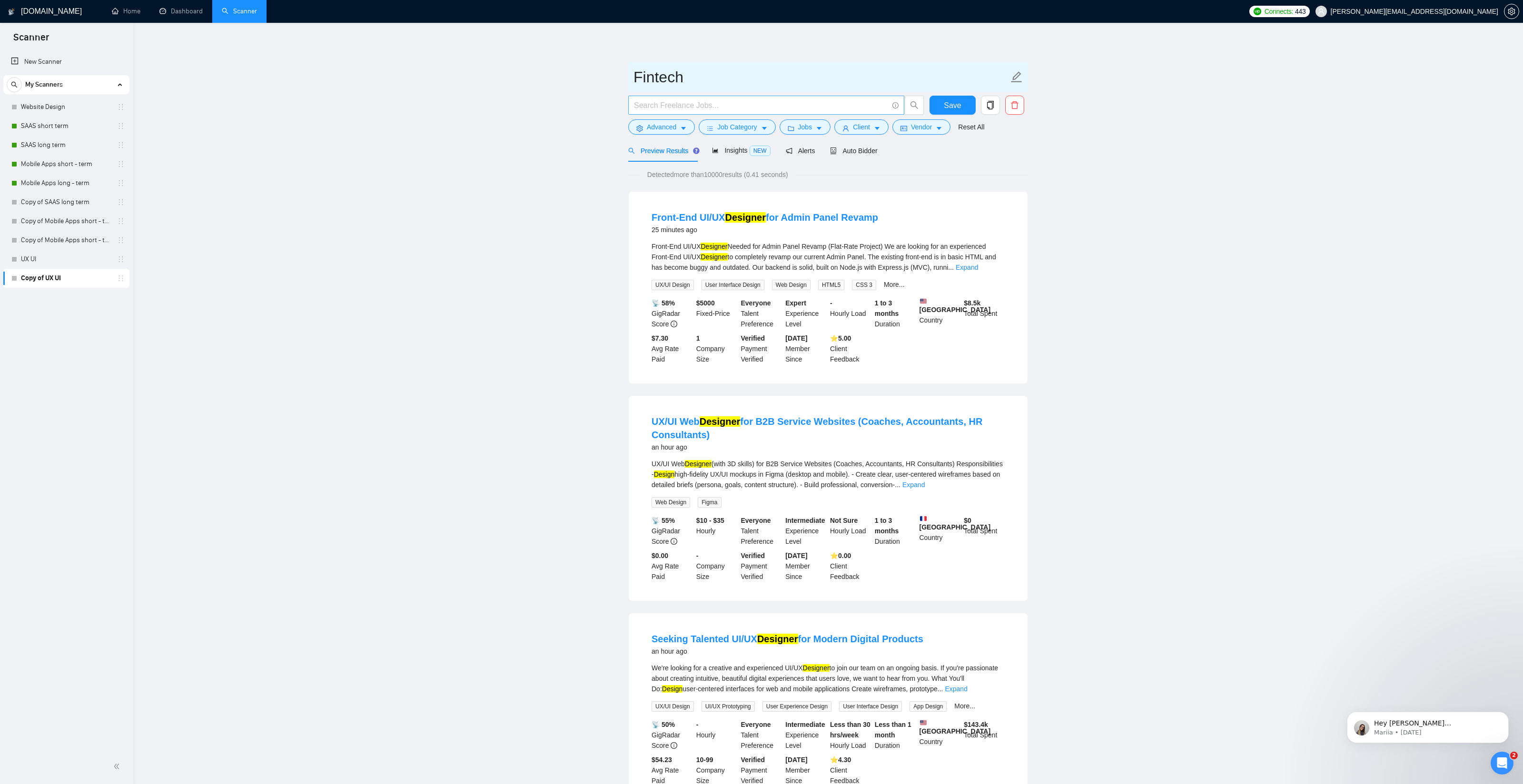
type input "Fintech"
click at [706, 110] on input "text" at bounding box center [761, 105] width 254 height 12
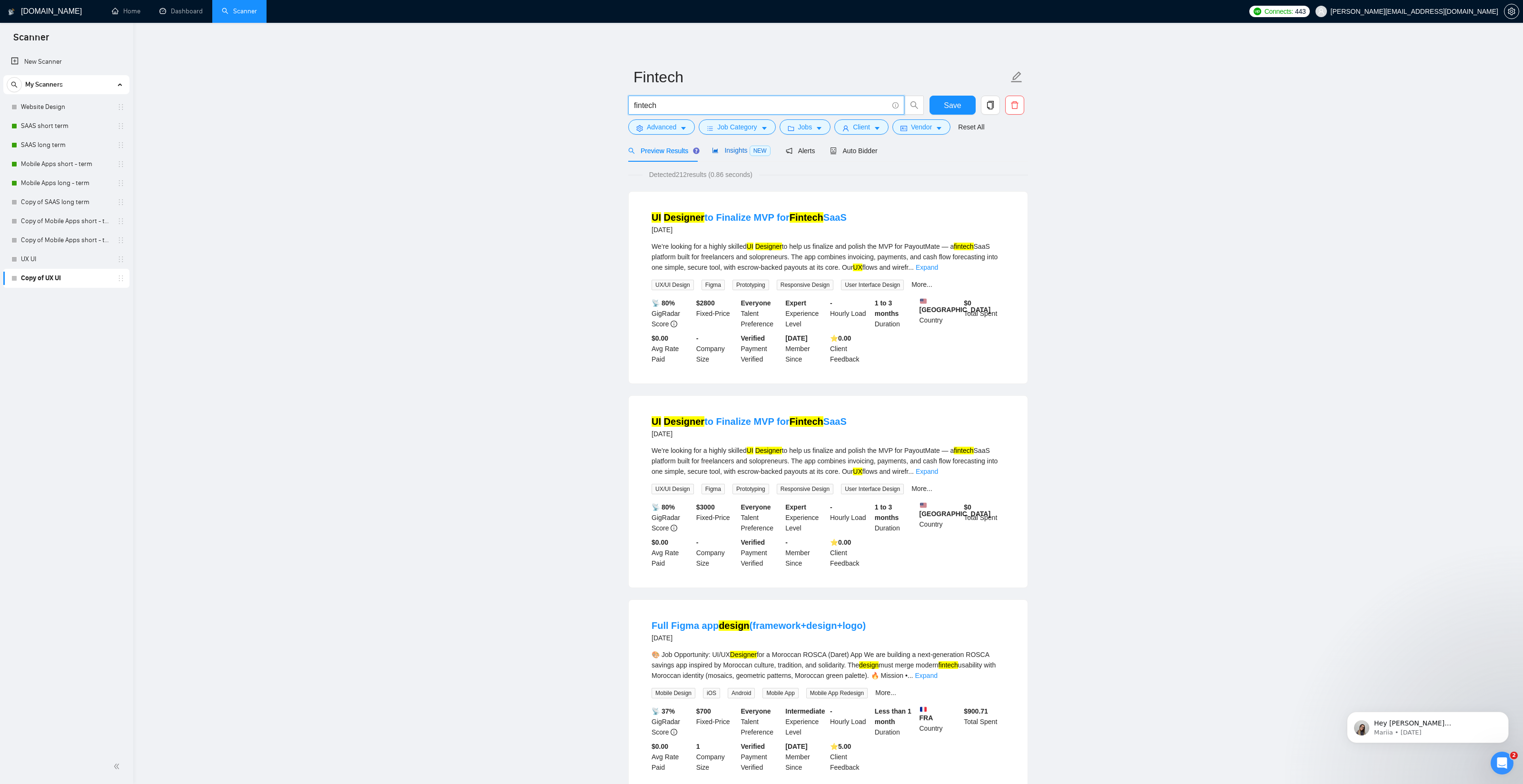
click at [736, 151] on span "Insights NEW" at bounding box center [741, 150] width 58 height 8
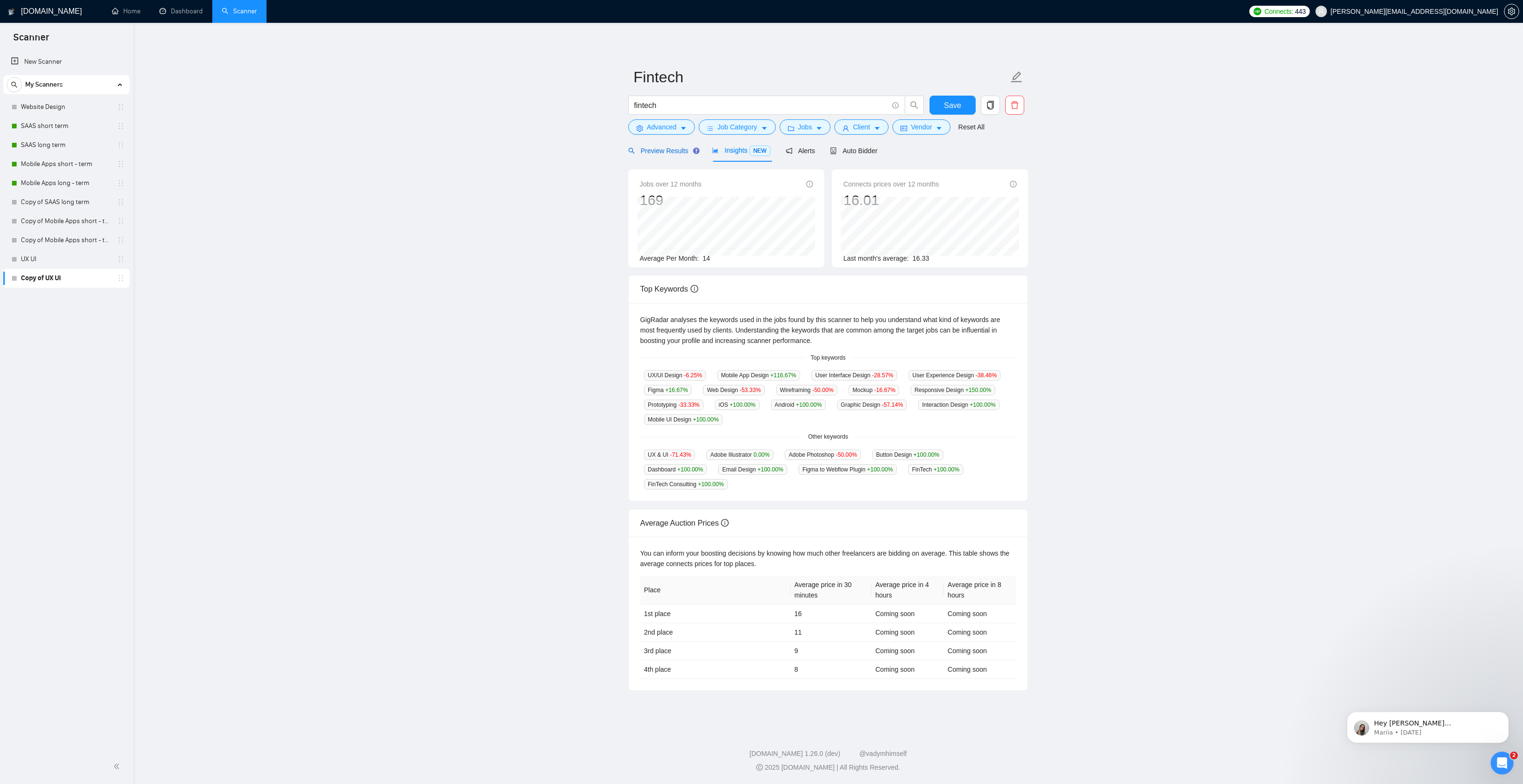
click at [680, 153] on span "Preview Results" at bounding box center [662, 151] width 69 height 8
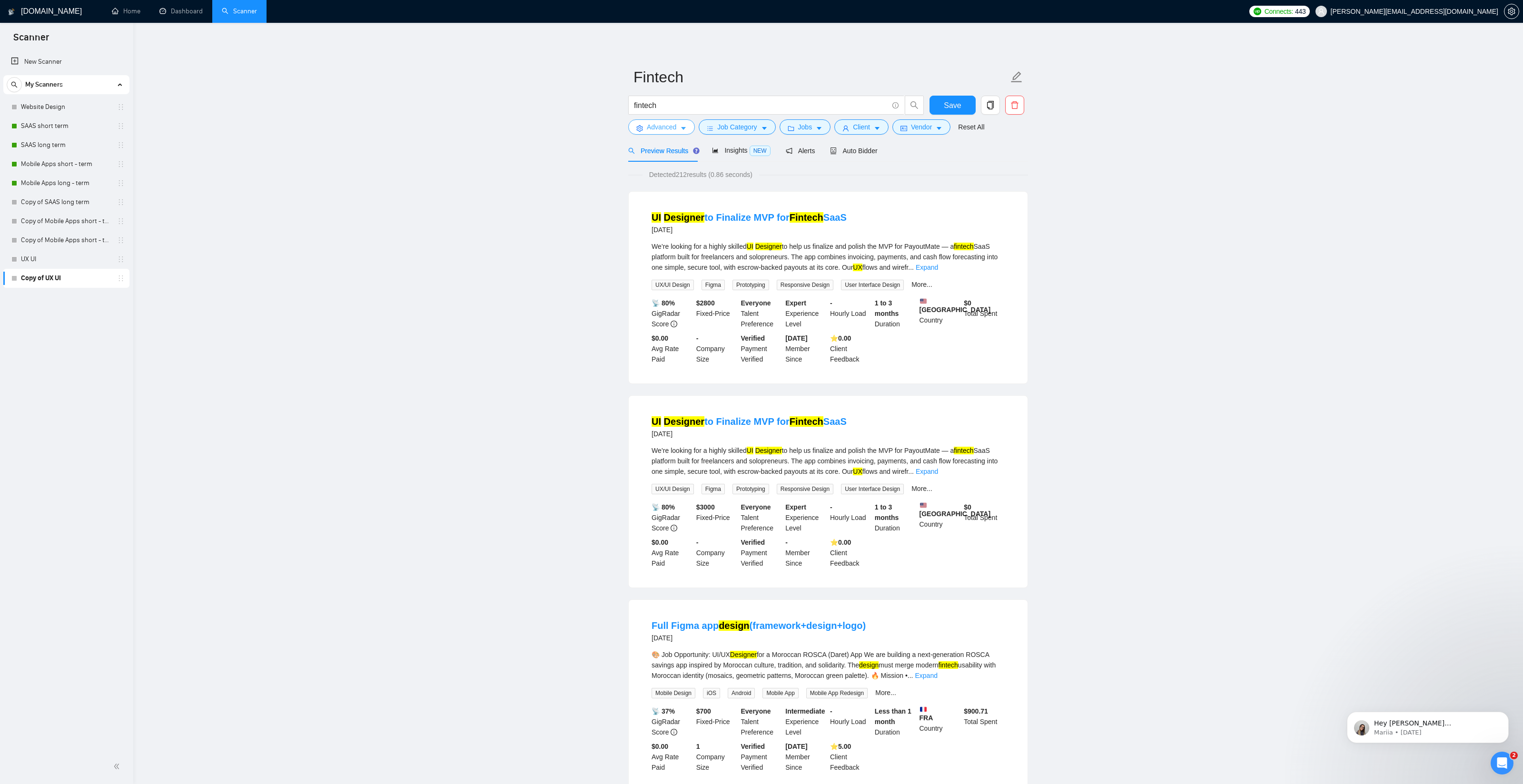
click at [668, 123] on span "Advanced" at bounding box center [662, 127] width 30 height 10
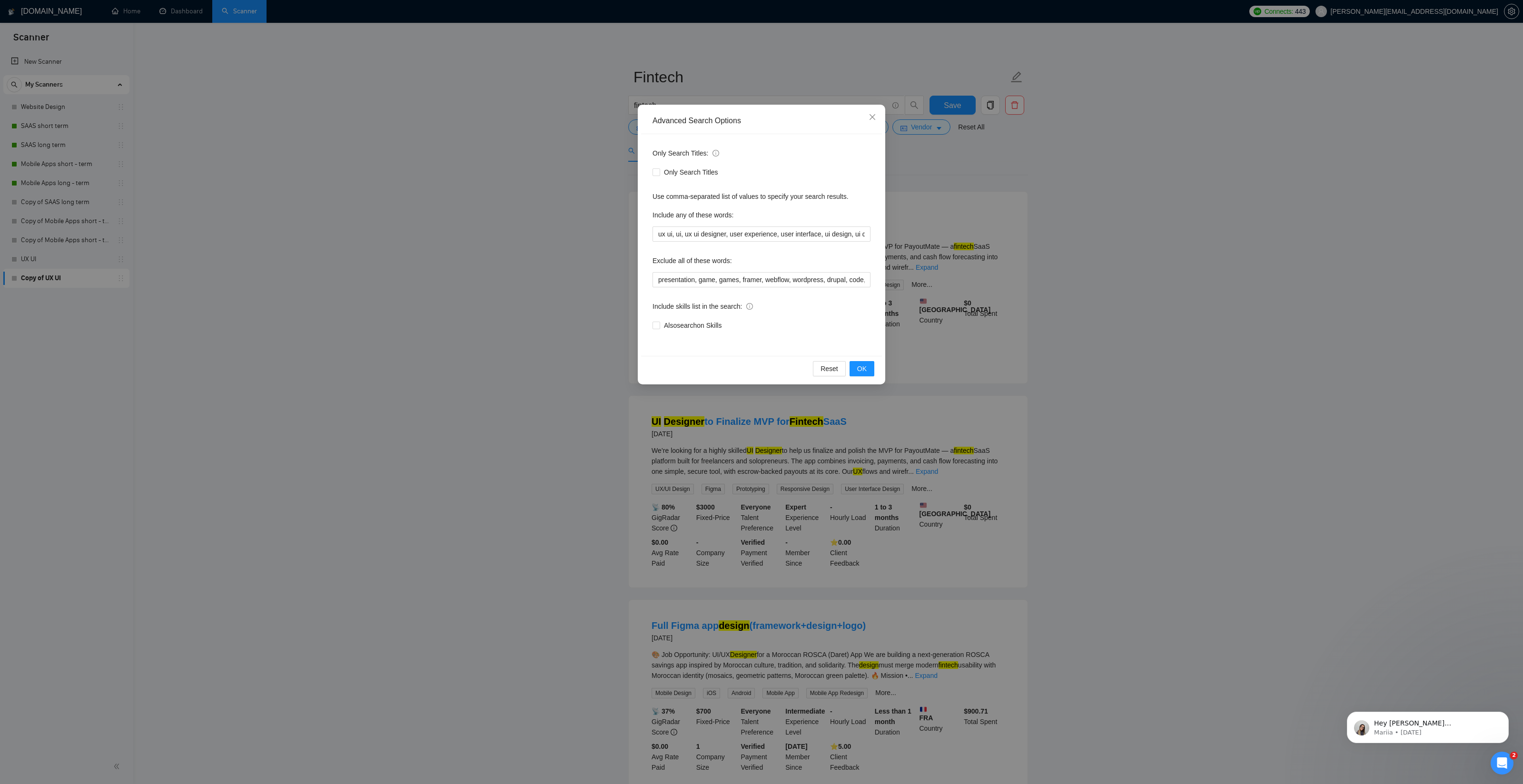
click at [604, 176] on div "Advanced Search Options Only Search Titles: Only Search Titles Use comma-separa…" at bounding box center [761, 392] width 1523 height 784
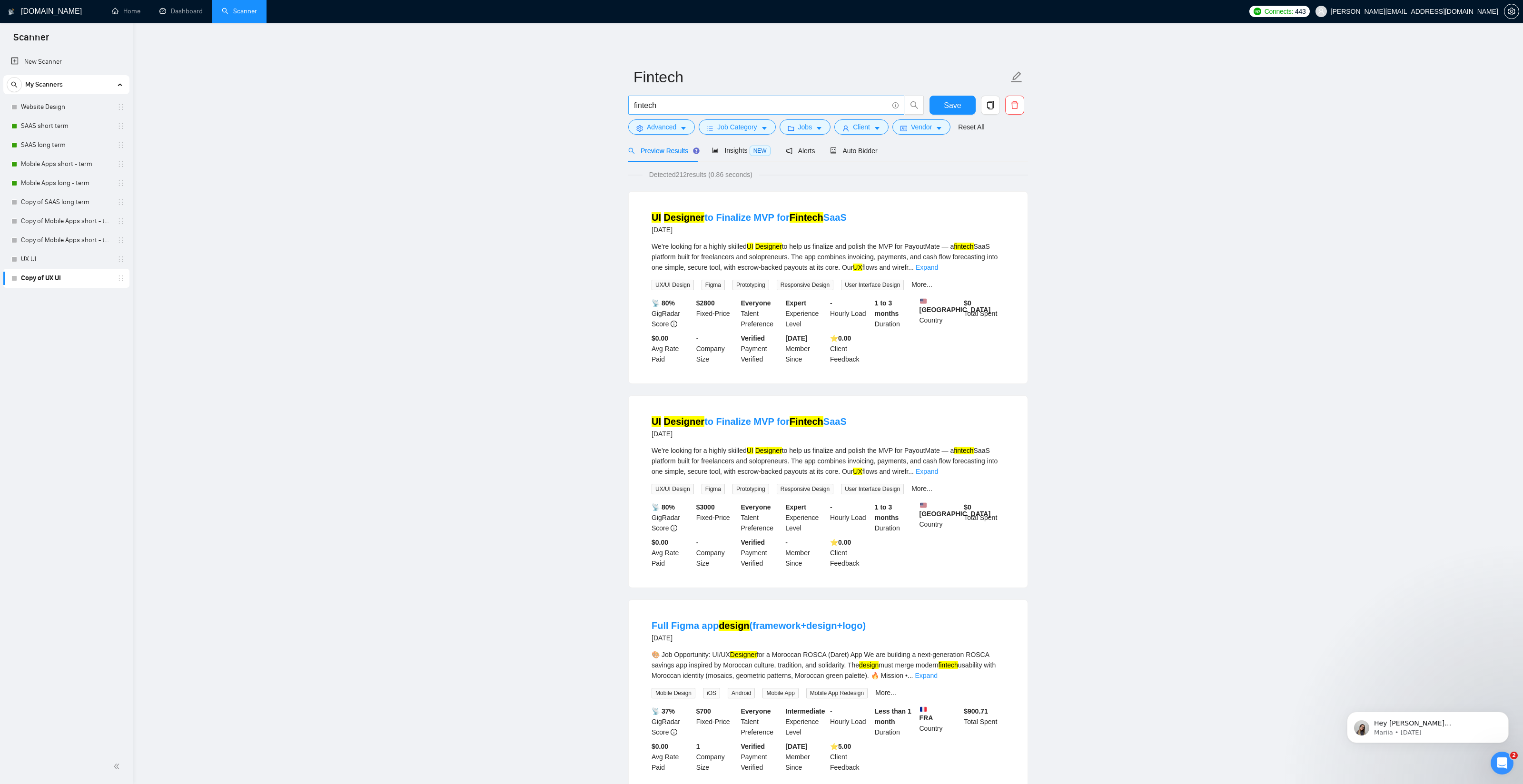
click at [660, 106] on input "fintech" at bounding box center [761, 105] width 254 height 12
type input "ai"
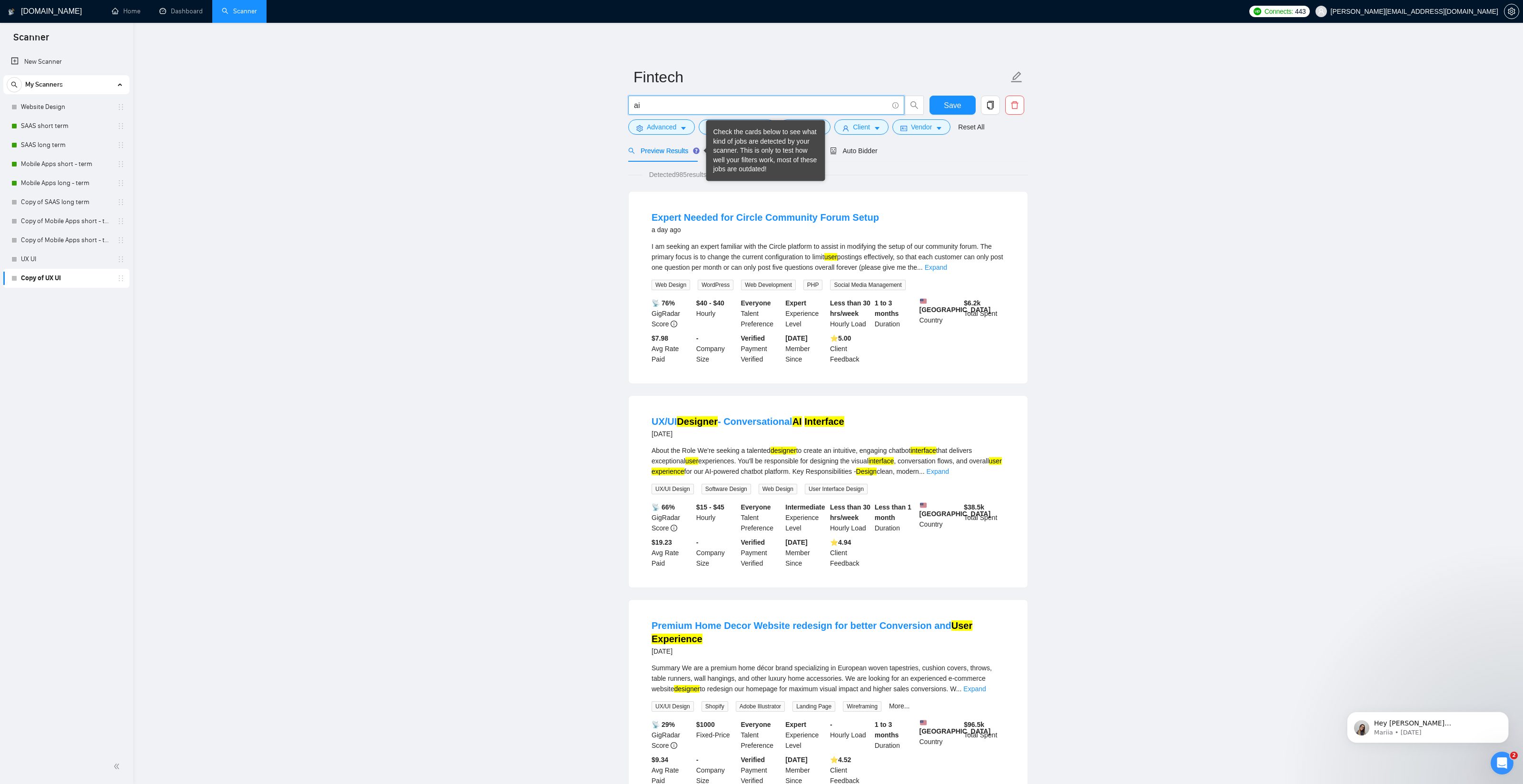
click at [730, 152] on div "Check the cards below to see what kind of jobs are detected by your scanner. Th…" at bounding box center [766, 151] width 105 height 47
click at [742, 152] on span "Insights NEW" at bounding box center [741, 150] width 58 height 8
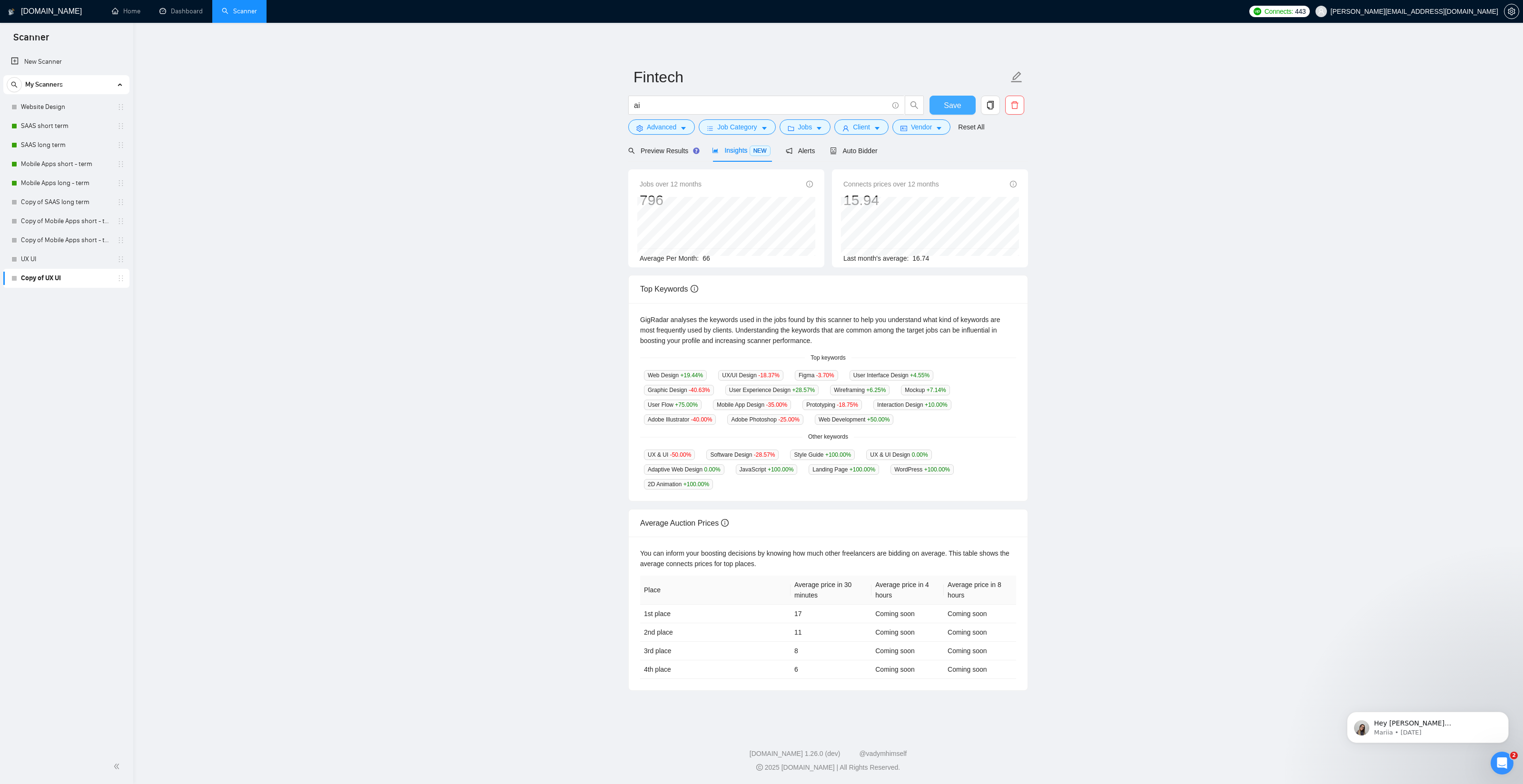
click at [960, 104] on span "Save" at bounding box center [952, 105] width 17 height 12
click at [1096, 144] on main "Fintech ai Save Advanced Job Category Jobs Client Vendor Reset All Preview Resu…" at bounding box center [828, 375] width 1359 height 673
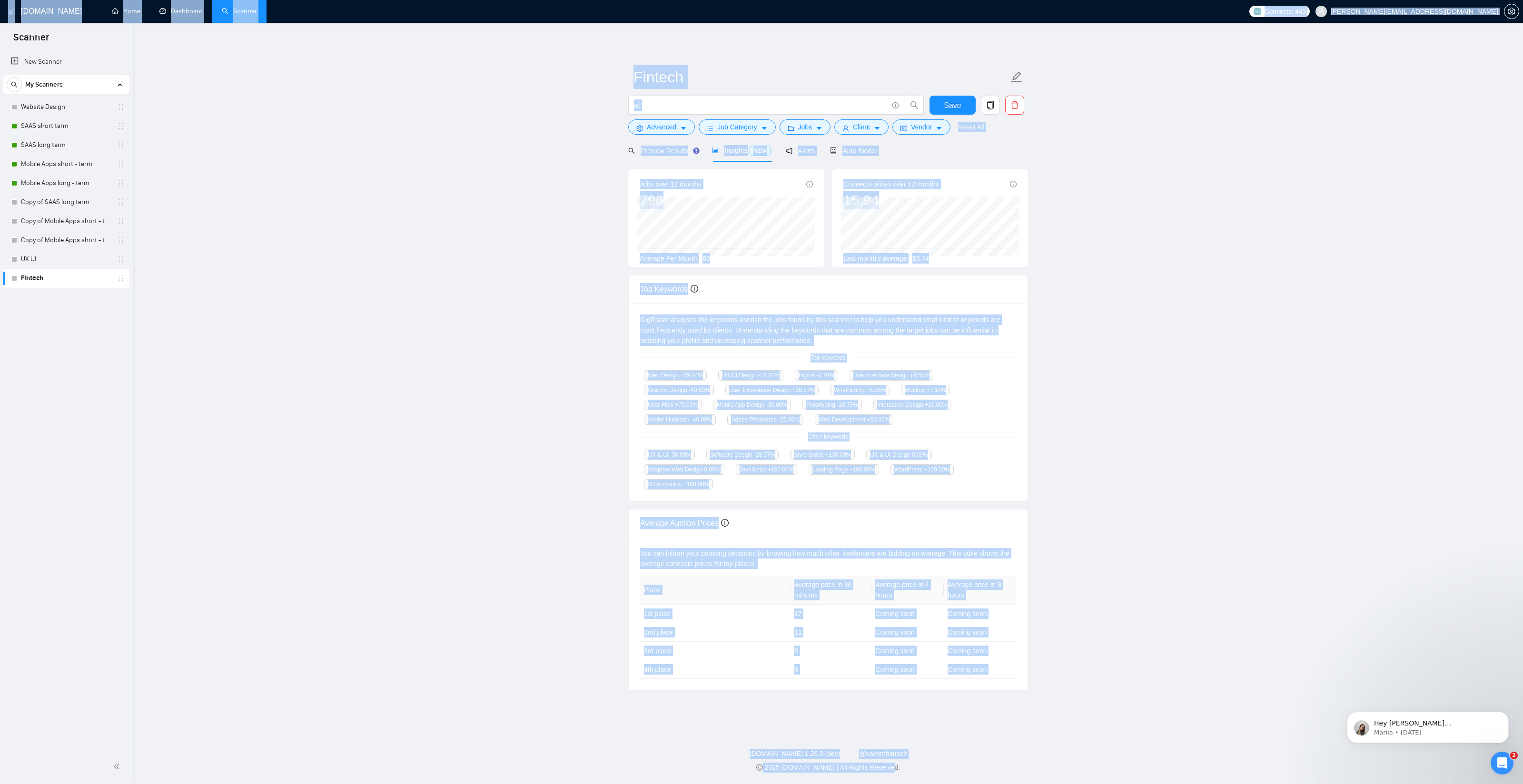
drag, startPoint x: 1048, startPoint y: 776, endPoint x: 13, endPoint y: 12, distance: 1286.4
click at [134, 7] on div "[DOMAIN_NAME] Home Dashboard Scanner Connects: 443 [EMAIL_ADDRESS][DOMAIN_NAME]…" at bounding box center [828, 392] width 1389 height 784
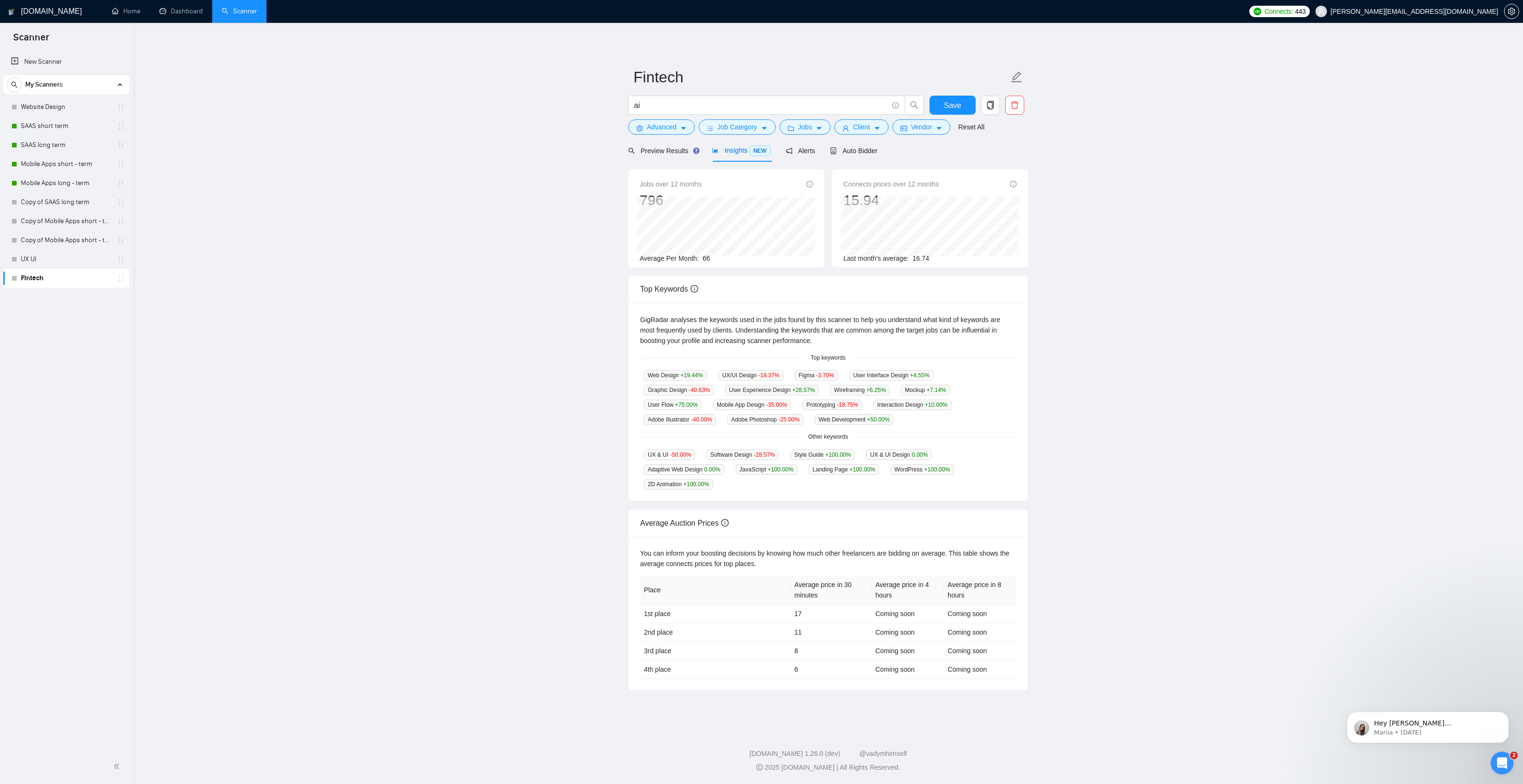
click at [331, 133] on main "Fintech ai Save Advanced Job Category Jobs Client Vendor Reset All Preview Resu…" at bounding box center [828, 375] width 1359 height 673
click at [655, 106] on input "ai" at bounding box center [761, 105] width 254 height 12
click at [658, 100] on input "medical" at bounding box center [761, 105] width 254 height 12
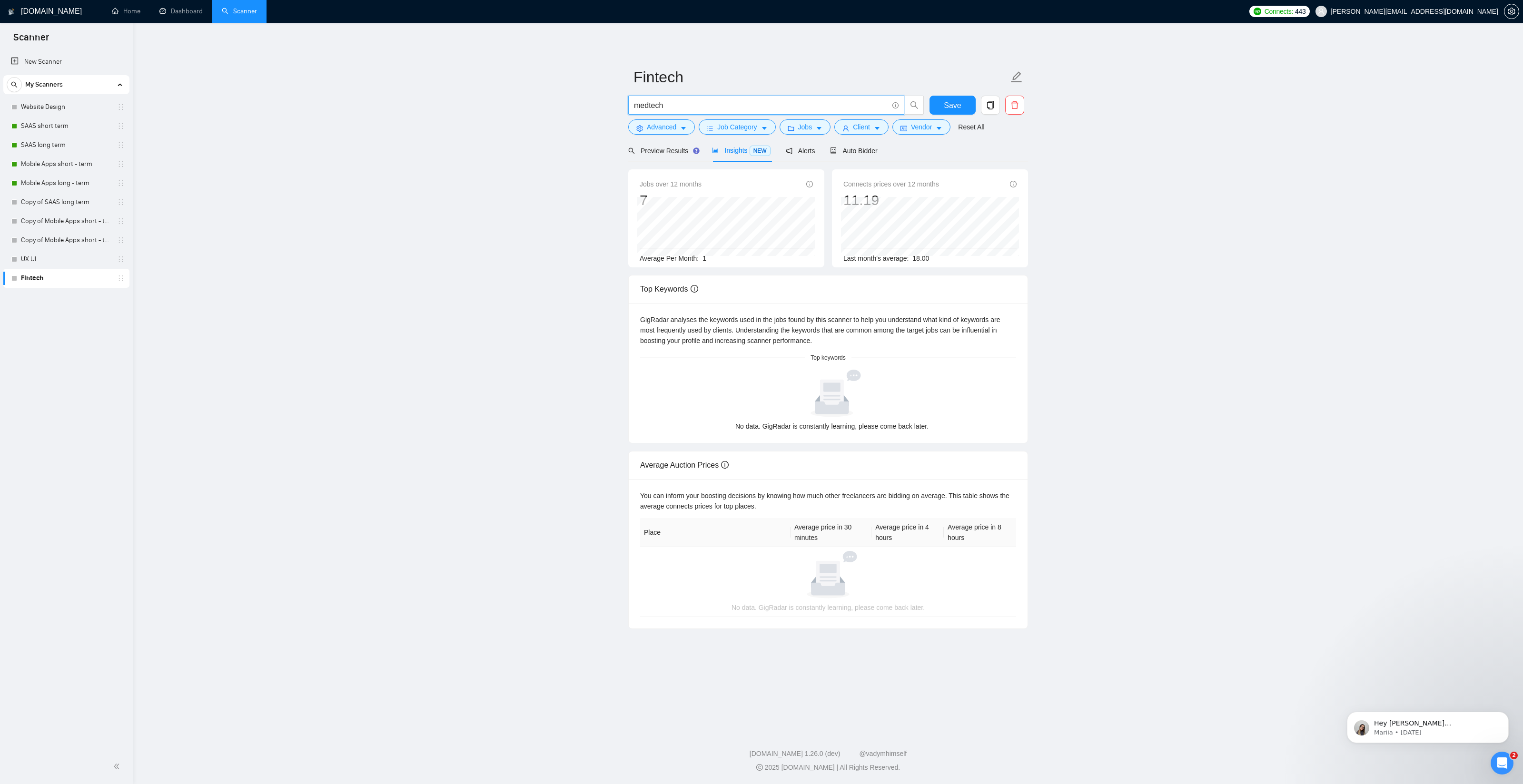
click at [667, 102] on input "medtech" at bounding box center [761, 105] width 254 height 12
click at [662, 106] on input "market place" at bounding box center [761, 105] width 254 height 12
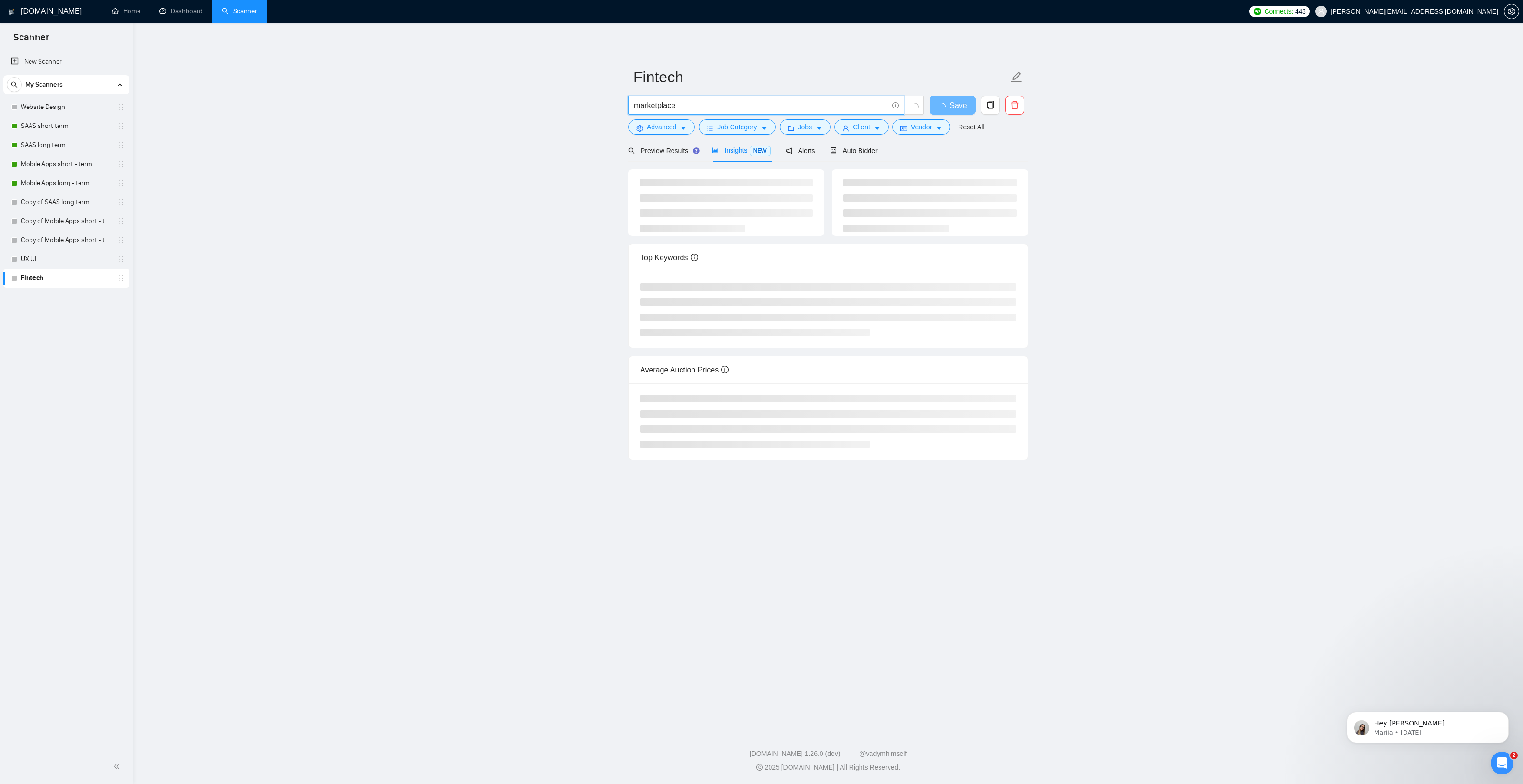
type input "marketplace"
click at [542, 181] on main "Fintech marketplace Save Advanced Job Category Jobs Client Vendor Reset All Pre…" at bounding box center [828, 375] width 1359 height 673
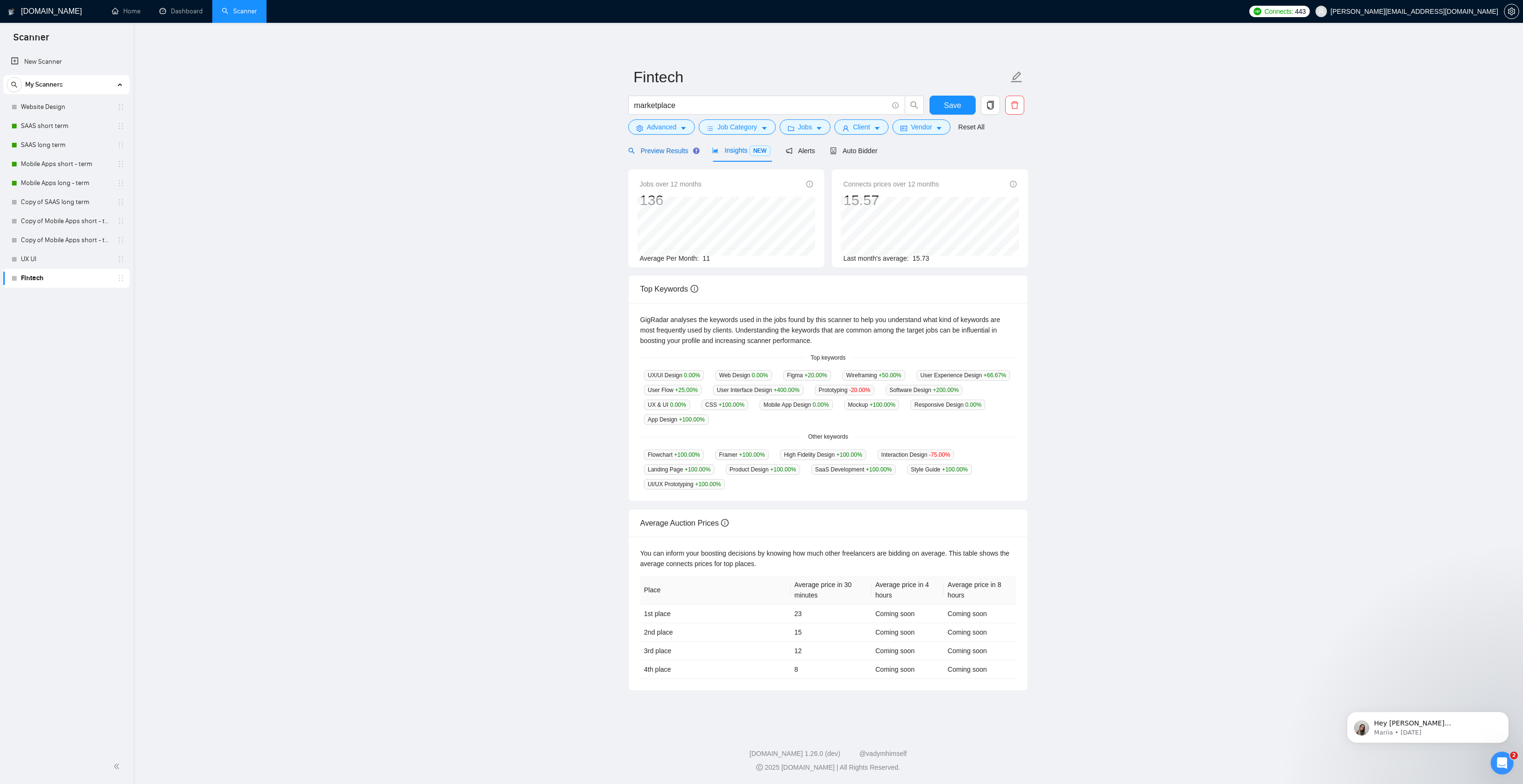
click at [657, 150] on span "Preview Results" at bounding box center [662, 151] width 69 height 8
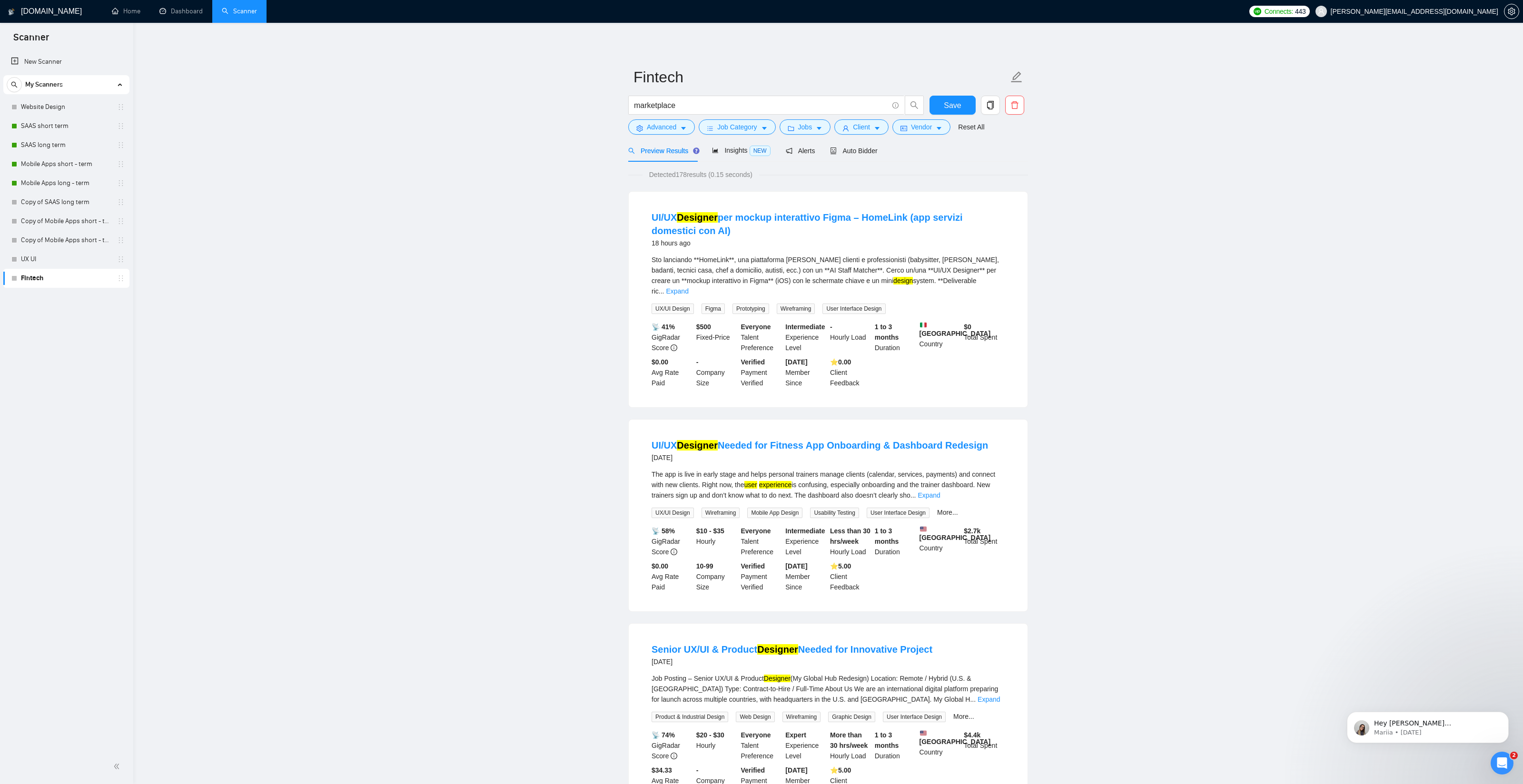
click at [882, 440] on link "UI/UX Designer Needed for Fitness App Onboarding & Dashboard Redesign" at bounding box center [819, 445] width 336 height 10
drag, startPoint x: 406, startPoint y: 266, endPoint x: 411, endPoint y: 268, distance: 5.4
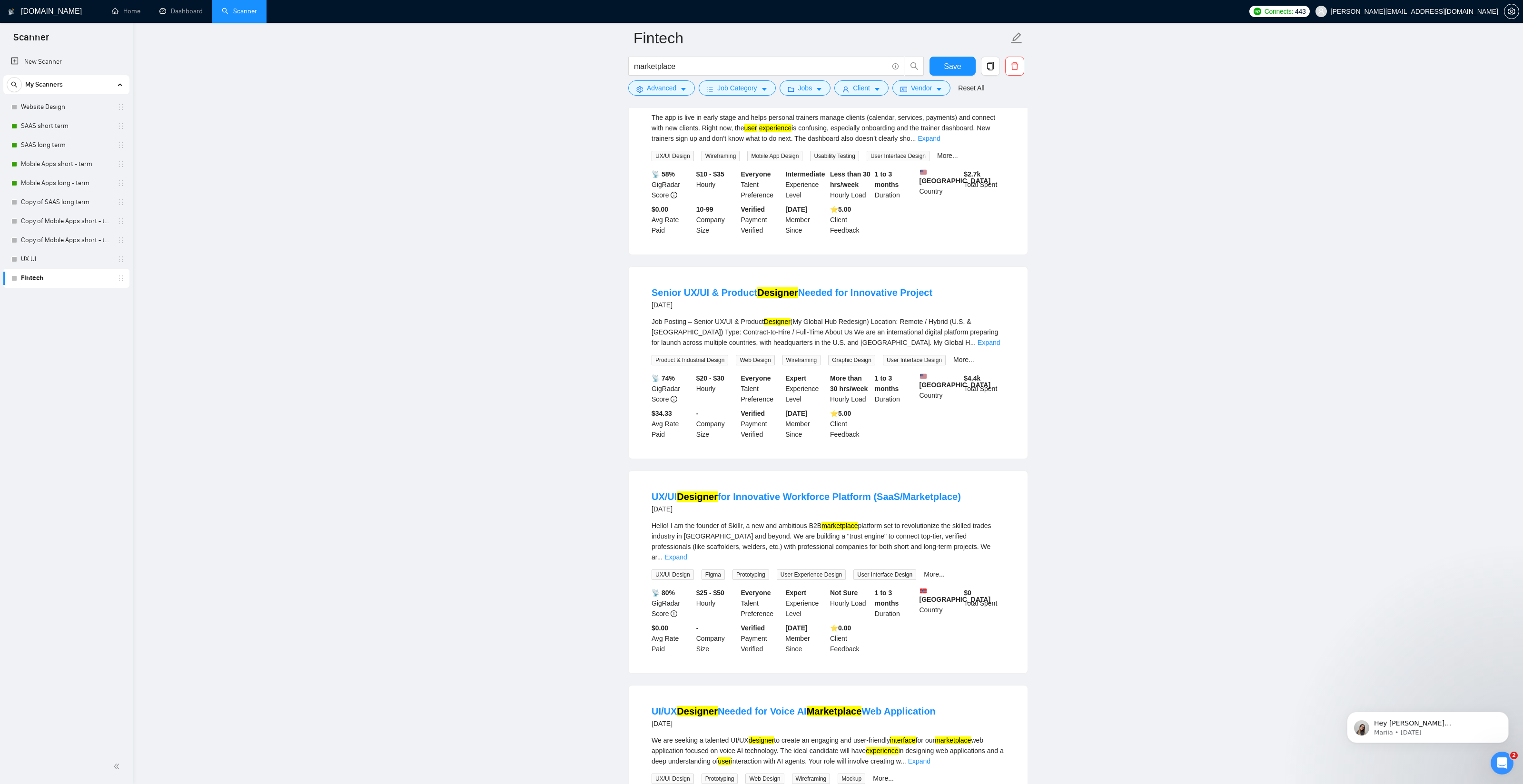
scroll to position [370, 0]
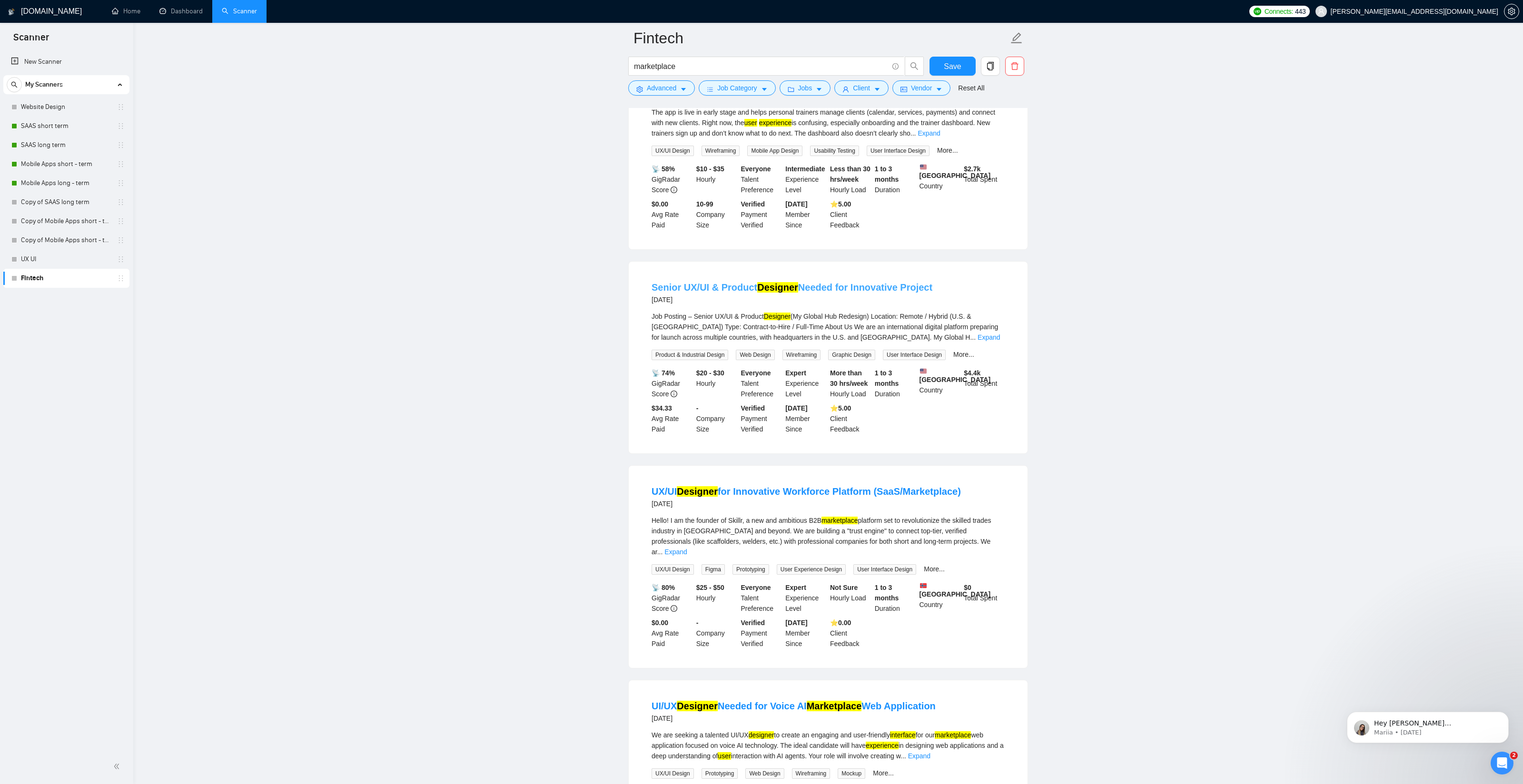
click at [835, 283] on link "Senior UX/UI & Product Designer Needed for Innovative Project" at bounding box center [791, 287] width 281 height 10
